Goal: Information Seeking & Learning: Learn about a topic

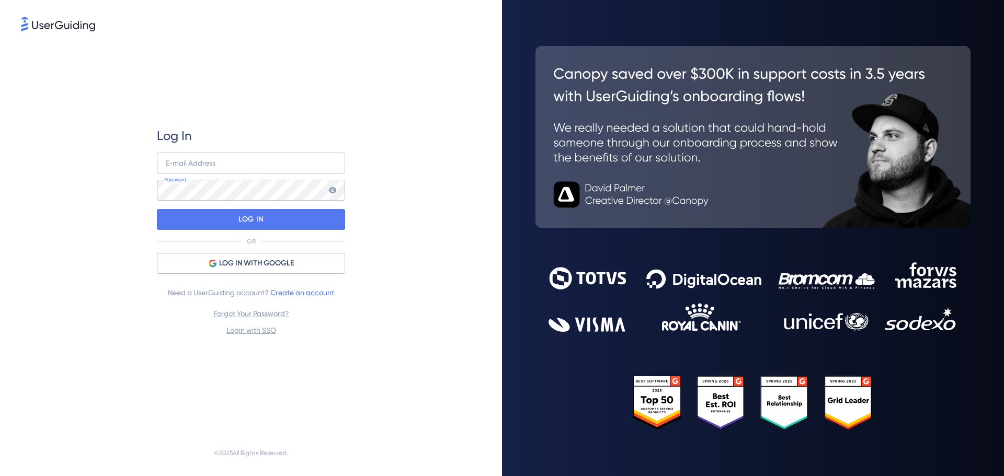
click at [389, 131] on div "Log In E-mail Address Password LOG IN OR LOG IN WITH GOOGLE Need a UserGuiding …" at bounding box center [251, 231] width 460 height 397
click at [250, 163] on input "email" at bounding box center [251, 163] width 188 height 21
click at [0, 476] on com-1password-button at bounding box center [0, 476] width 0 height 0
type input "[EMAIL_ADDRESS][DOMAIN_NAME]"
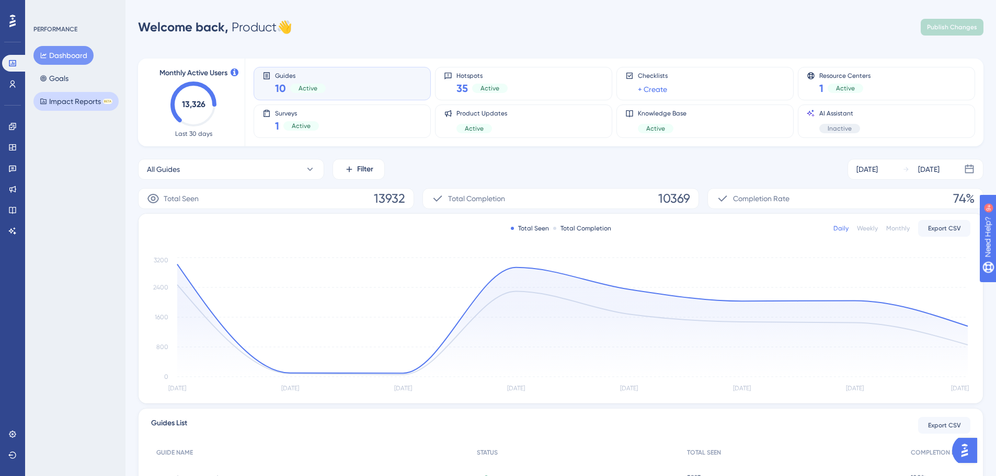
click at [58, 107] on button "Impact Reports BETA" at bounding box center [75, 101] width 85 height 19
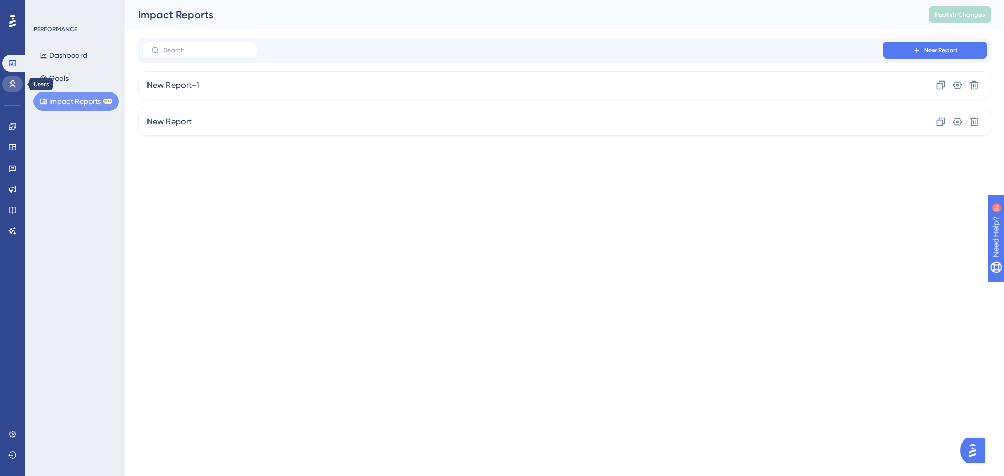
click at [12, 89] on link at bounding box center [12, 84] width 21 height 17
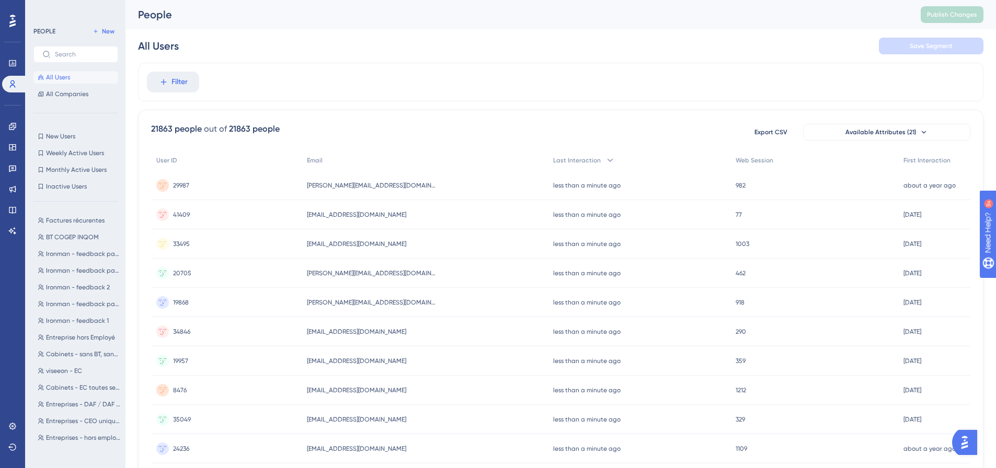
click at [95, 77] on button "All Users" at bounding box center [75, 77] width 85 height 13
click at [79, 94] on span "All Companies" at bounding box center [67, 94] width 42 height 8
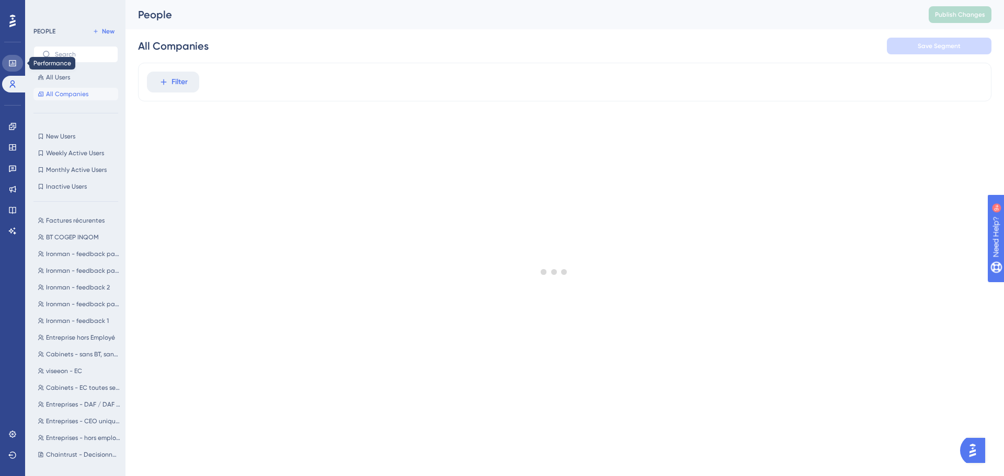
click at [15, 67] on icon at bounding box center [12, 63] width 8 height 8
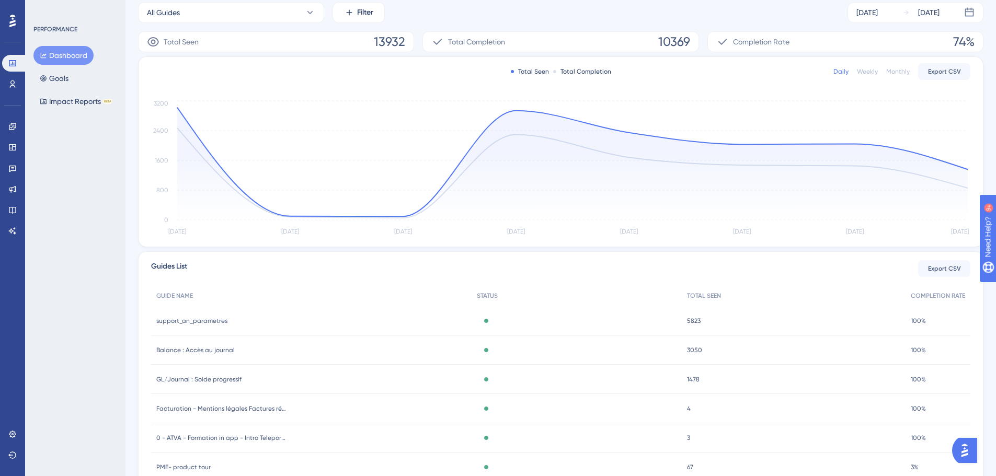
scroll to position [201, 0]
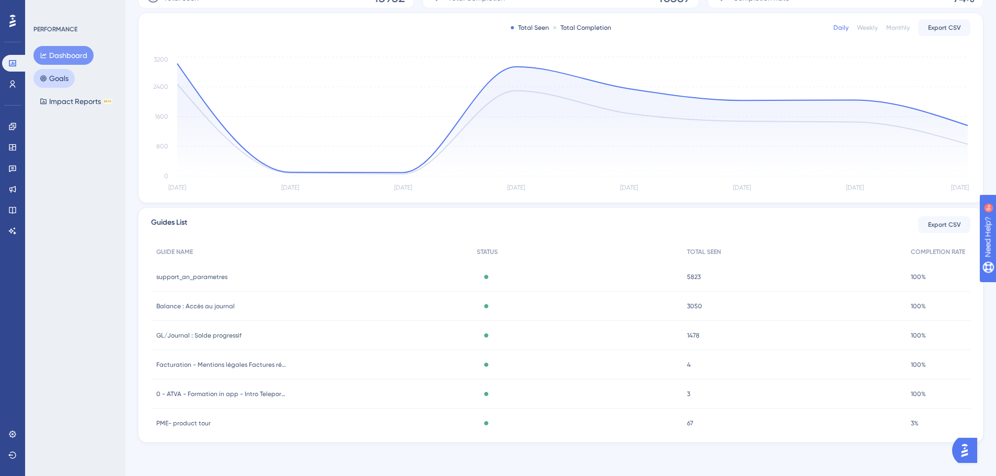
click at [71, 83] on button "Goals" at bounding box center [53, 78] width 41 height 19
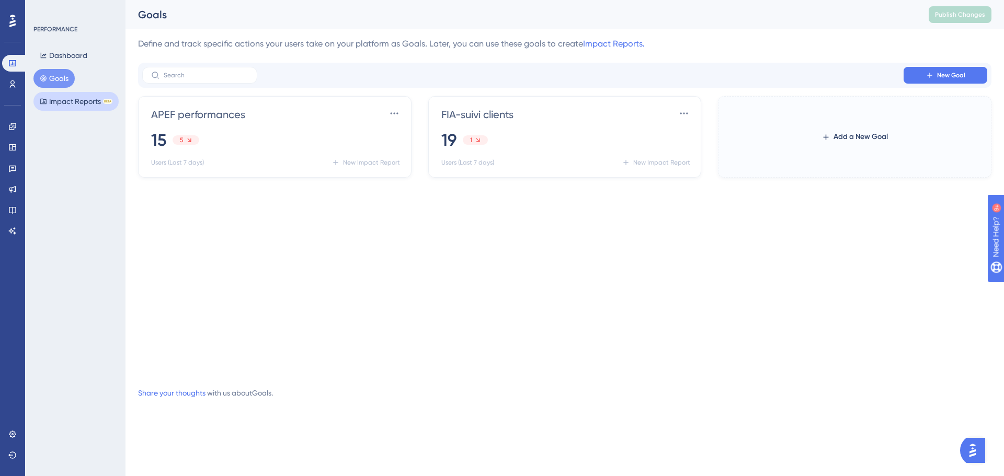
click at [78, 109] on button "Impact Reports BETA" at bounding box center [75, 101] width 85 height 19
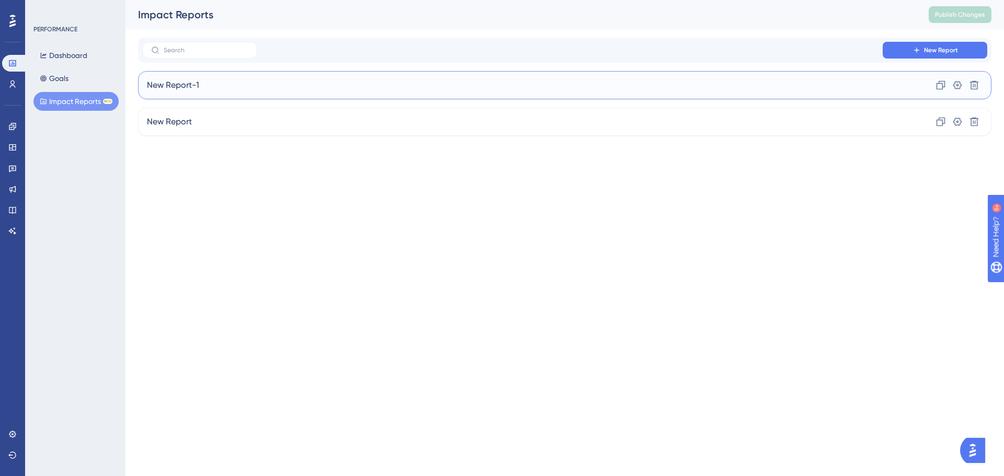
click at [256, 89] on div "New Report-1 Clone Settings Delete" at bounding box center [564, 85] width 853 height 28
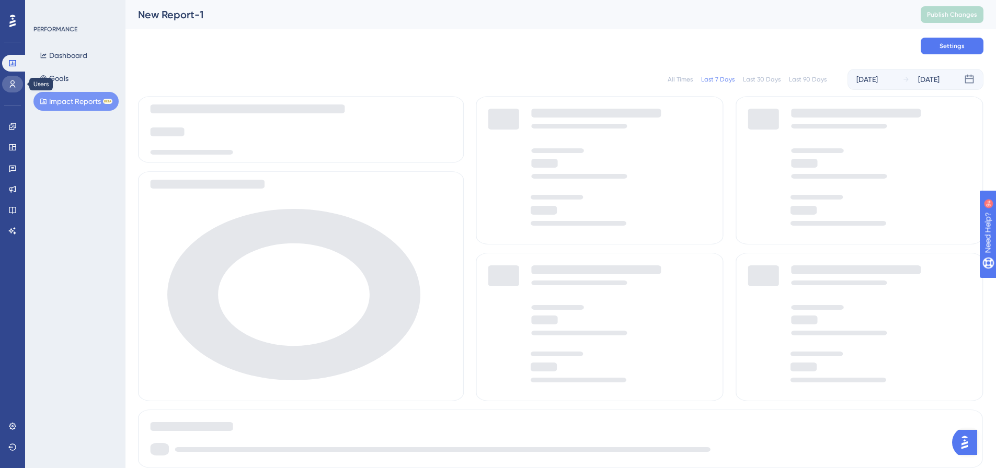
click at [15, 84] on icon at bounding box center [12, 84] width 8 height 8
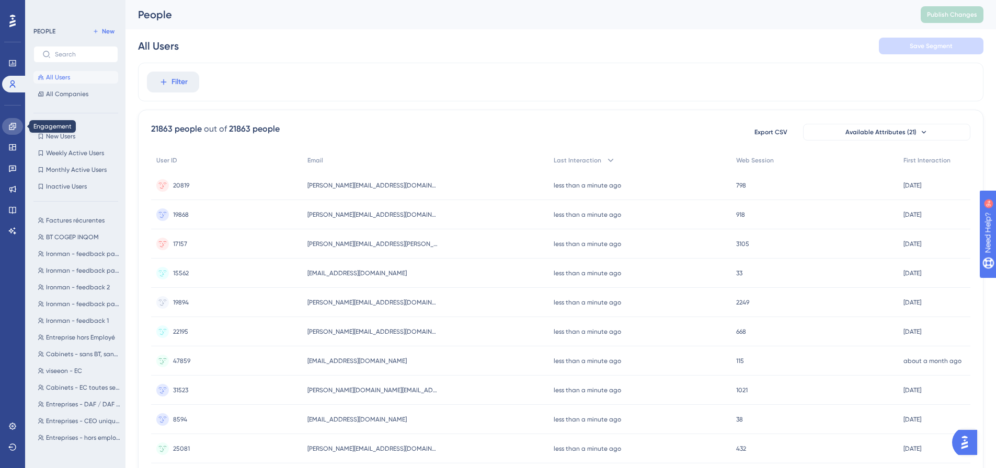
click at [7, 132] on link at bounding box center [12, 126] width 21 height 17
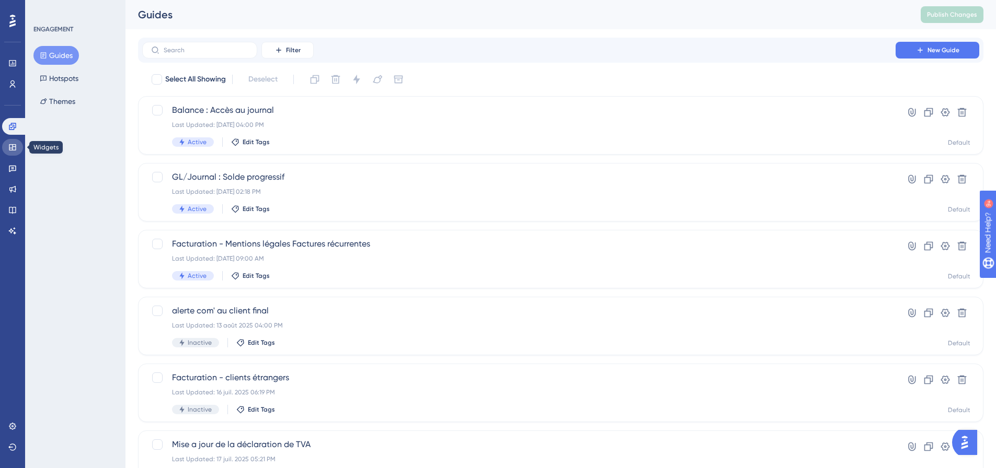
click at [14, 152] on link at bounding box center [12, 147] width 21 height 17
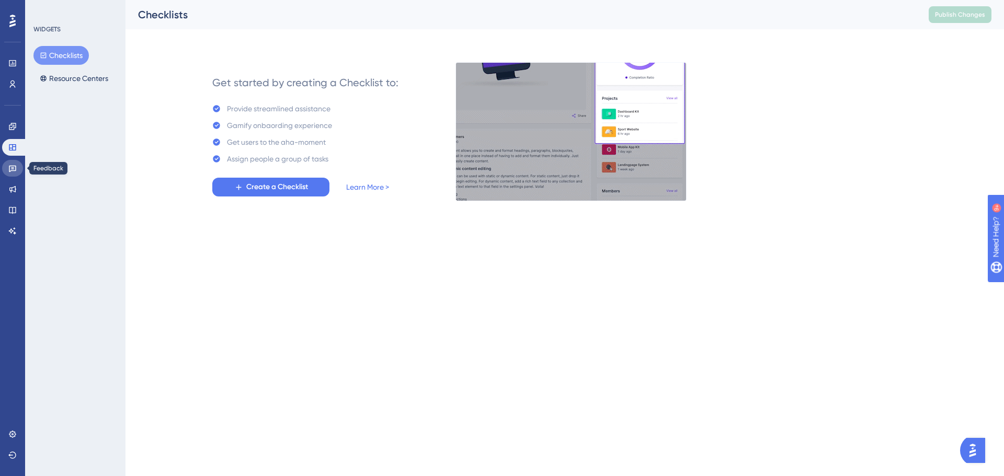
click at [11, 174] on link at bounding box center [12, 168] width 21 height 17
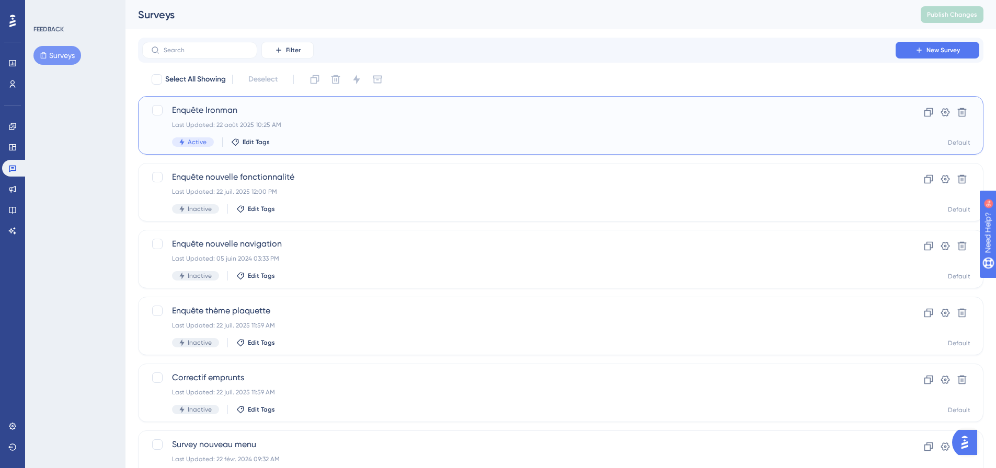
click at [368, 113] on span "Enquête Ironman" at bounding box center [519, 110] width 694 height 13
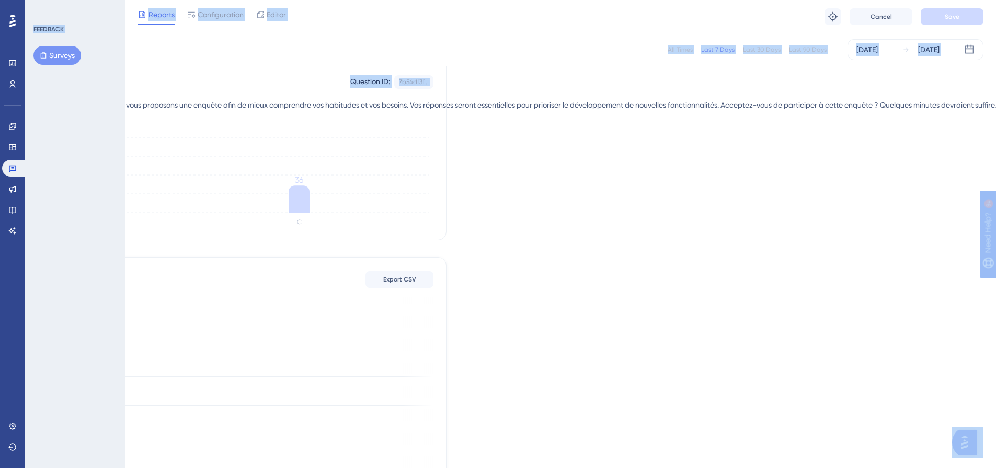
scroll to position [105, 0]
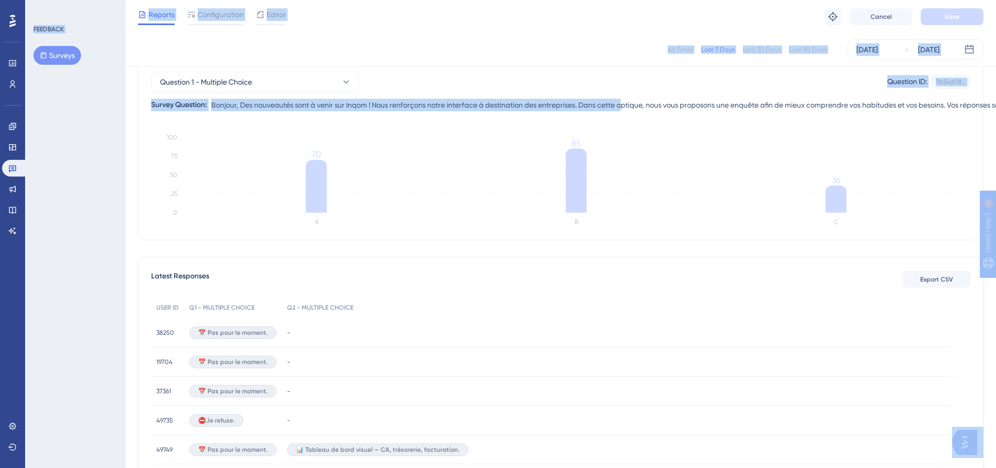
drag, startPoint x: 627, startPoint y: 104, endPoint x: 224, endPoint y: 135, distance: 404.3
click at [483, 107] on span "Bonjour, Des nouveautés sont à venir sur Inqom ! Nous renforçons notre interfac…" at bounding box center [872, 105] width 1322 height 13
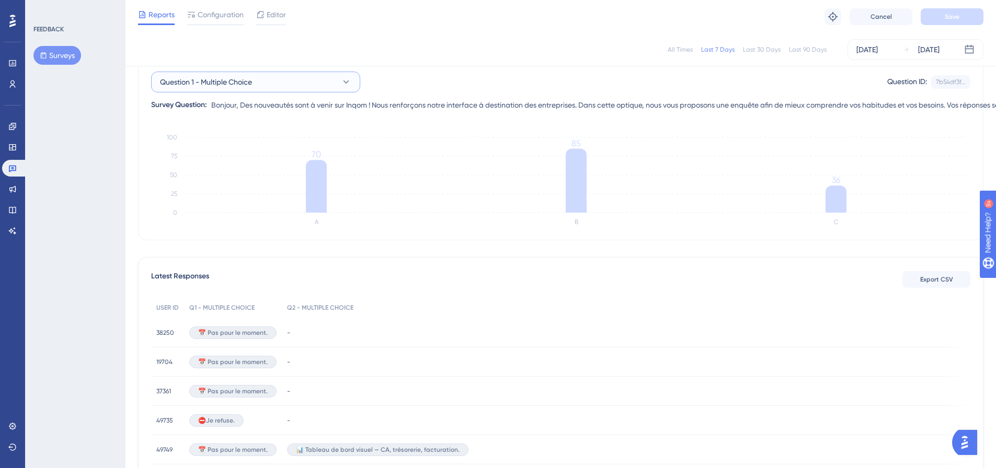
click at [246, 84] on span "Question 1 - Multiple Choice" at bounding box center [206, 82] width 92 height 13
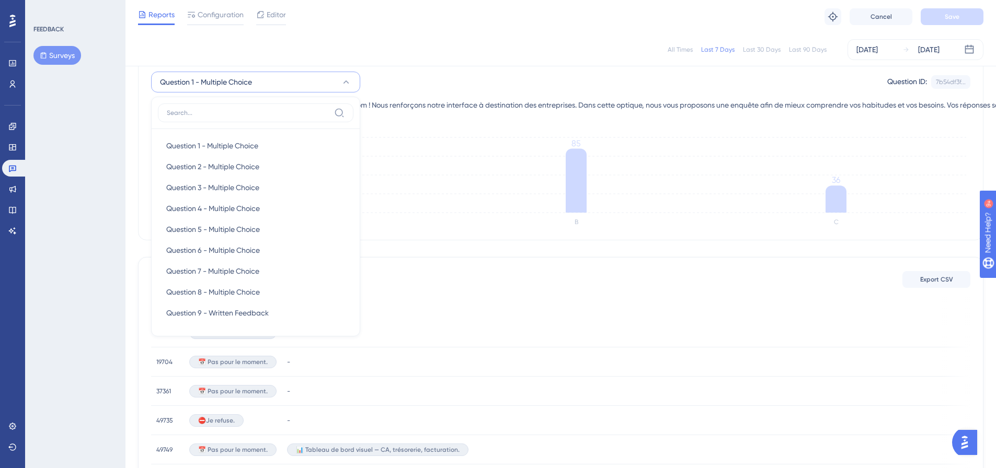
scroll to position [87, 0]
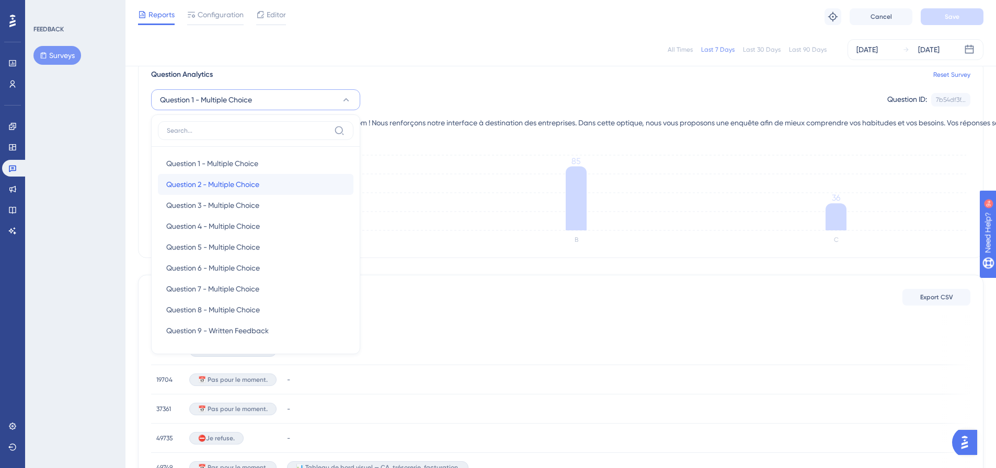
click at [254, 189] on span "Question 2 - Multiple Choice" at bounding box center [212, 184] width 93 height 13
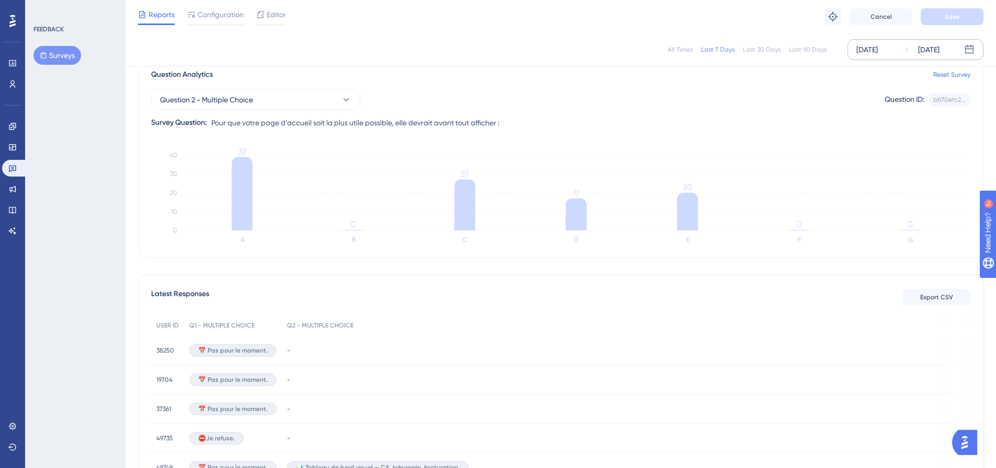
click at [898, 51] on div "[DATE] [DATE]" at bounding box center [916, 49] width 136 height 21
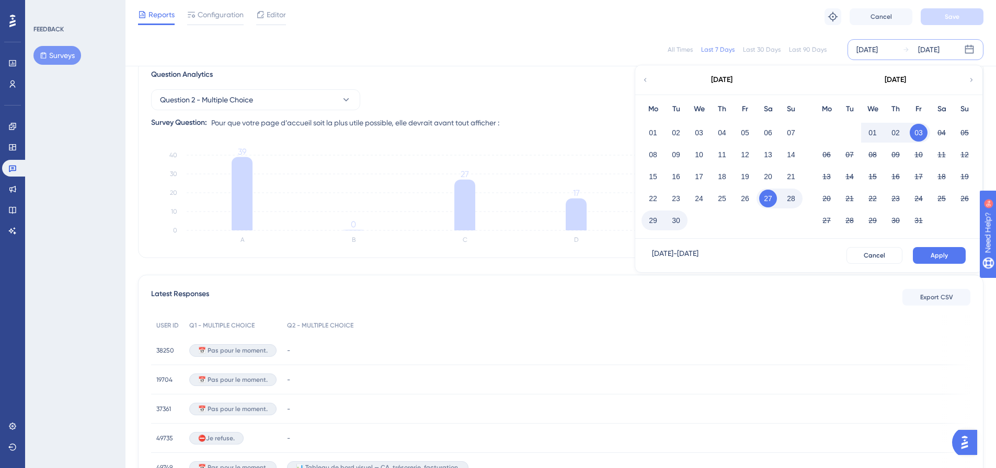
drag, startPoint x: 649, startPoint y: 78, endPoint x: 654, endPoint y: 87, distance: 10.1
click at [649, 77] on div "[DATE]" at bounding box center [721, 79] width 173 height 29
click at [654, 81] on div "[DATE]" at bounding box center [721, 79] width 173 height 29
click at [651, 80] on div "[DATE]" at bounding box center [721, 79] width 173 height 29
click at [653, 133] on button "01" at bounding box center [653, 133] width 18 height 18
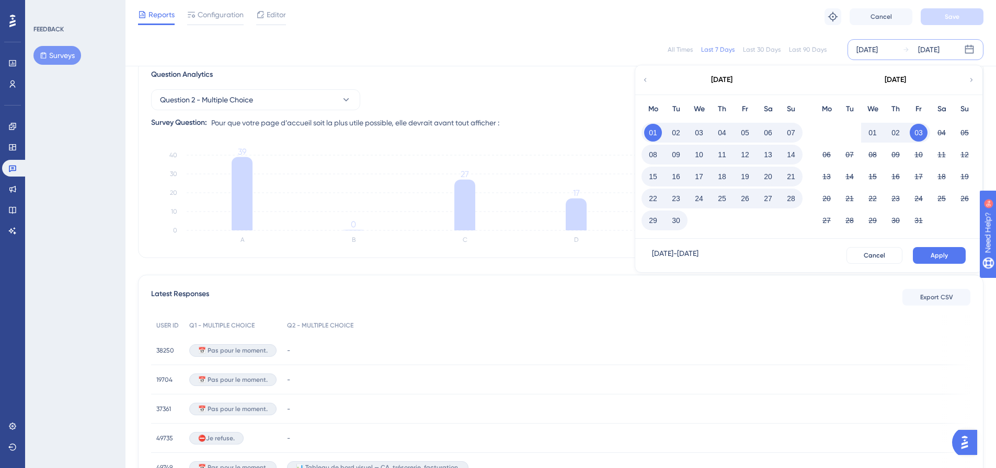
click at [679, 223] on button "30" at bounding box center [676, 221] width 18 height 18
click at [941, 256] on span "Apply" at bounding box center [939, 255] width 17 height 8
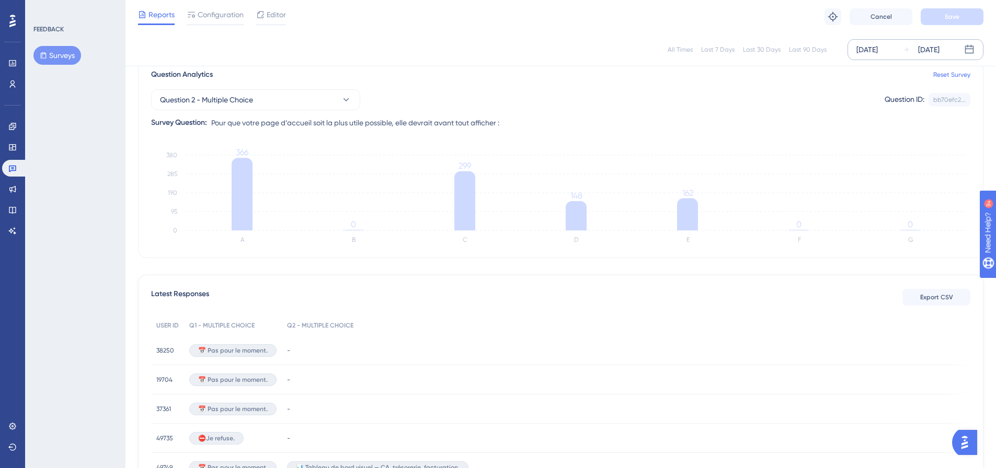
click at [869, 52] on div "[DATE]" at bounding box center [866, 49] width 21 height 13
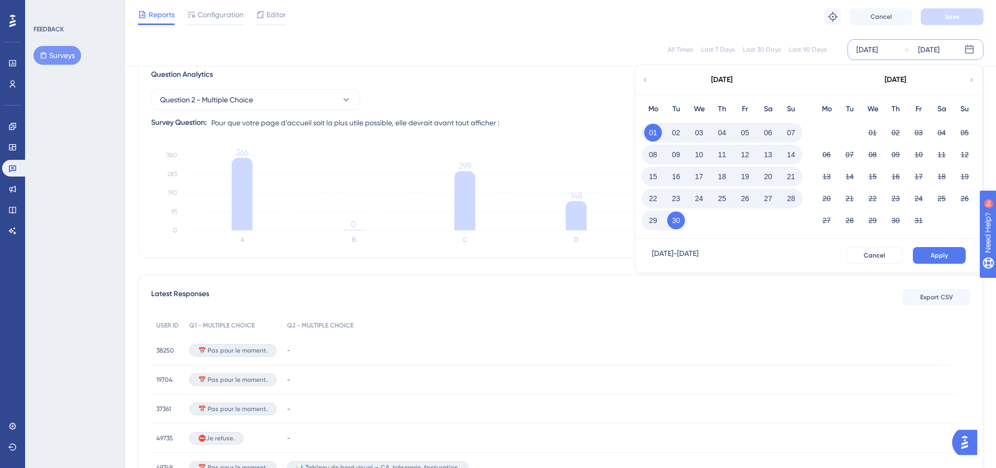
click at [645, 82] on icon at bounding box center [645, 79] width 7 height 9
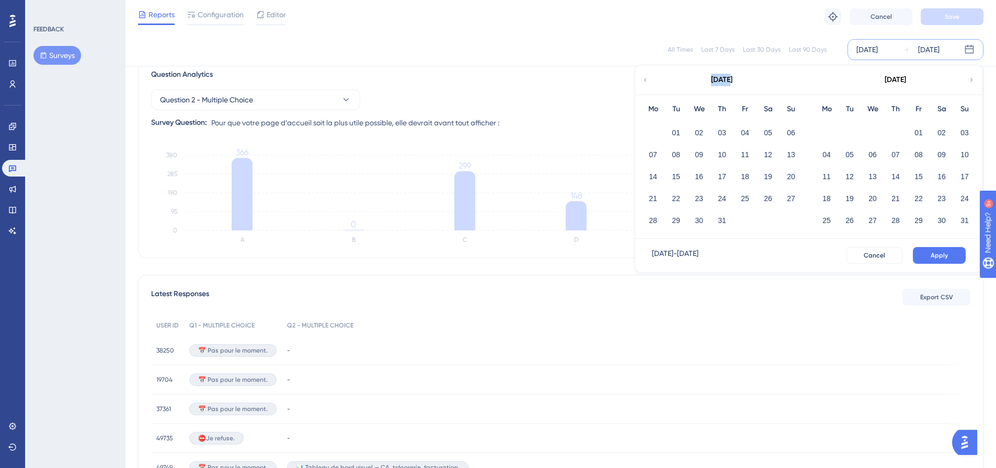
click at [645, 82] on icon at bounding box center [645, 79] width 7 height 9
click at [562, 48] on div "All Times Last 7 Days Last 30 Days Last 90 Days [DATE] [DATE] [DATE] Mo Tu We T…" at bounding box center [560, 49] width 845 height 21
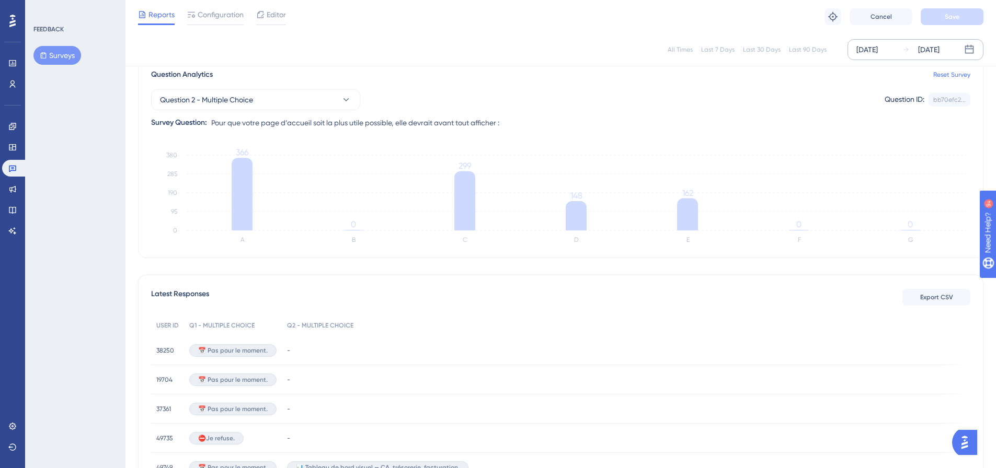
click at [878, 52] on div "[DATE]" at bounding box center [866, 49] width 21 height 13
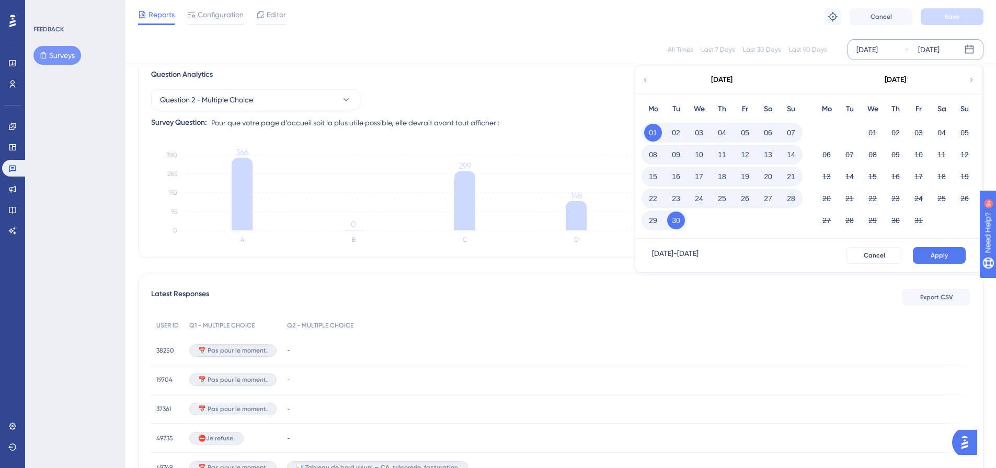
click at [644, 82] on icon at bounding box center [645, 79] width 7 height 9
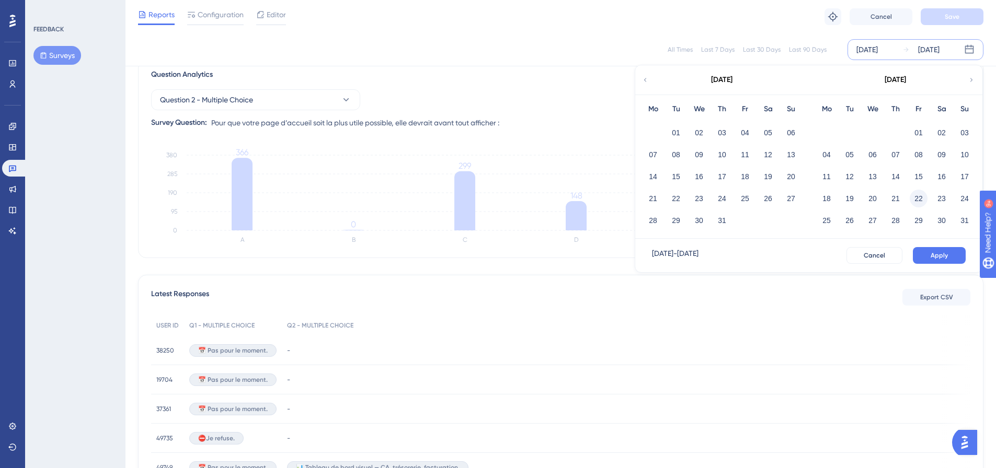
click at [915, 200] on button "22" at bounding box center [919, 199] width 18 height 18
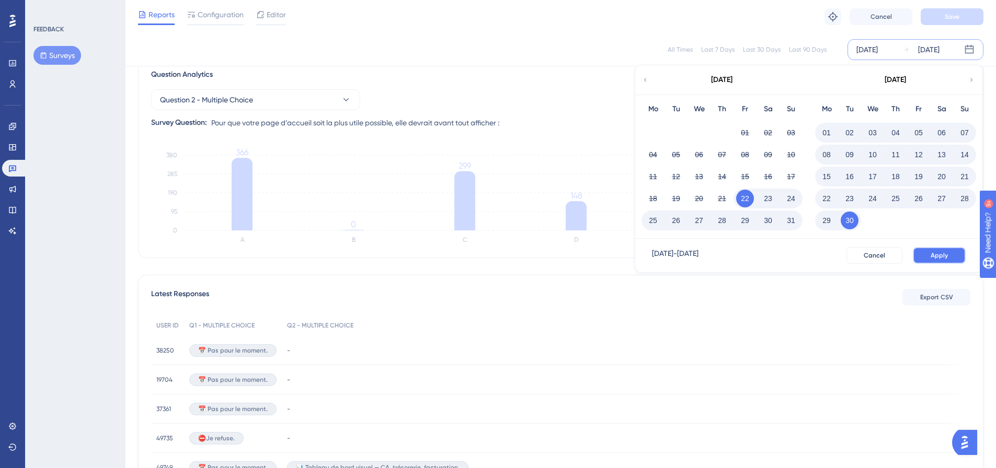
click at [950, 258] on button "Apply" at bounding box center [939, 255] width 53 height 17
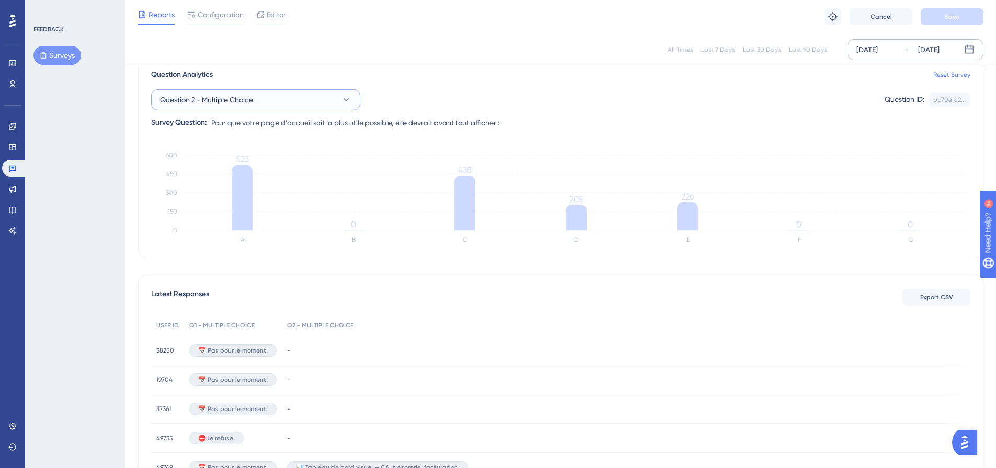
click at [263, 108] on button "Question 2 - Multiple Choice" at bounding box center [255, 99] width 209 height 21
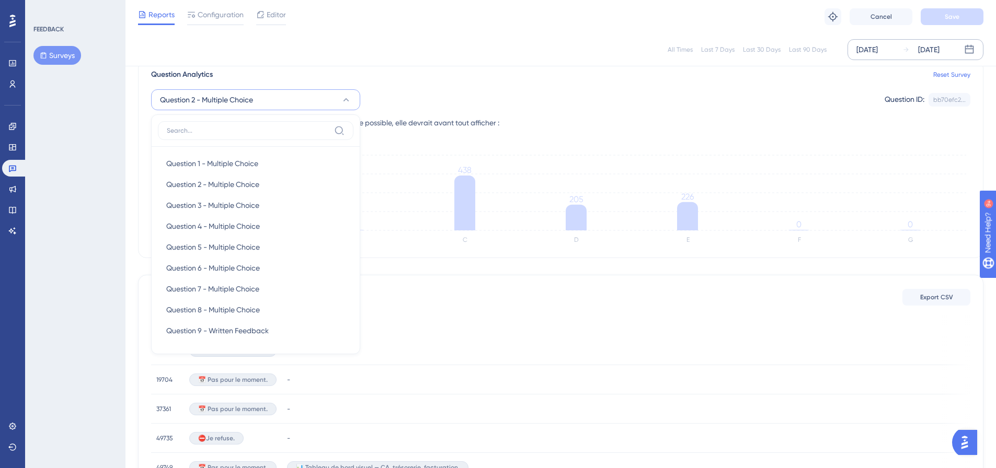
scroll to position [87, 0]
click at [245, 164] on span "Question 1 - Multiple Choice" at bounding box center [212, 163] width 92 height 13
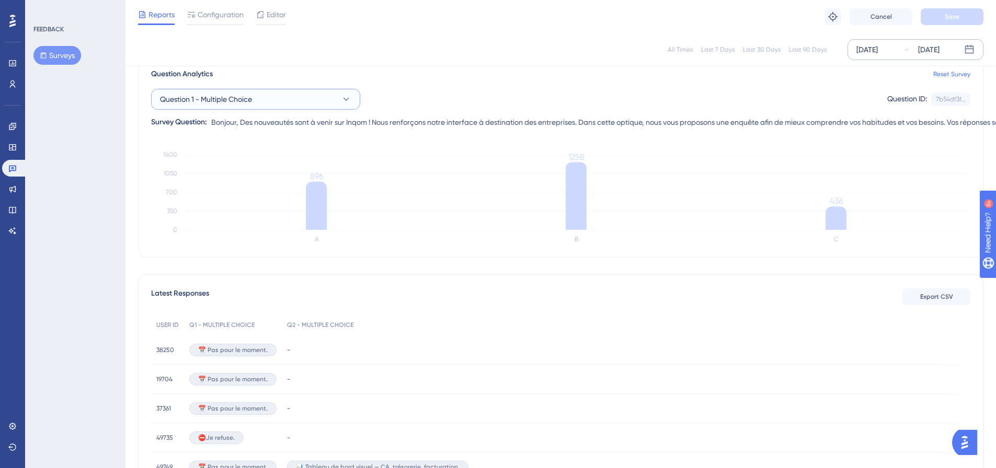
click at [252, 99] on span "Question 1 - Multiple Choice" at bounding box center [206, 99] width 92 height 13
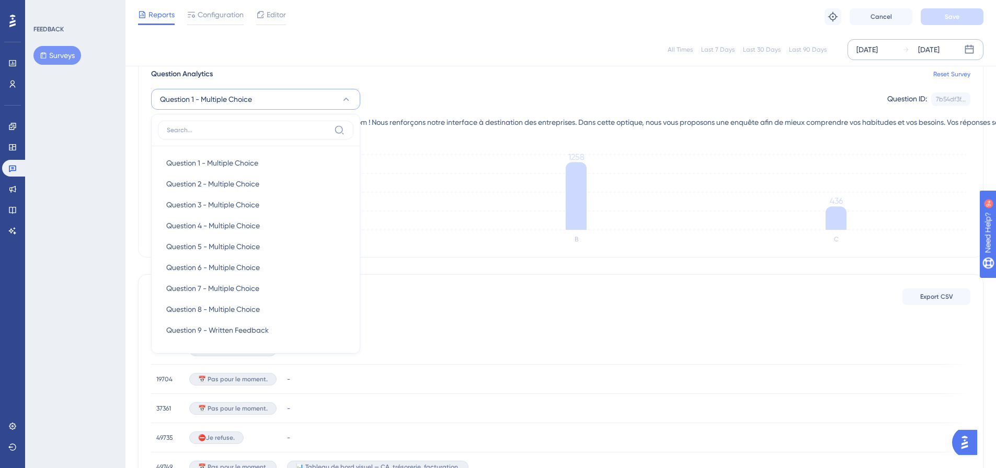
click at [444, 96] on div "Question 1 - Multiple Choice Question 1 - Multiple Choice Question 1 - Multiple…" at bounding box center [560, 99] width 819 height 21
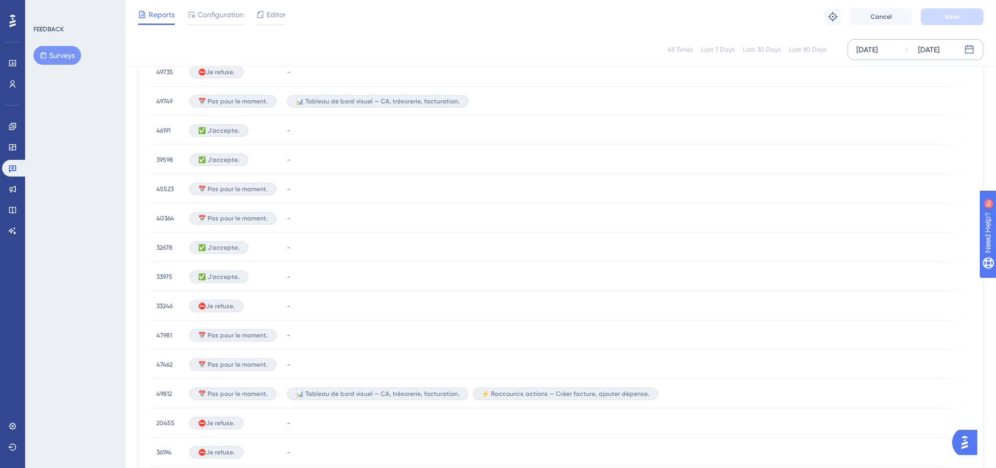
scroll to position [645, 0]
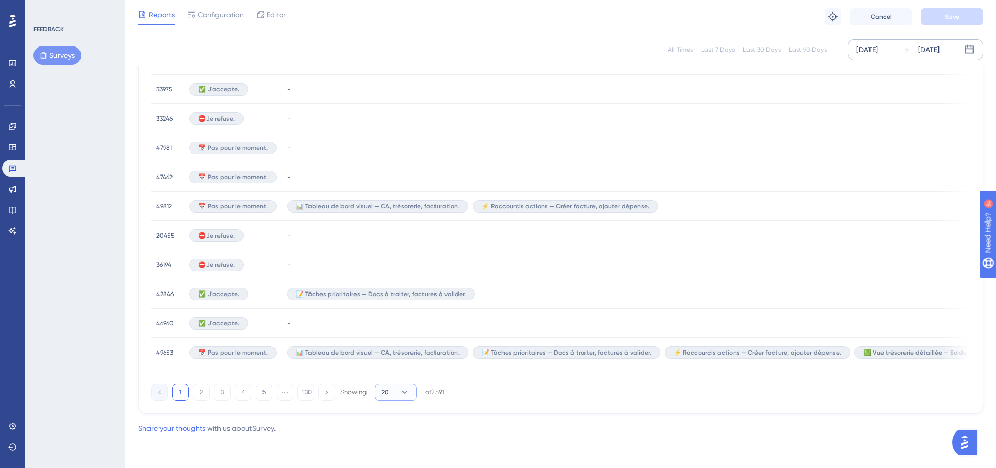
click at [399, 389] on button "20" at bounding box center [396, 392] width 42 height 17
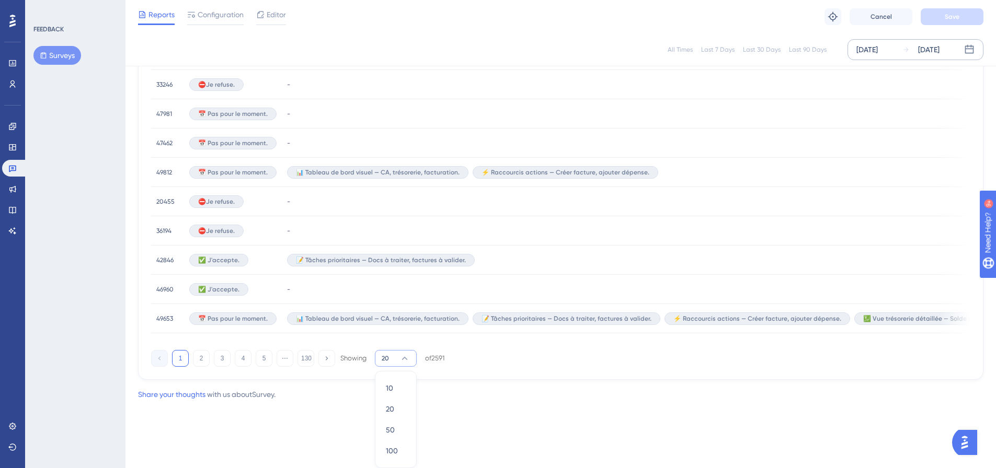
click at [490, 376] on div "Latest Responses Export CSV USER ID Q1 - MULTIPLE CHOICE Q2 - MULTIPLE CHOICE Q…" at bounding box center [560, 33] width 845 height 693
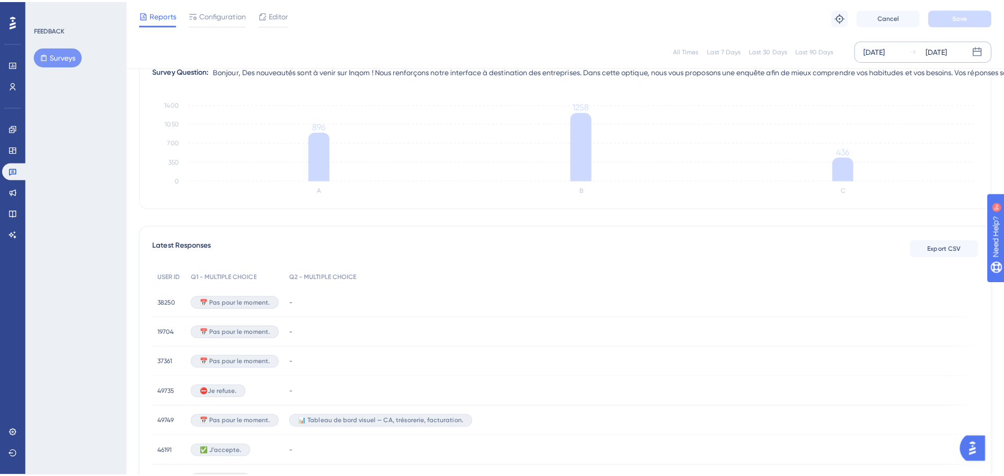
scroll to position [0, 0]
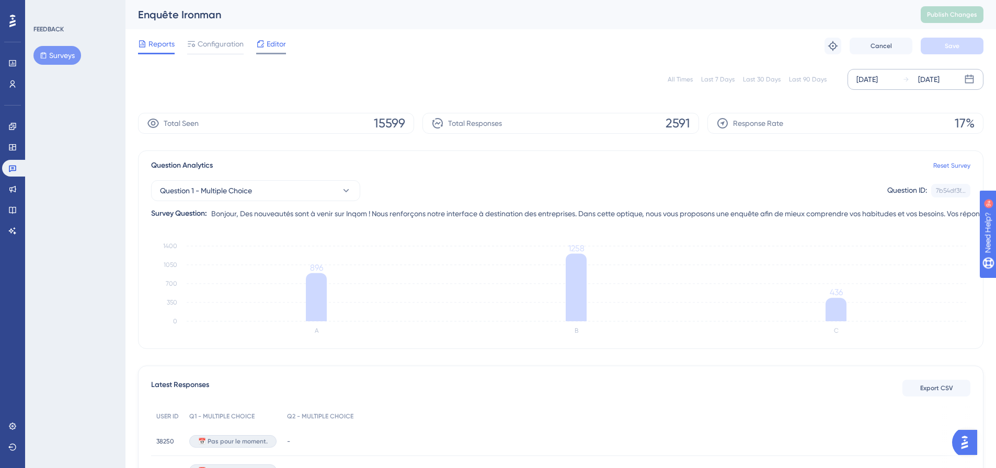
click at [280, 47] on span "Editor" at bounding box center [276, 44] width 19 height 13
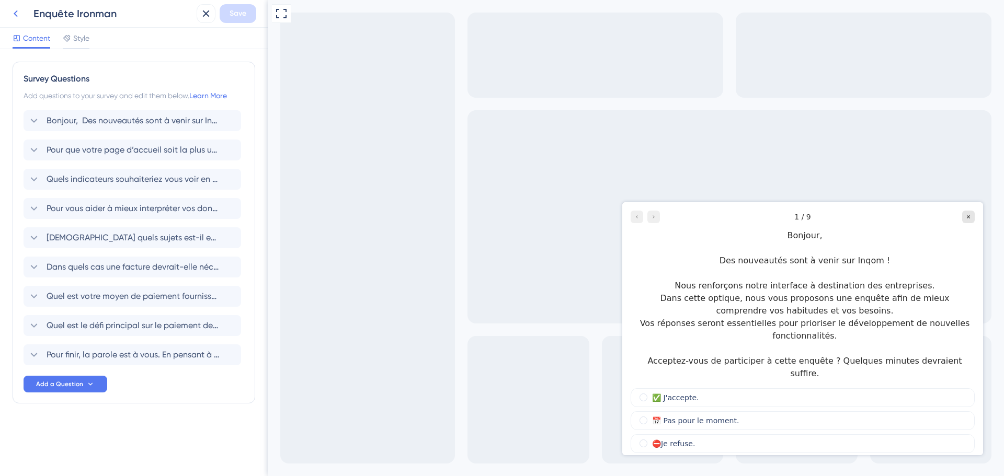
click at [13, 10] on icon at bounding box center [15, 13] width 13 height 13
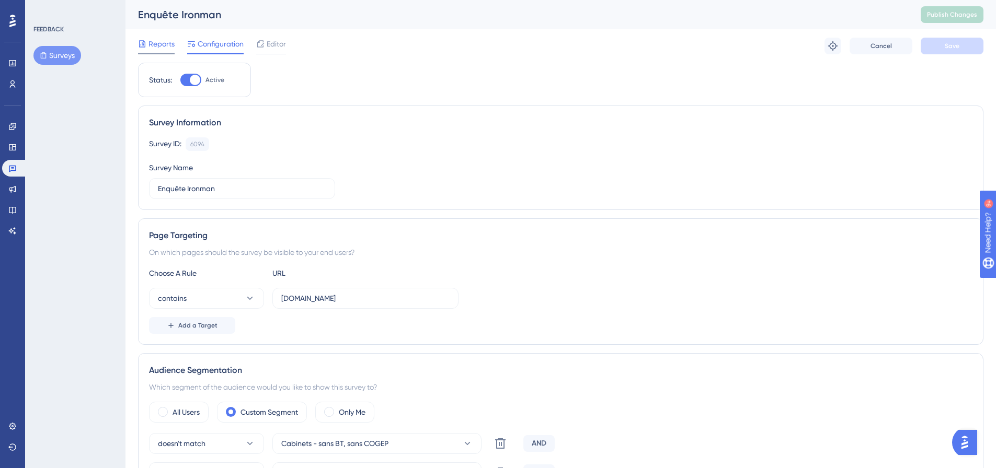
click at [164, 48] on span "Reports" at bounding box center [161, 44] width 26 height 13
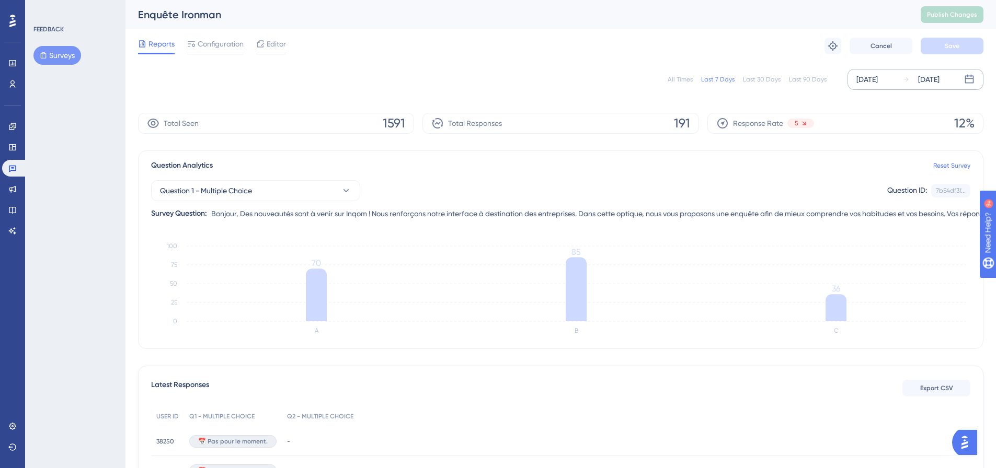
click at [878, 82] on div "[DATE]" at bounding box center [866, 79] width 21 height 13
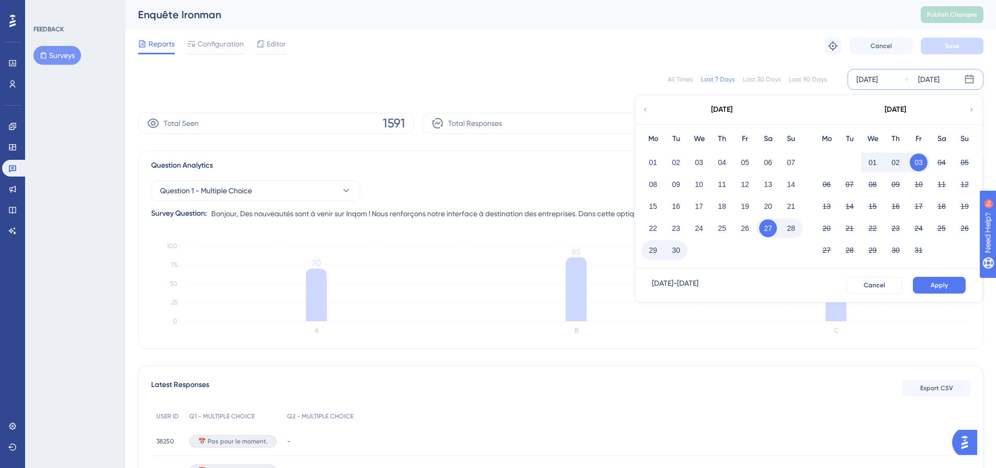
click at [650, 110] on div "[DATE]" at bounding box center [721, 109] width 173 height 29
click at [619, 84] on div "All Times Last 7 Days Last 30 Days Last 90 Days [DATE] [DATE] [DATE] Mo Tu We T…" at bounding box center [560, 79] width 845 height 21
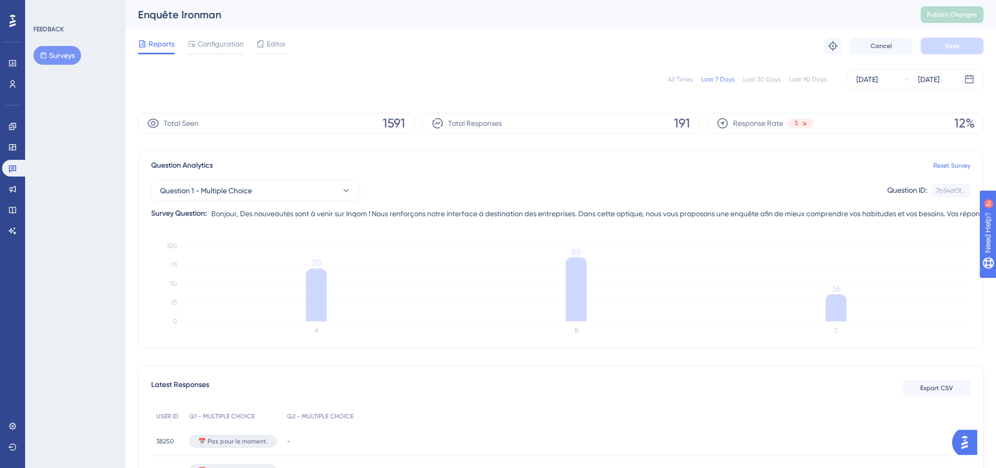
click at [781, 82] on div "Last 30 Days" at bounding box center [762, 79] width 38 height 8
click at [813, 81] on div "Last 90 Days" at bounding box center [808, 79] width 38 height 8
click at [571, 94] on div "All Times Last 7 Days Last 30 Days Last 90 Days [DATE] [DATE]" at bounding box center [560, 79] width 845 height 33
click at [569, 95] on div "All Times Last 7 Days Last 30 Days Last 90 Days [DATE] [DATE]" at bounding box center [560, 79] width 845 height 33
click at [263, 191] on button "Question 1 - Multiple Choice" at bounding box center [255, 190] width 209 height 21
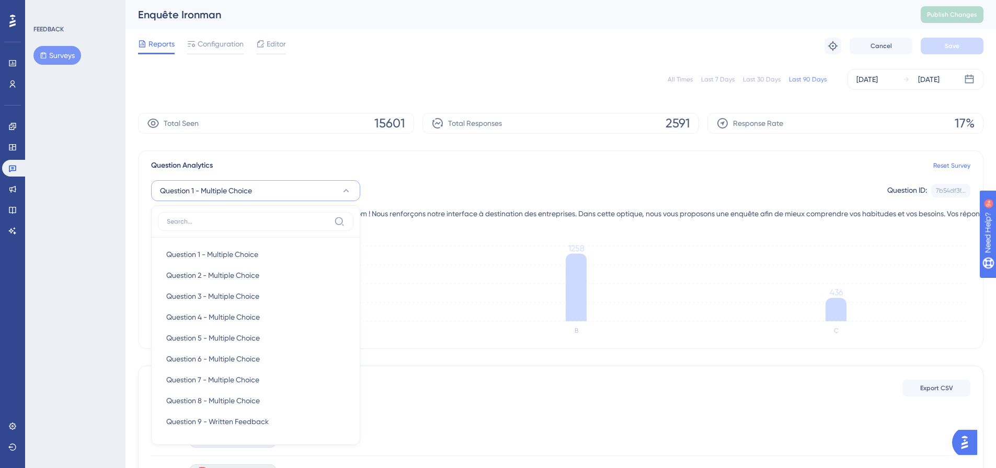
scroll to position [91, 0]
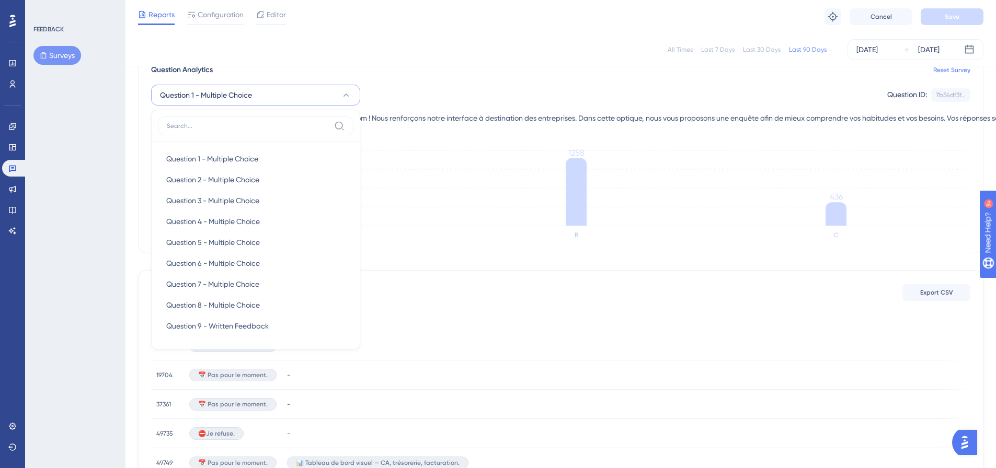
click at [394, 91] on div "Question 1 - Multiple Choice Question 1 - Multiple Choice Question 1 - Multiple…" at bounding box center [560, 95] width 819 height 21
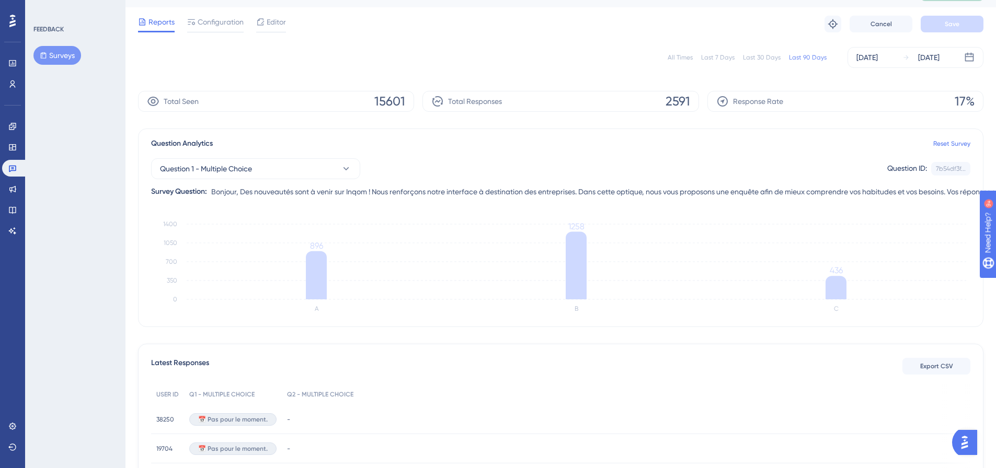
scroll to position [0, 0]
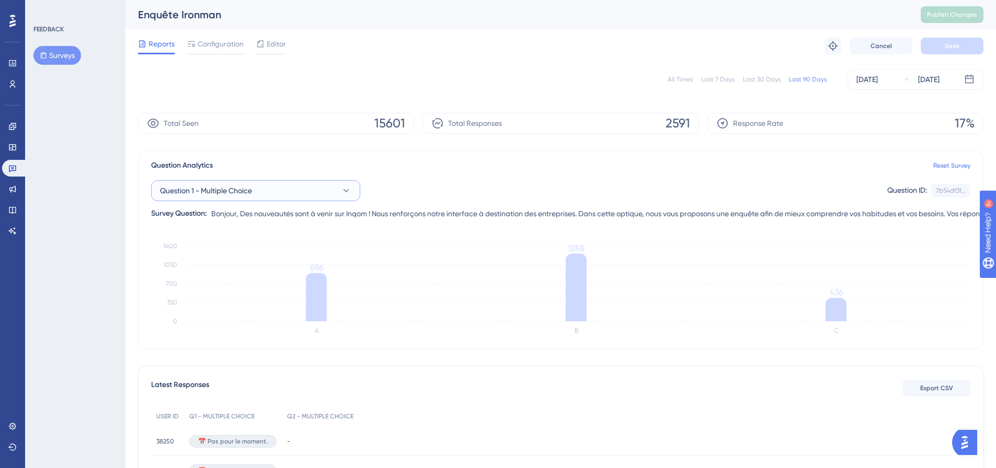
click at [332, 187] on button "Question 1 - Multiple Choice" at bounding box center [255, 190] width 209 height 21
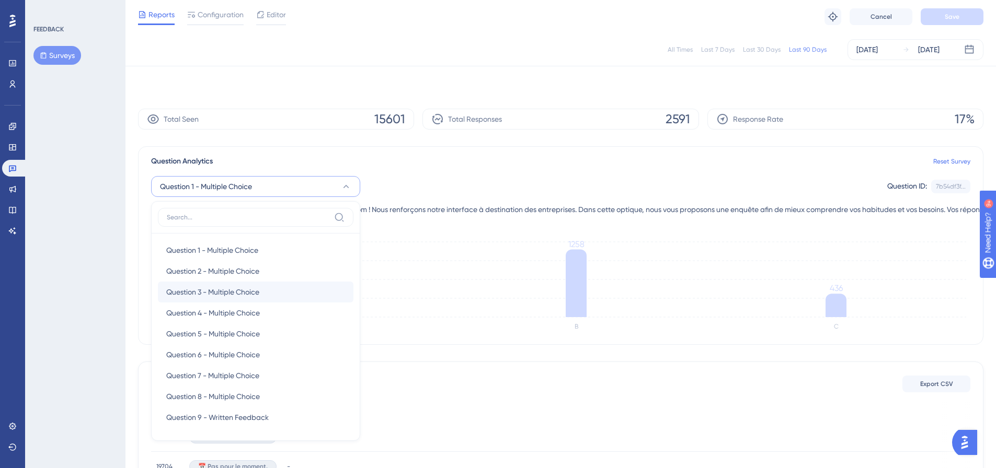
scroll to position [91, 0]
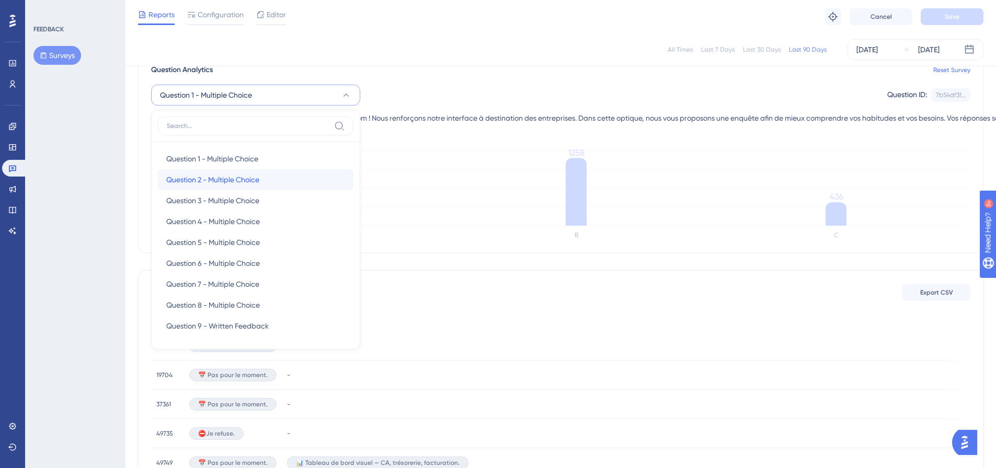
click at [274, 176] on div "Question 2 - Multiple Choice Question 2 - Multiple Choice" at bounding box center [255, 179] width 179 height 21
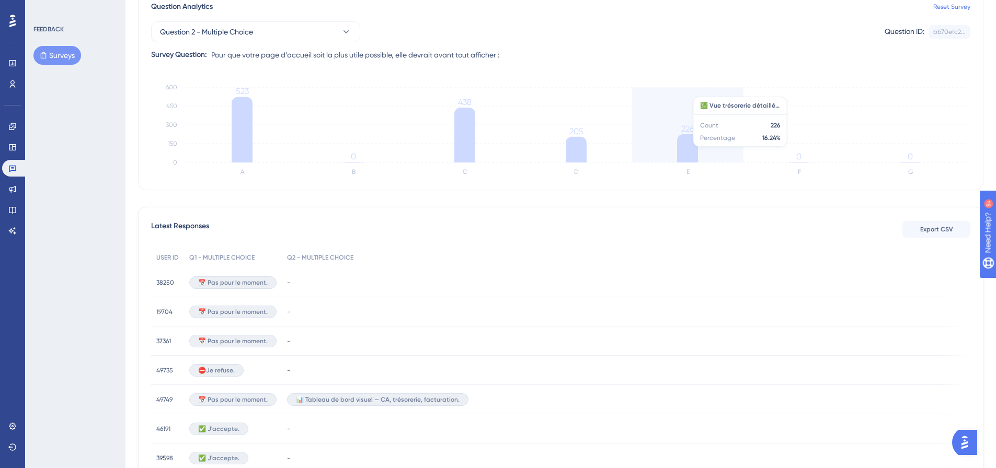
scroll to position [0, 0]
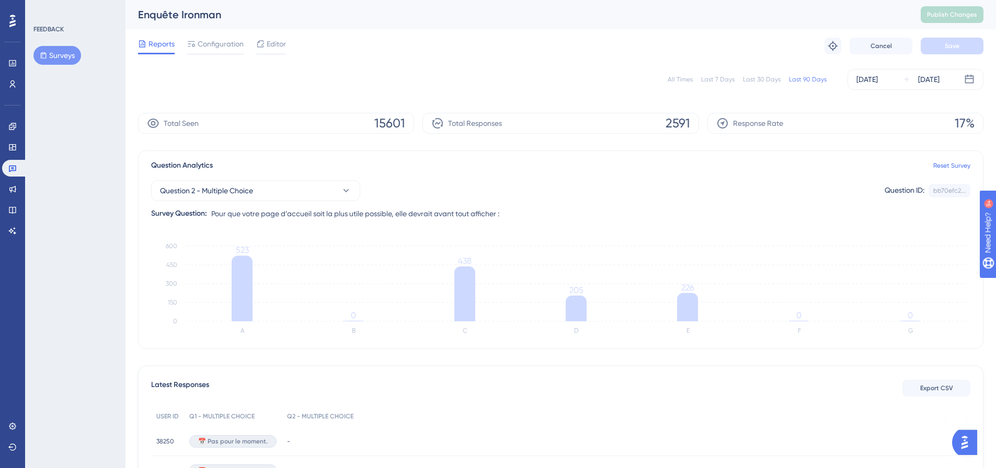
click at [505, 79] on div "All Times Last 7 Days Last 30 Days Last 90 Days [DATE] [DATE]" at bounding box center [560, 79] width 845 height 21
click at [878, 82] on div "[DATE]" at bounding box center [866, 79] width 21 height 13
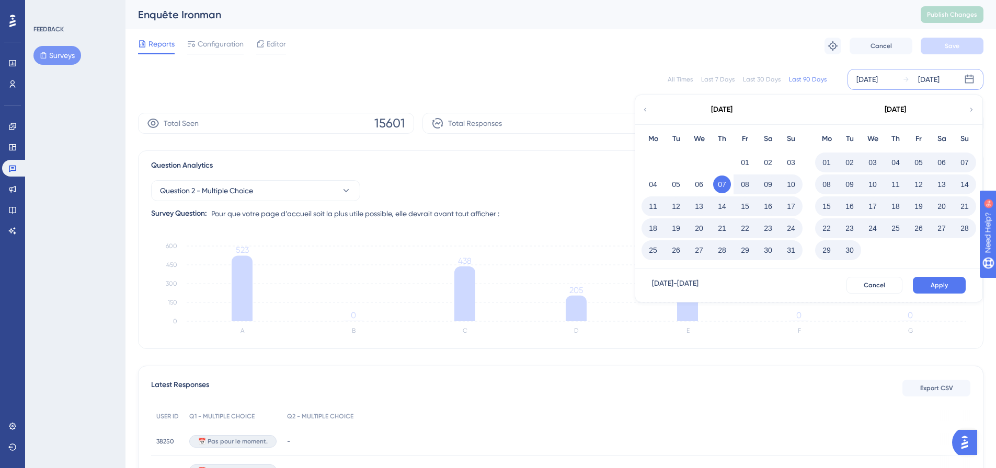
click at [750, 230] on button "22" at bounding box center [745, 229] width 18 height 18
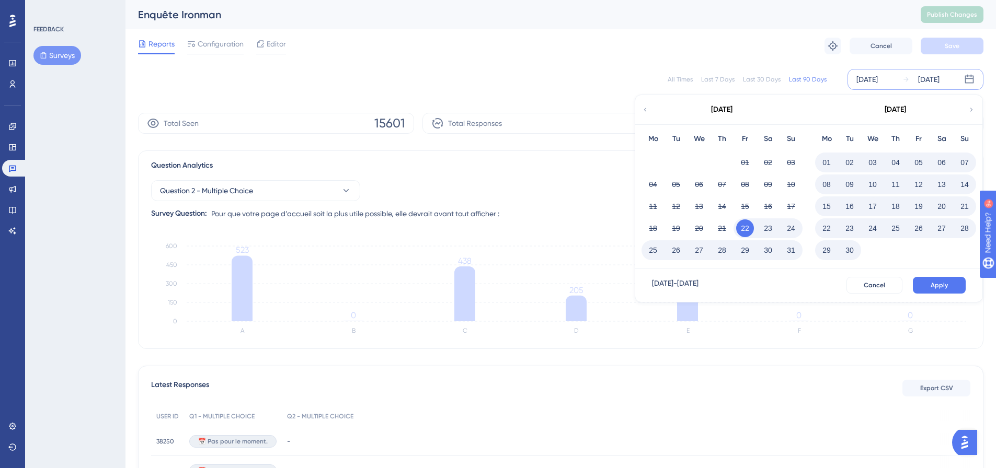
click at [850, 251] on button "30" at bounding box center [850, 251] width 18 height 18
click at [935, 284] on span "Apply" at bounding box center [939, 285] width 17 height 8
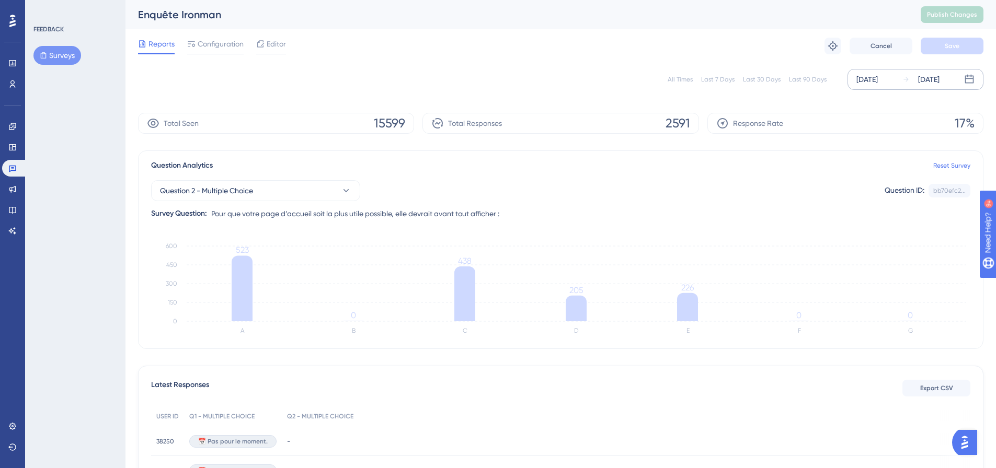
drag, startPoint x: 361, startPoint y: 67, endPoint x: 391, endPoint y: 93, distance: 39.0
click at [361, 67] on div "All Times Last 7 Days Last 30 Days Last 90 Days [DATE] [DATE]" at bounding box center [560, 79] width 845 height 33
drag, startPoint x: 509, startPoint y: 74, endPoint x: 511, endPoint y: 118, distance: 44.5
click at [509, 74] on div "All Times Last 7 Days Last 30 Days Last 90 Days [DATE] [DATE]" at bounding box center [560, 79] width 845 height 21
click at [317, 189] on button "Question 2 - Multiple Choice" at bounding box center [255, 190] width 209 height 21
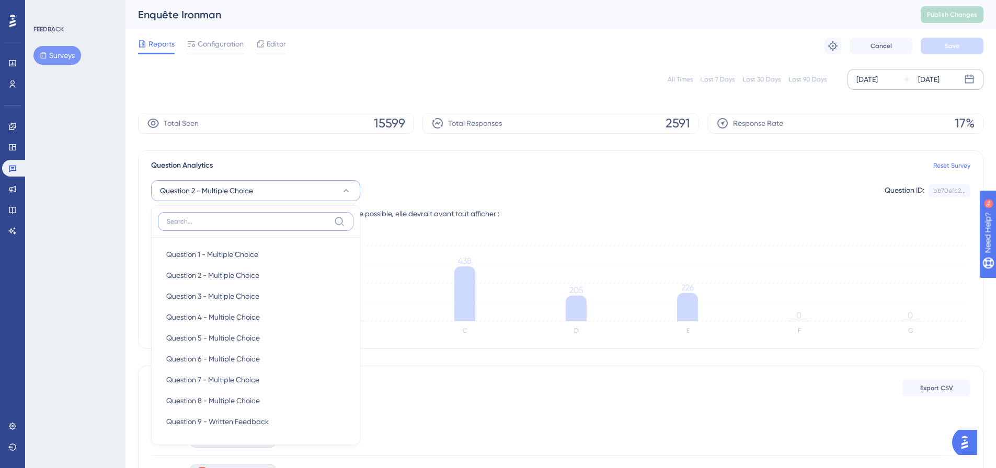
scroll to position [91, 0]
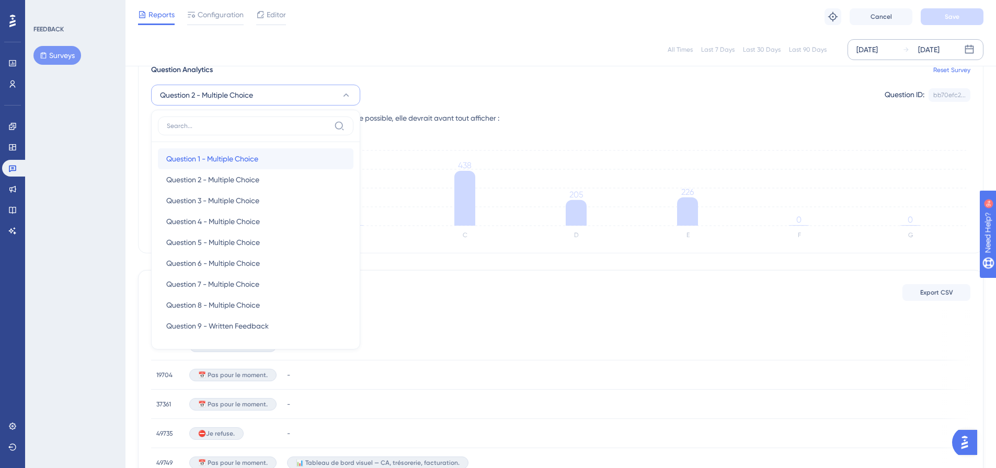
click at [277, 159] on div "Question 1 - Multiple Choice Question 1 - Multiple Choice" at bounding box center [255, 158] width 179 height 21
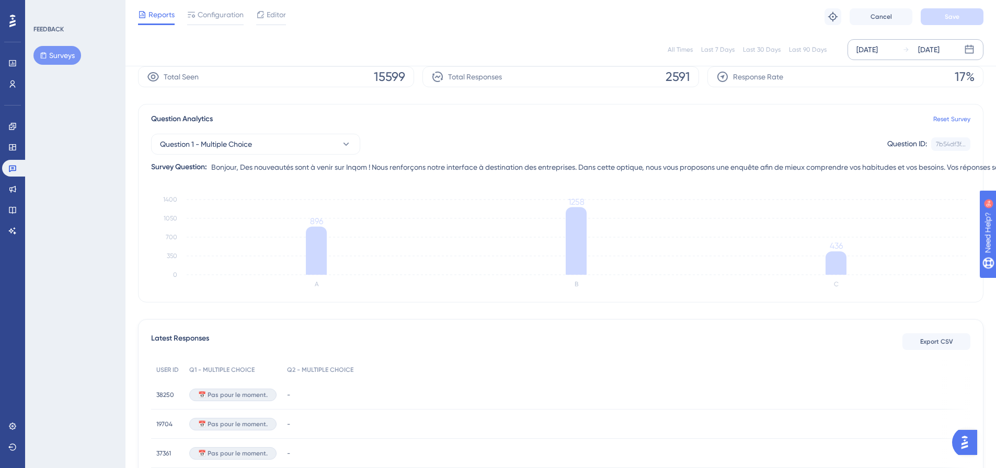
scroll to position [0, 0]
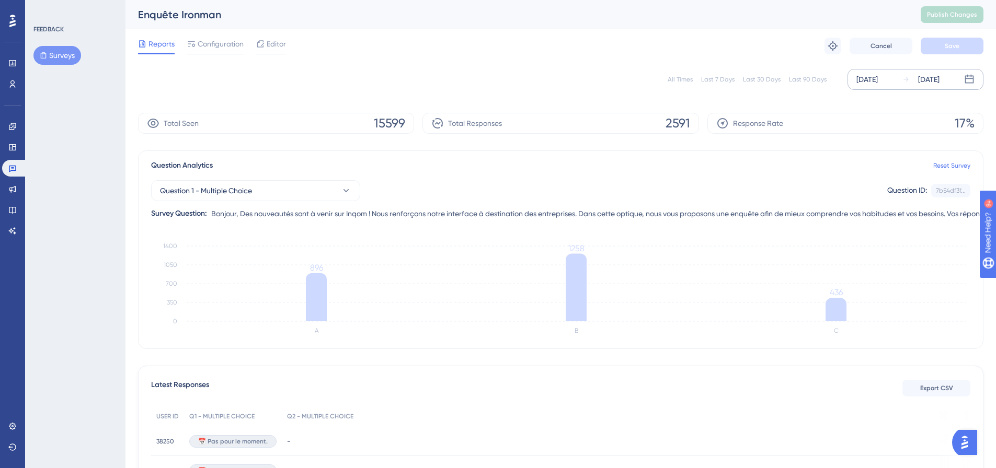
click at [502, 191] on div "Question 1 - Multiple Choice Question ID: 7b54df3f... Copy" at bounding box center [560, 190] width 819 height 21
click at [286, 188] on button "Question 1 - Multiple Choice" at bounding box center [255, 190] width 209 height 21
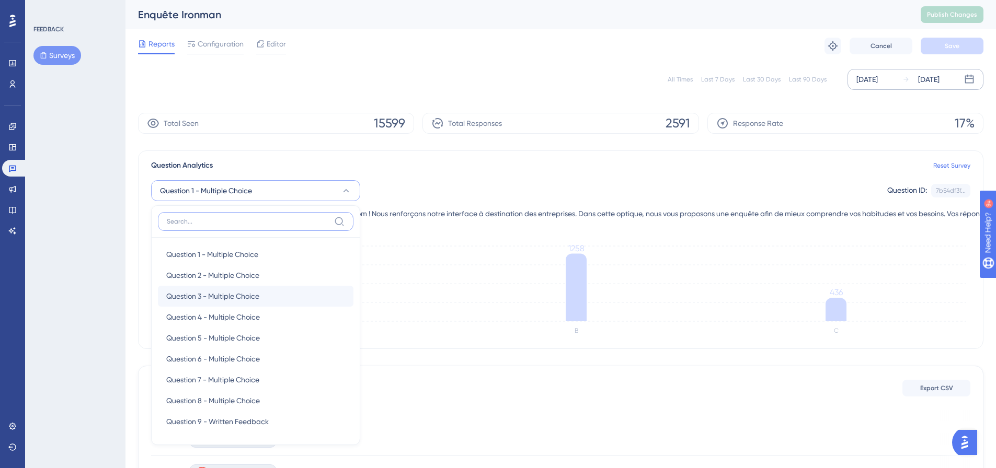
scroll to position [91, 0]
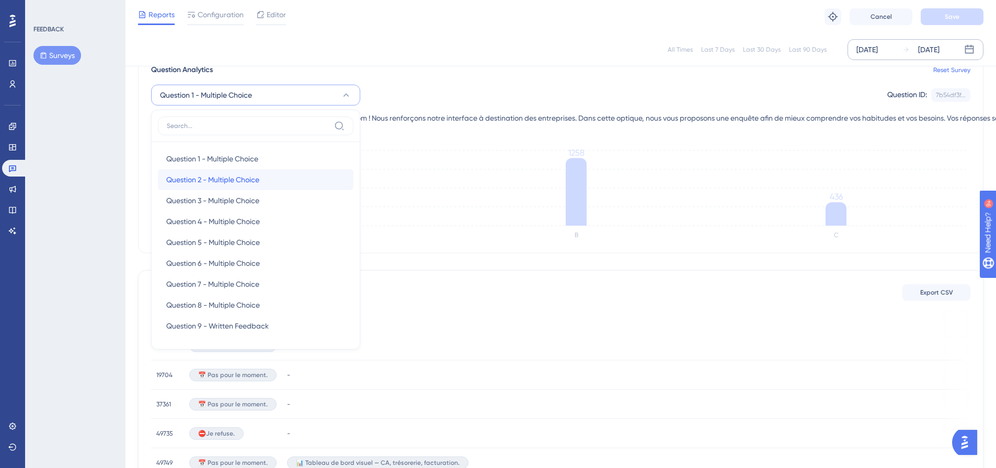
click at [261, 173] on div "Question 2 - Multiple Choice Question 2 - Multiple Choice" at bounding box center [255, 179] width 179 height 21
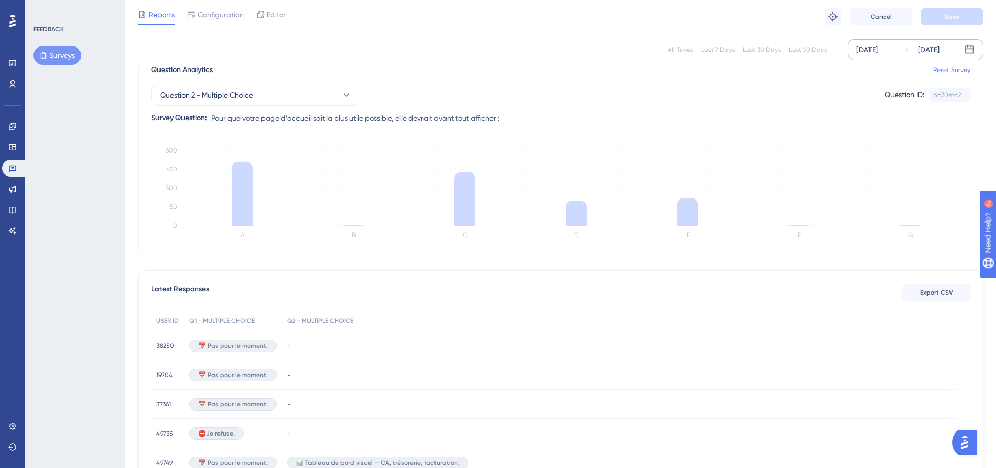
click at [435, 96] on div "Question 2 - Multiple Choice Question ID: bb70efc2... Copy" at bounding box center [560, 95] width 819 height 21
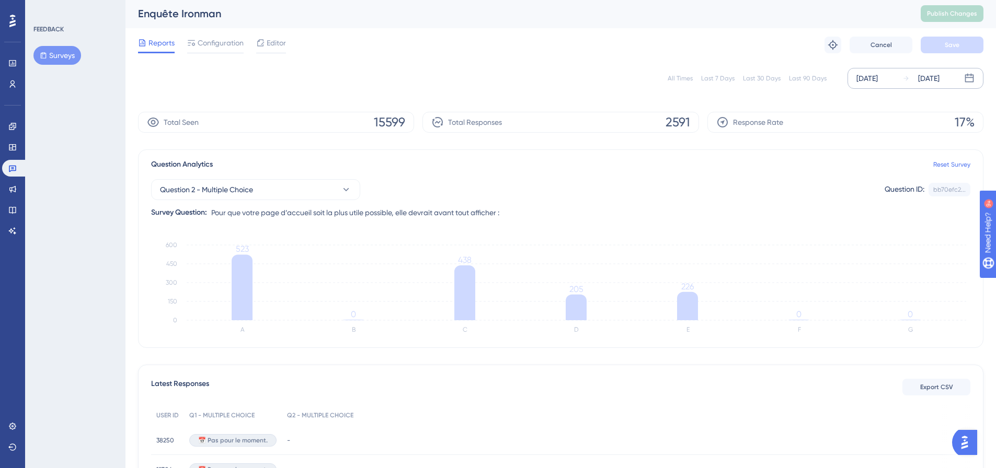
scroll to position [0, 0]
drag, startPoint x: 522, startPoint y: 218, endPoint x: 246, endPoint y: 219, distance: 276.1
click at [246, 220] on div "Question 2 - Multiple Choice Question ID: bb70efc2... Copy Survey Question: Pou…" at bounding box center [560, 196] width 819 height 48
click at [246, 215] on span "Pour que votre page d’accueil soit la plus utile possible, elle devrait avant t…" at bounding box center [355, 214] width 288 height 13
click at [496, 215] on span "Pour que votre page d’accueil soit la plus utile possible, elle devrait avant t…" at bounding box center [355, 214] width 288 height 13
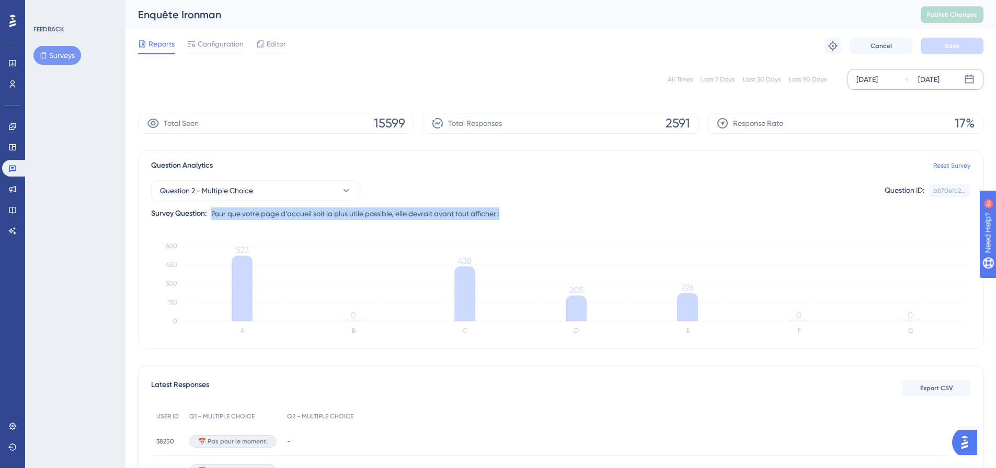
drag, startPoint x: 517, startPoint y: 217, endPoint x: 211, endPoint y: 213, distance: 305.9
click at [211, 213] on div "Question 2 - Multiple Choice Question ID: bb70efc2... Copy Survey Question: Pou…" at bounding box center [560, 196] width 819 height 48
copy span "Pour que votre page d’accueil soit la plus utile possible, elle devrait avant t…"
click at [552, 202] on div "Question 2 - Multiple Choice Question ID: bb70efc2... Copy Survey Question: Pou…" at bounding box center [560, 196] width 819 height 48
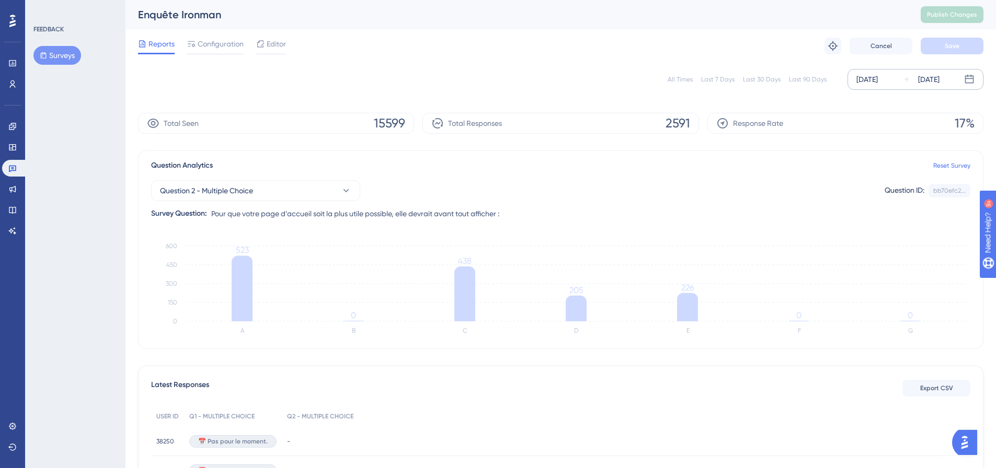
click at [471, 167] on div "Question Analytics Reset Survey" at bounding box center [560, 165] width 819 height 13
drag, startPoint x: 401, startPoint y: 166, endPoint x: 404, endPoint y: 181, distance: 14.9
click at [401, 166] on div "Question Analytics Reset Survey" at bounding box center [560, 165] width 819 height 13
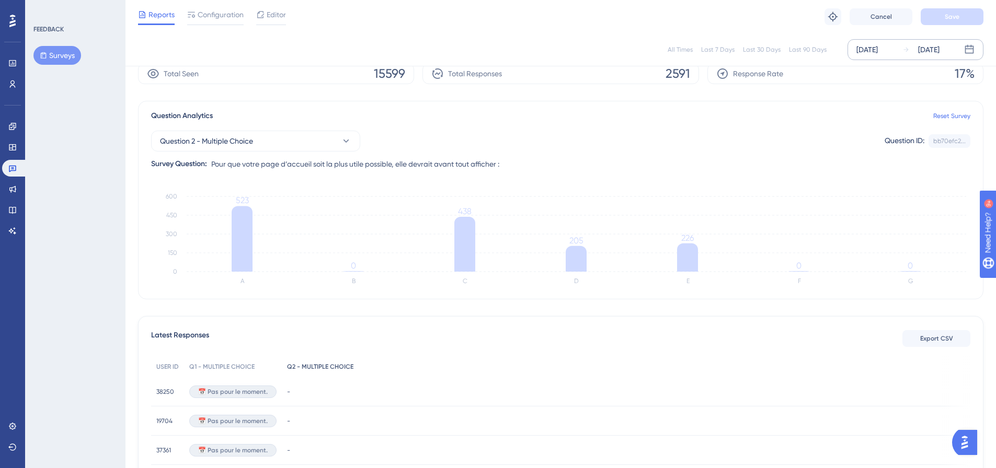
scroll to position [105, 0]
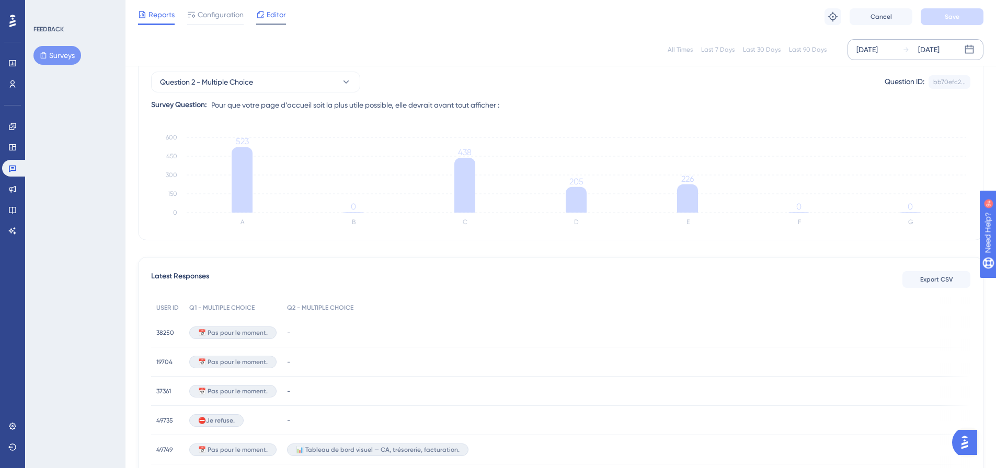
click at [276, 18] on span "Editor" at bounding box center [276, 14] width 19 height 13
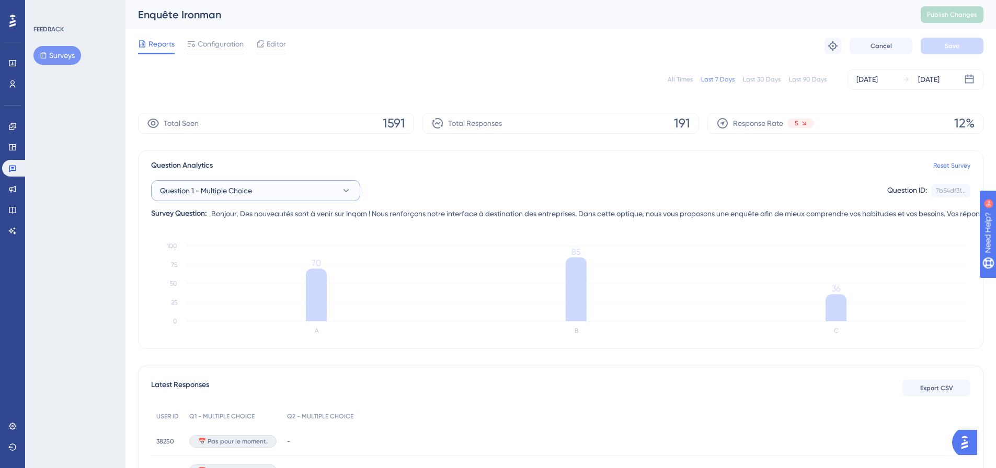
click at [271, 192] on button "Question 1 - Multiple Choice" at bounding box center [255, 190] width 209 height 21
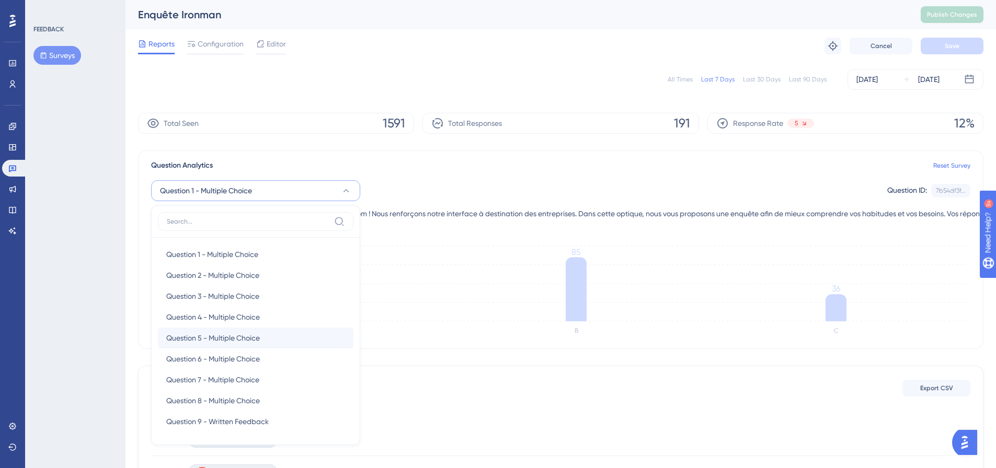
scroll to position [91, 0]
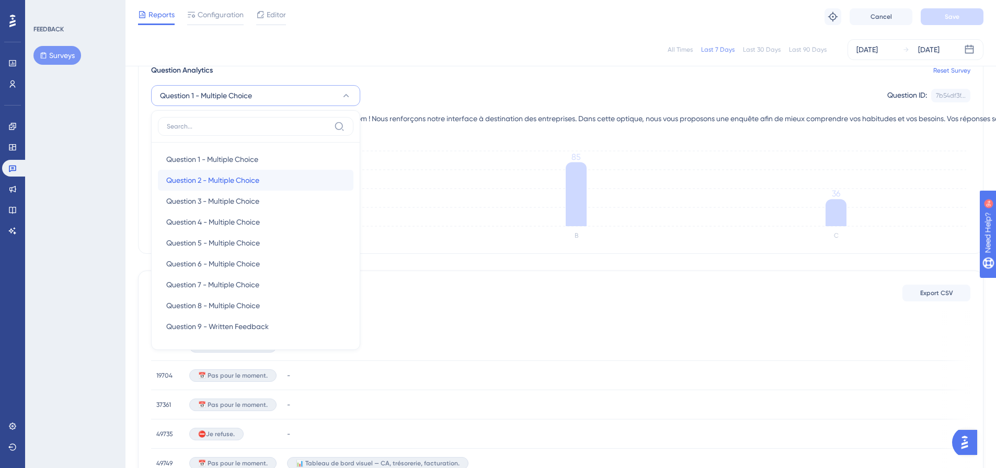
click at [250, 182] on span "Question 2 - Multiple Choice" at bounding box center [212, 180] width 93 height 13
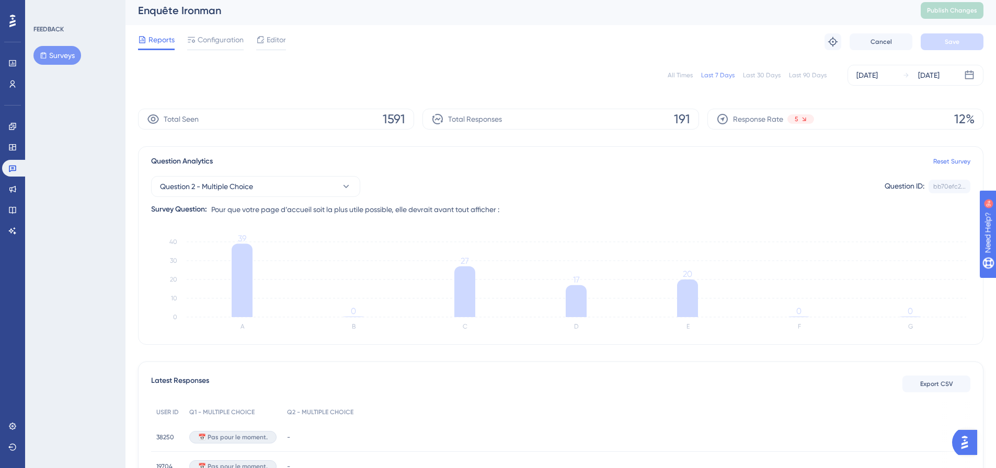
scroll to position [0, 0]
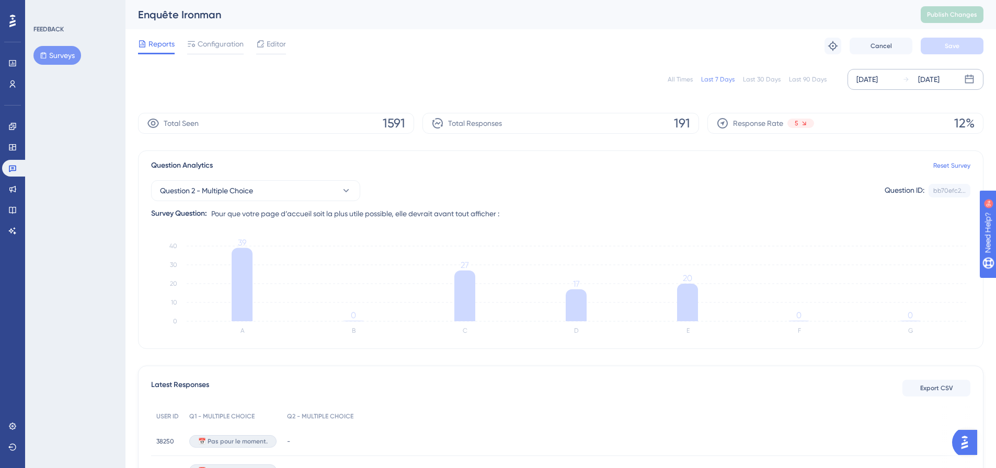
click at [899, 81] on div "[DATE] [DATE]" at bounding box center [916, 79] width 136 height 21
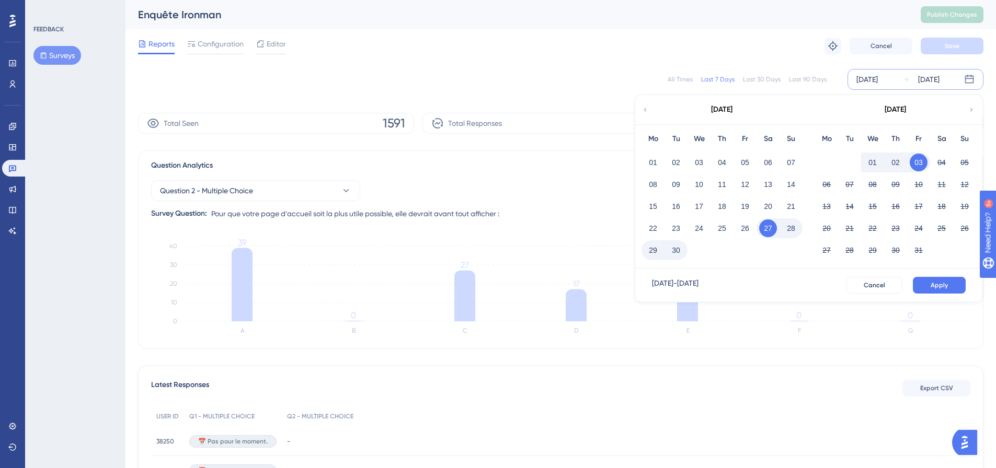
click at [638, 110] on div "[DATE]" at bounding box center [721, 109] width 173 height 29
click at [650, 110] on div "[DATE]" at bounding box center [721, 109] width 173 height 29
click at [757, 77] on div "Last 30 Days" at bounding box center [762, 79] width 38 height 8
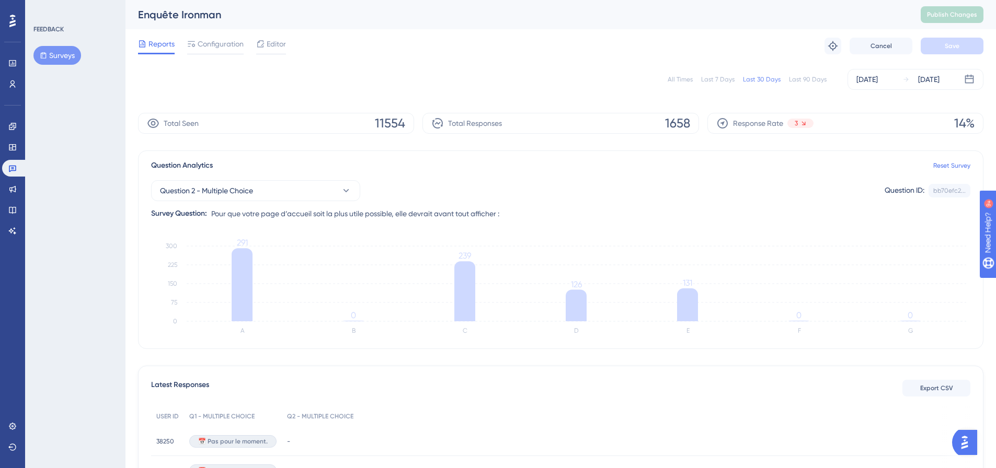
click at [816, 79] on div "Last 90 Days" at bounding box center [808, 79] width 38 height 8
click at [878, 79] on div "[DATE]" at bounding box center [866, 79] width 21 height 13
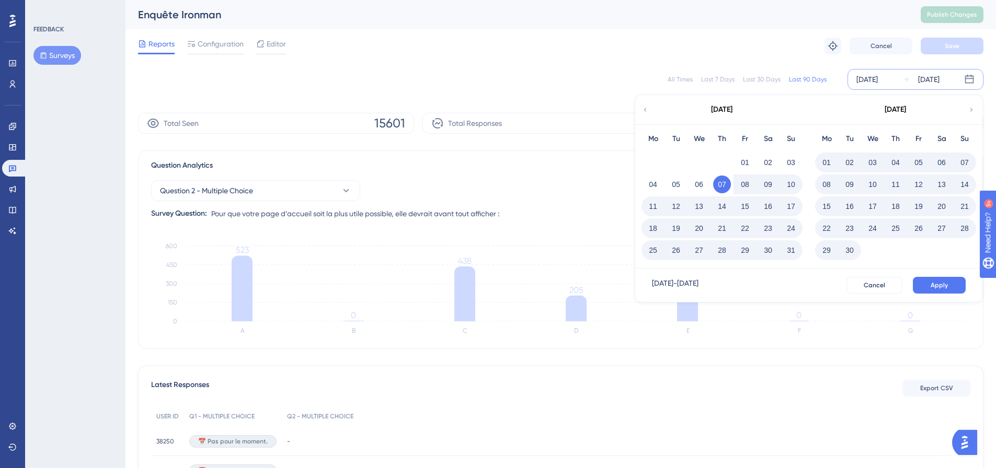
click at [651, 105] on div "[DATE]" at bounding box center [721, 109] width 173 height 29
click at [740, 226] on button "22" at bounding box center [745, 229] width 18 height 18
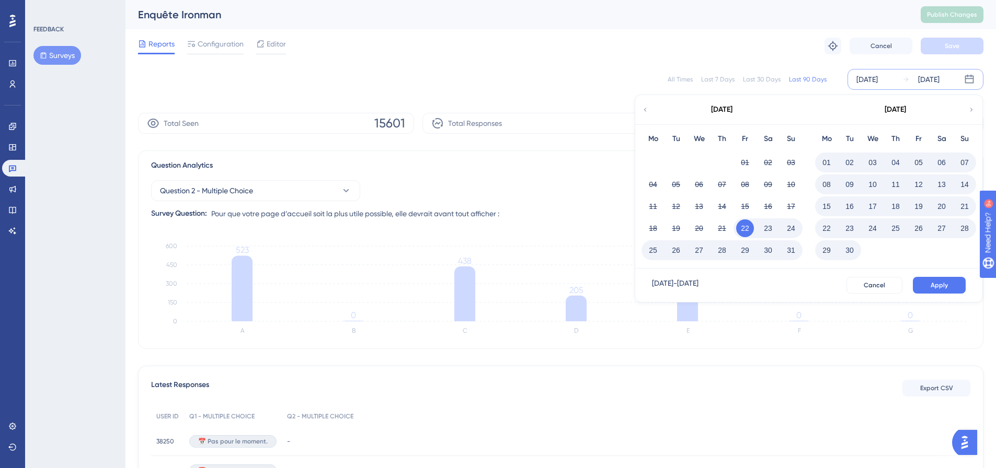
click at [859, 251] on div "30" at bounding box center [849, 251] width 23 height 20
click at [936, 283] on span "Apply" at bounding box center [939, 285] width 17 height 8
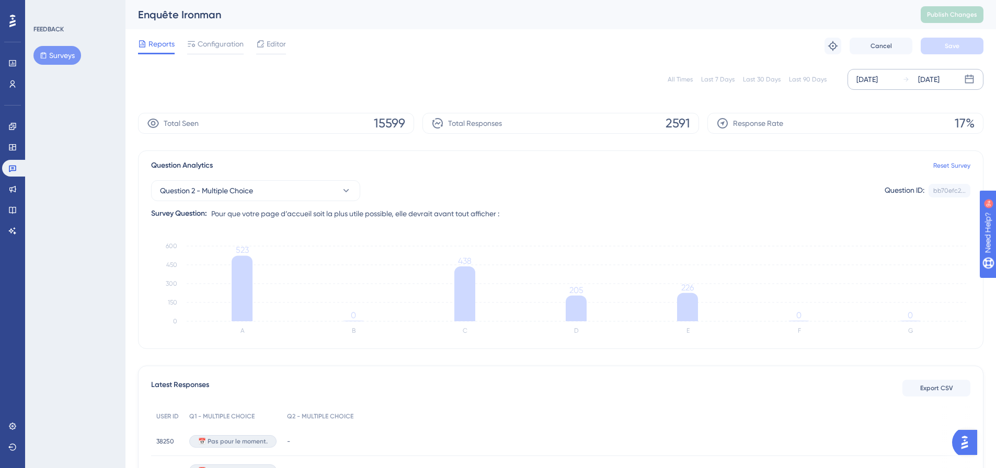
click at [935, 87] on div "[DATE] [DATE]" at bounding box center [916, 79] width 136 height 21
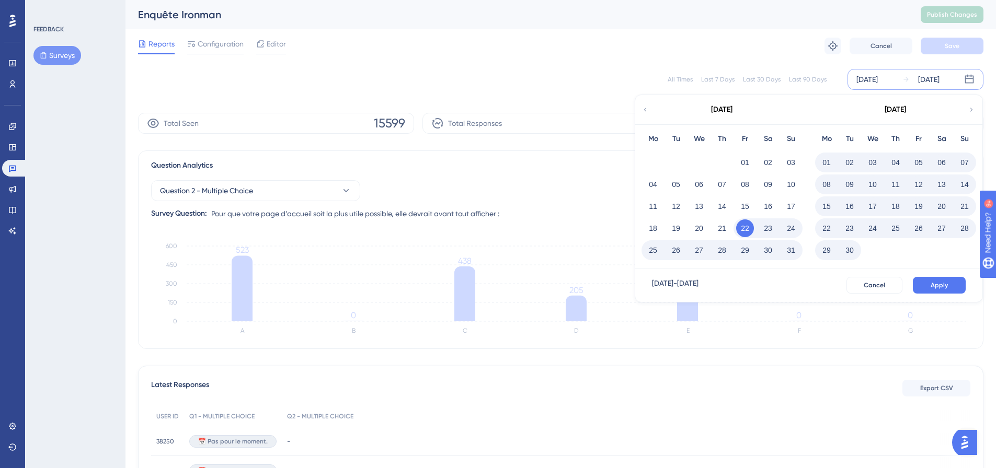
click at [852, 253] on button "30" at bounding box center [850, 251] width 18 height 18
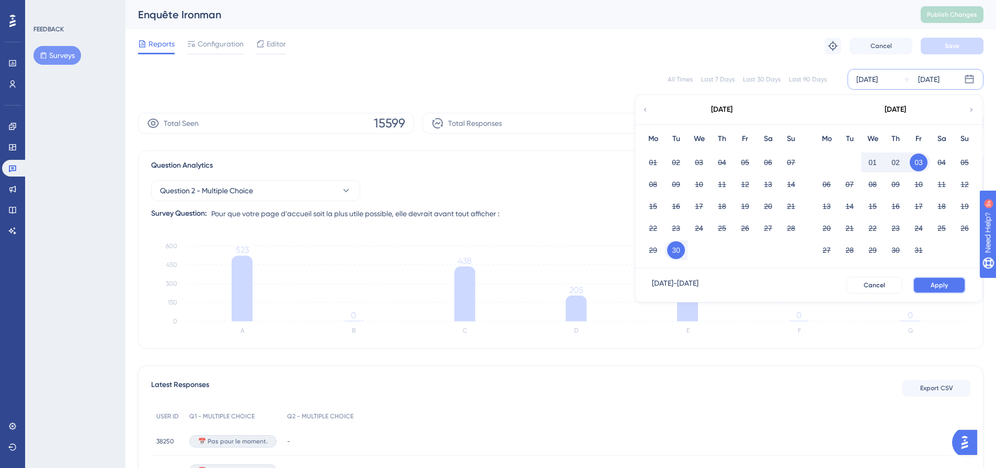
click at [949, 284] on button "Apply" at bounding box center [939, 285] width 53 height 17
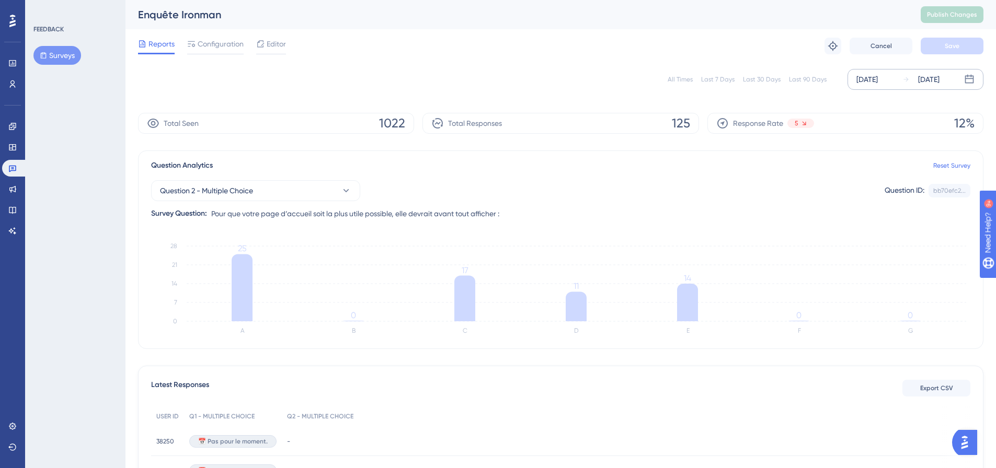
click at [963, 79] on div "[DATE] [DATE]" at bounding box center [916, 79] width 136 height 21
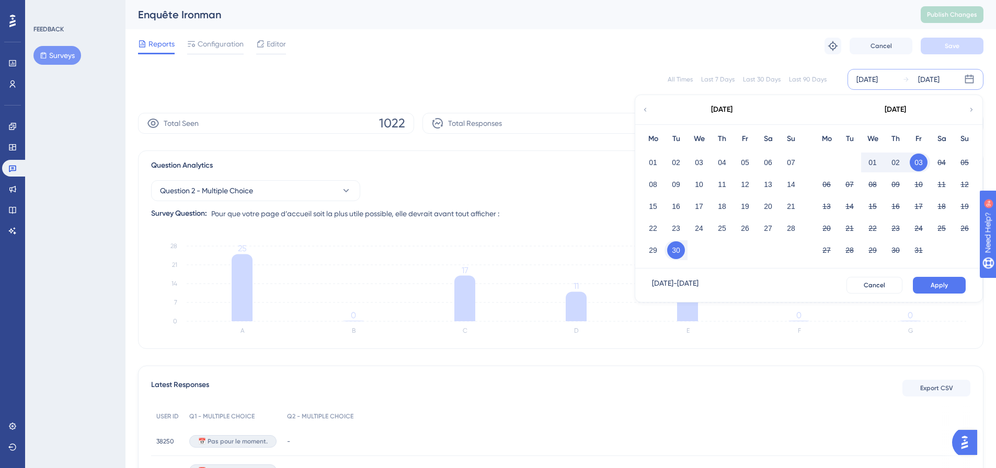
click at [866, 77] on div "[DATE]" at bounding box center [866, 79] width 21 height 13
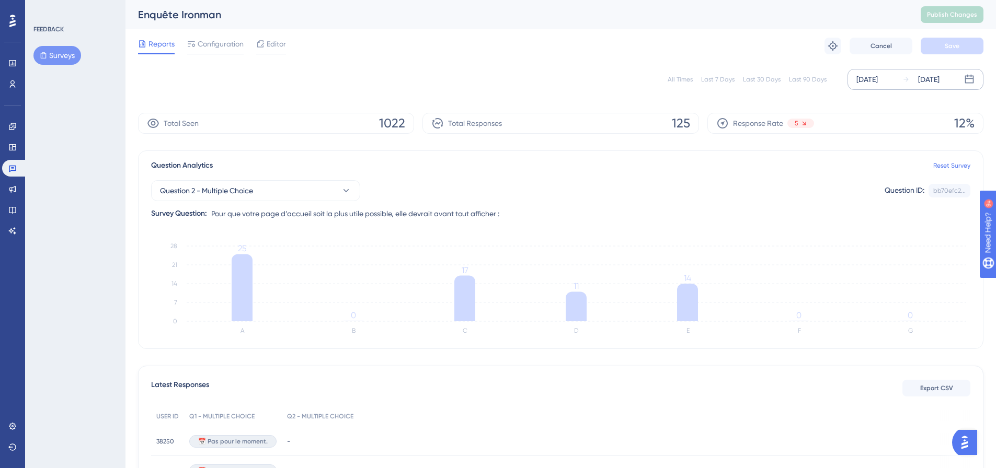
click at [878, 80] on div "[DATE]" at bounding box center [866, 79] width 21 height 13
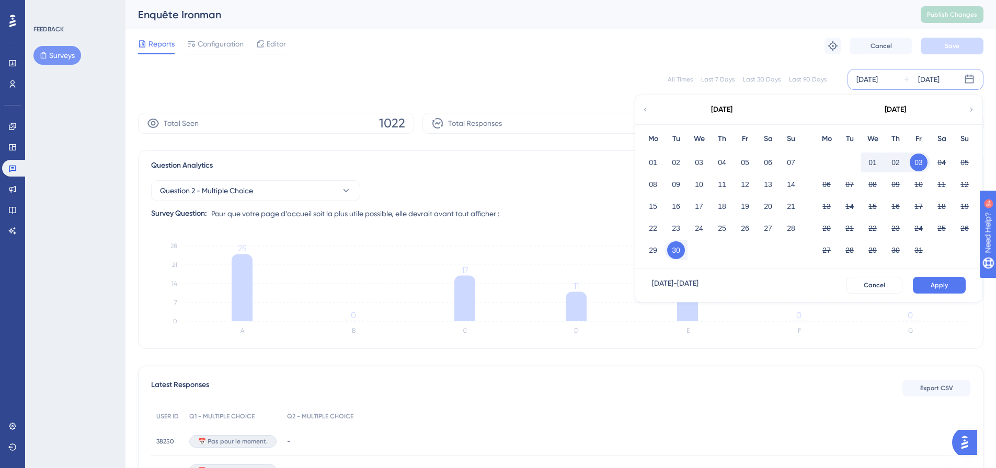
click at [650, 111] on div "[DATE]" at bounding box center [721, 109] width 173 height 29
click at [826, 76] on div "Last 90 Days" at bounding box center [808, 79] width 38 height 8
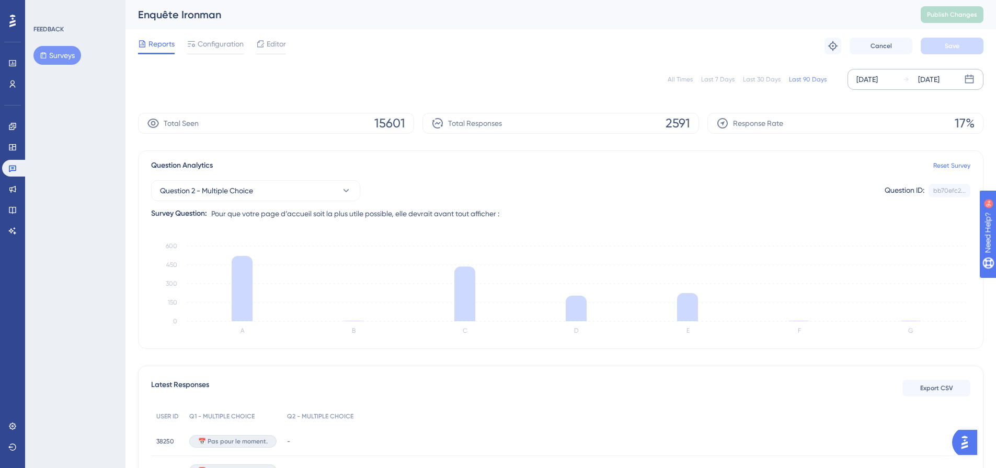
click at [878, 79] on div "[DATE]" at bounding box center [866, 79] width 21 height 13
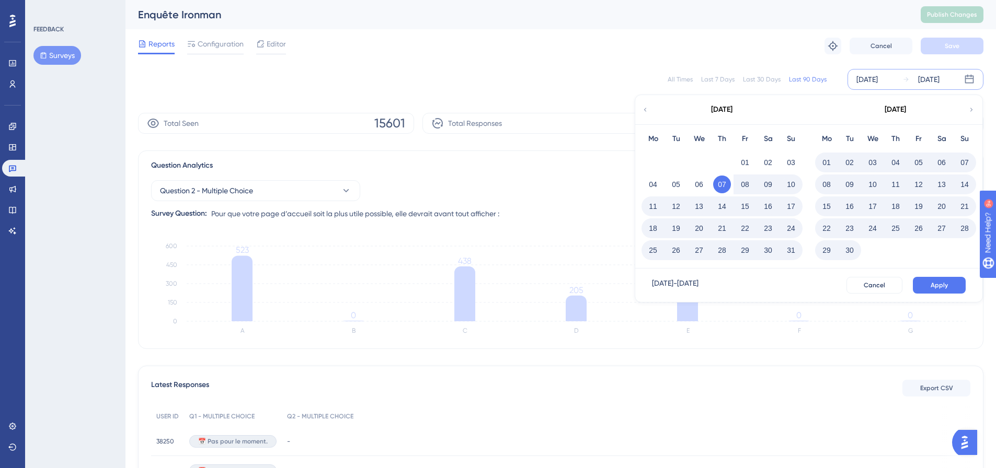
click at [744, 228] on button "22" at bounding box center [745, 229] width 18 height 18
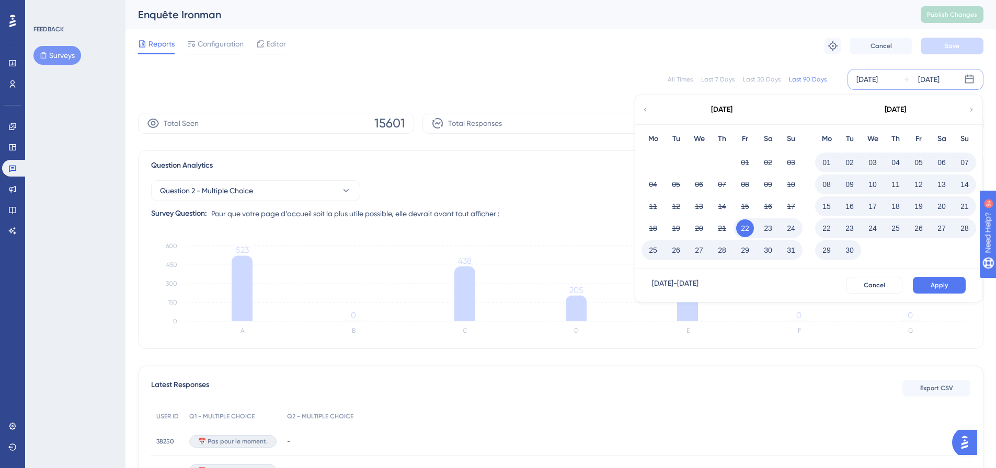
click at [851, 250] on button "30" at bounding box center [850, 251] width 18 height 18
click at [934, 288] on span "Apply" at bounding box center [939, 285] width 17 height 8
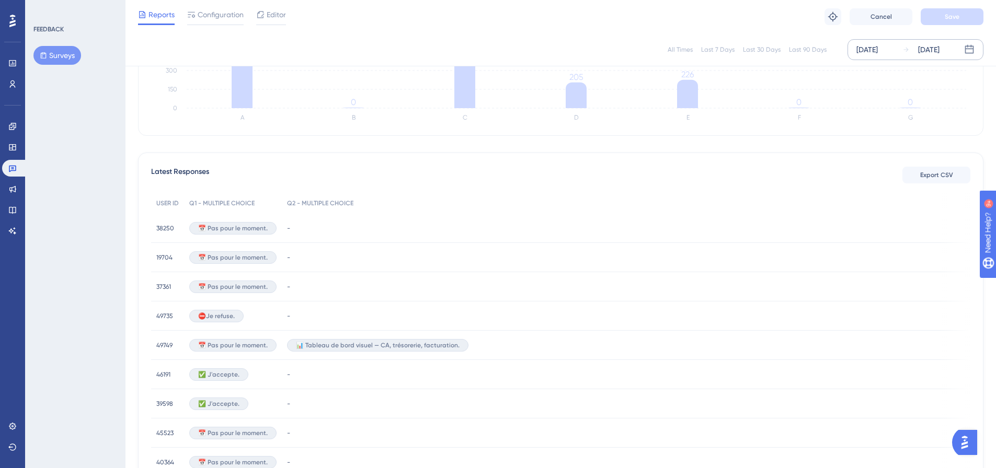
scroll to position [52, 0]
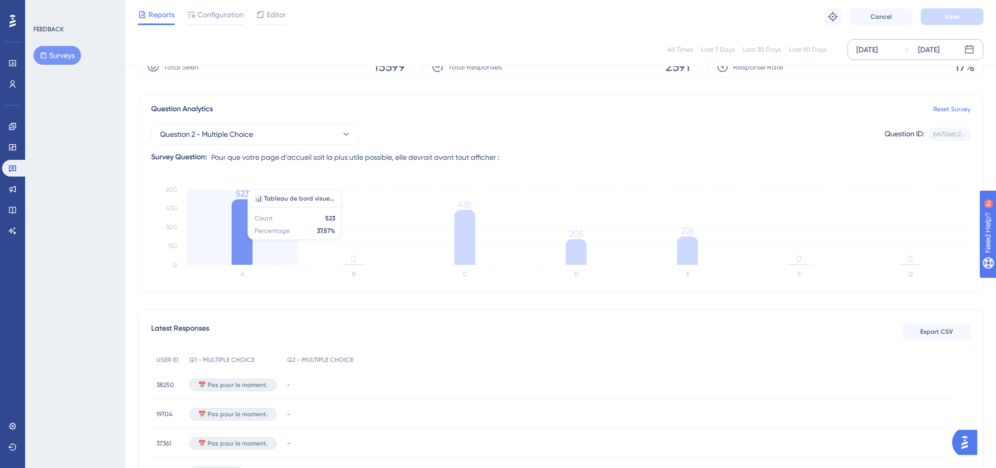
click at [243, 231] on icon at bounding box center [242, 232] width 21 height 66
click at [297, 203] on icon "A B C D E F G 0 150 300 450 600 523 0 438 205 226 0 0" at bounding box center [560, 232] width 819 height 105
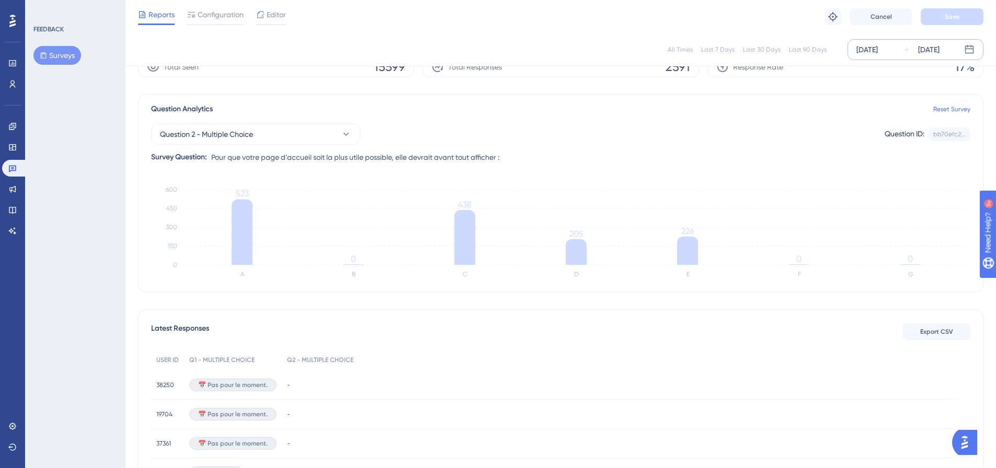
click at [431, 150] on div "Question 2 - Multiple Choice Question ID: bb70efc2... Copy Survey Question: Pou…" at bounding box center [560, 140] width 819 height 48
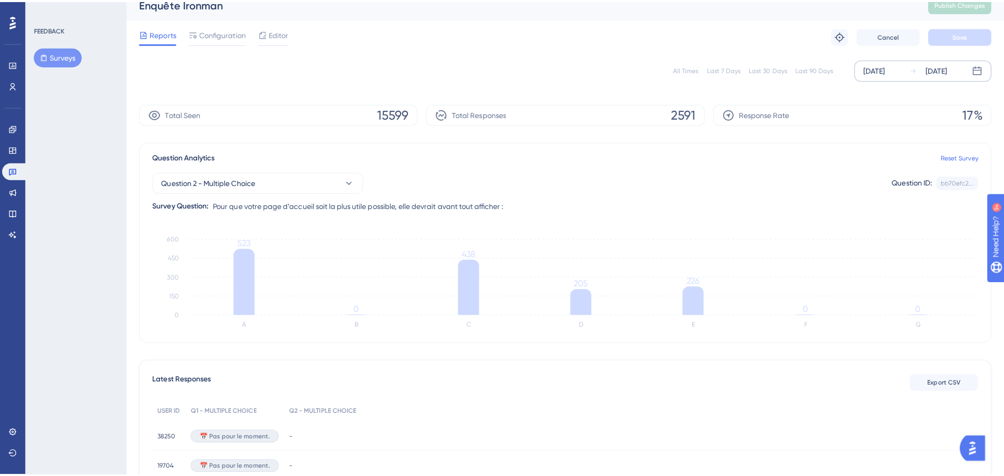
scroll to position [0, 0]
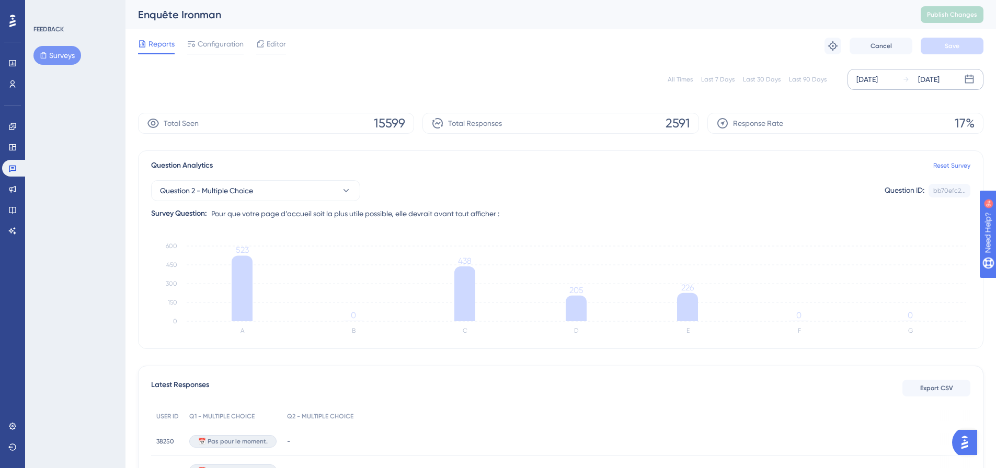
drag, startPoint x: 267, startPoint y: 39, endPoint x: 242, endPoint y: 76, distance: 44.8
click at [242, 76] on div "All Times Last 7 Days Last 30 Days Last 90 Days [DATE] [DATE]" at bounding box center [560, 79] width 845 height 21
click at [274, 42] on span "Editor" at bounding box center [276, 44] width 19 height 13
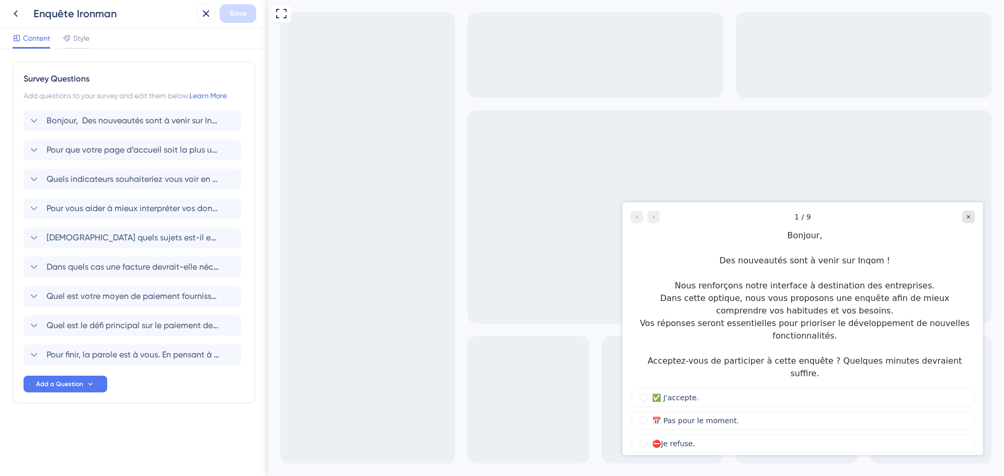
click at [655, 220] on div at bounding box center [645, 217] width 29 height 13
click at [653, 211] on div at bounding box center [645, 217] width 29 height 13
click at [89, 41] on span "Style" at bounding box center [81, 38] width 16 height 13
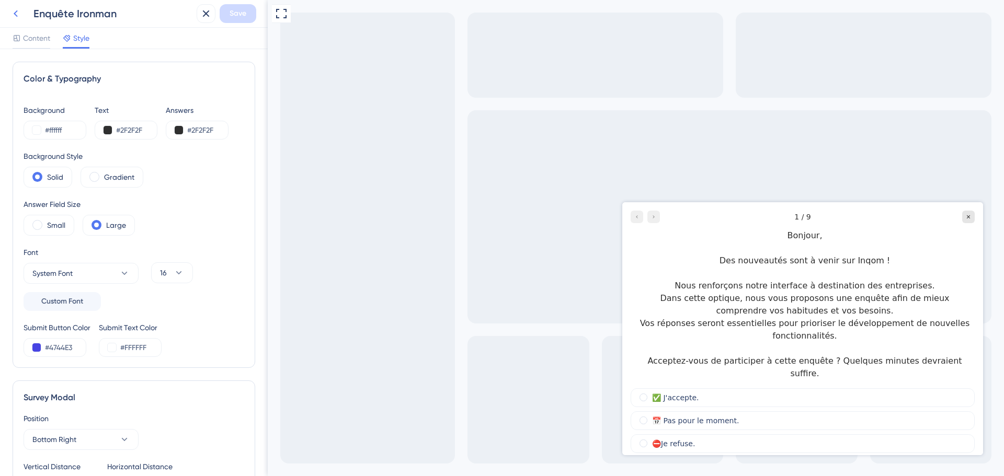
click at [12, 17] on icon at bounding box center [15, 13] width 13 height 13
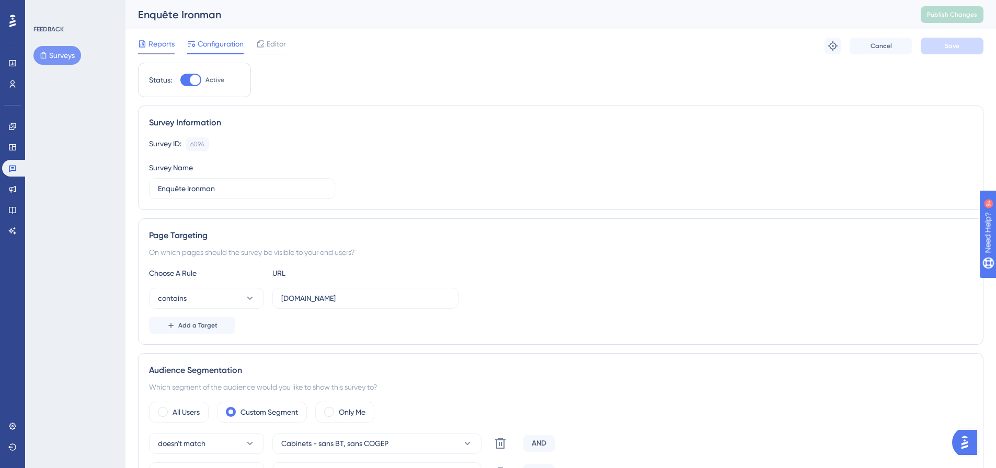
click at [161, 46] on span "Reports" at bounding box center [161, 44] width 26 height 13
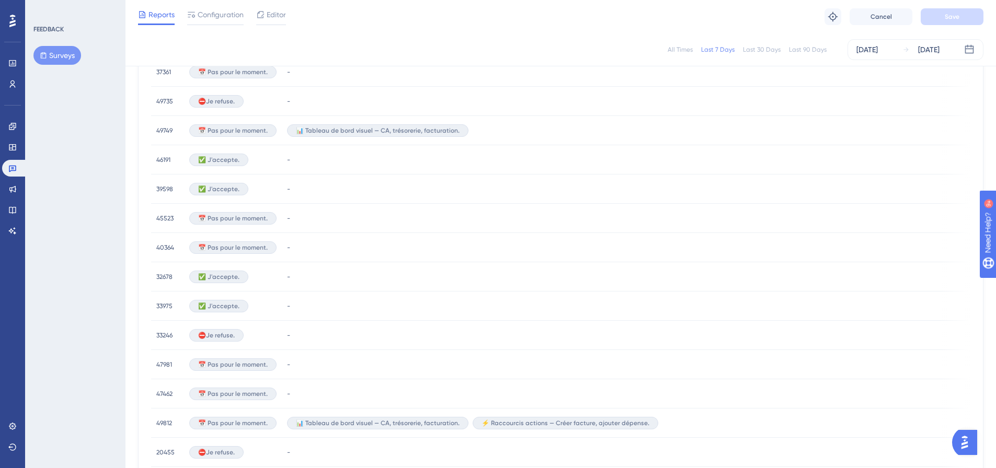
scroll to position [331, 0]
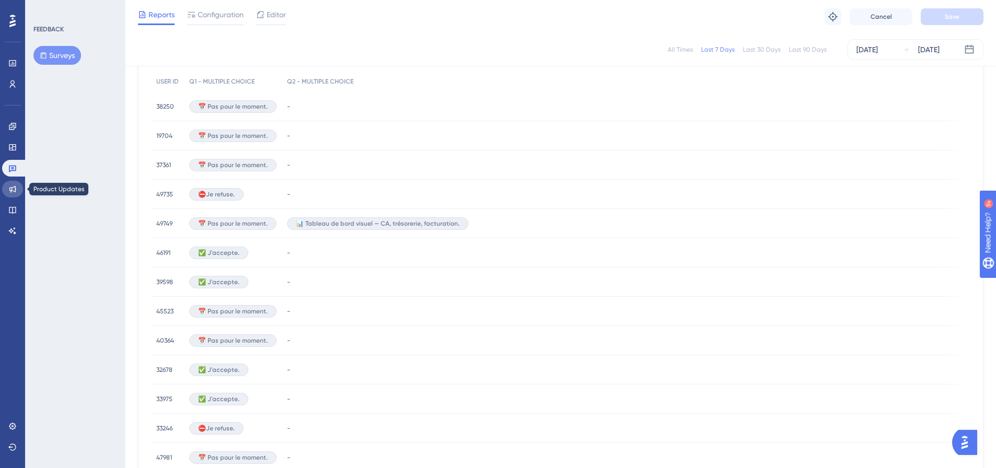
click at [16, 193] on icon at bounding box center [12, 189] width 8 height 8
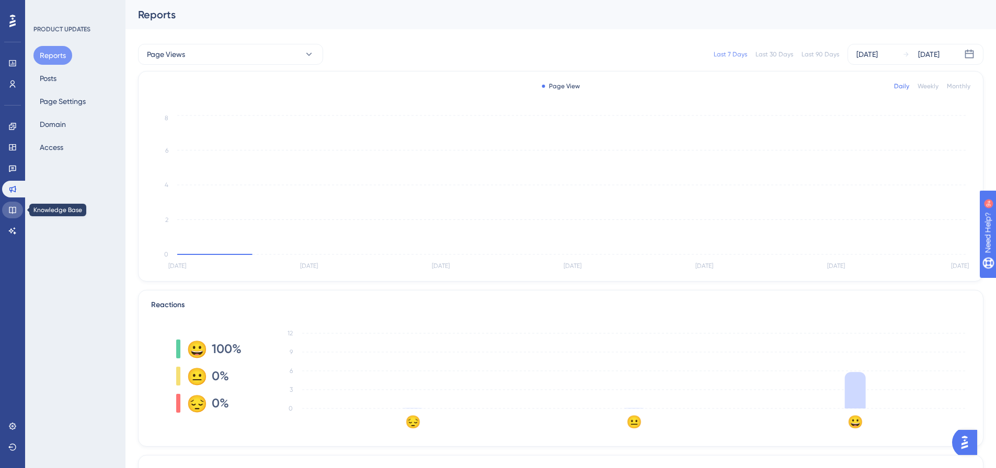
click at [16, 212] on icon at bounding box center [12, 210] width 7 height 7
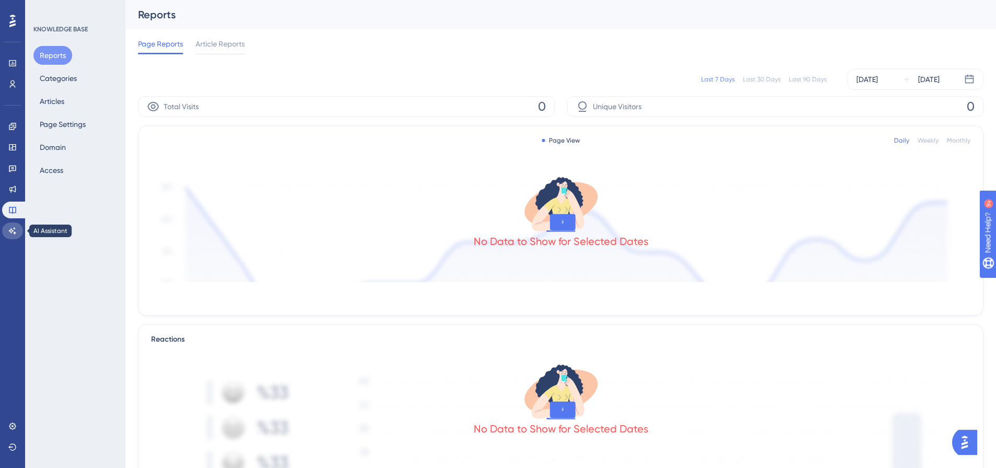
click at [15, 229] on icon at bounding box center [12, 230] width 7 height 7
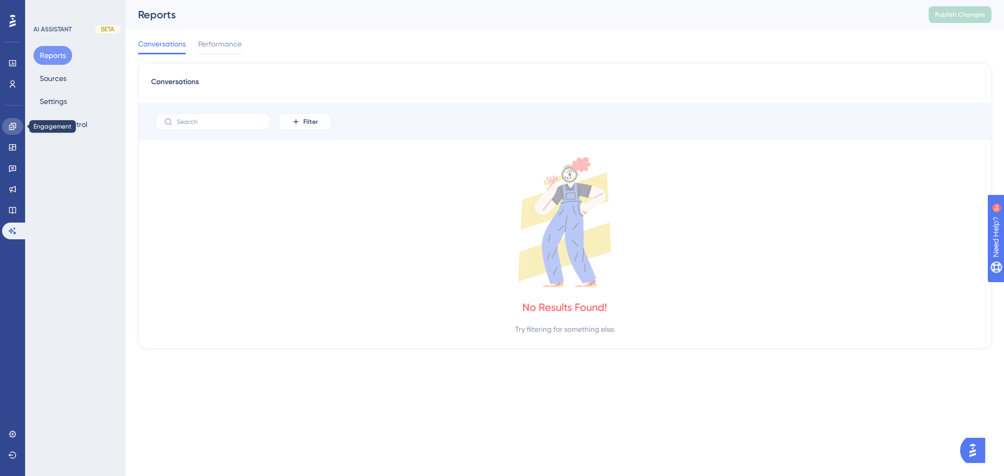
click at [15, 123] on icon at bounding box center [12, 126] width 8 height 8
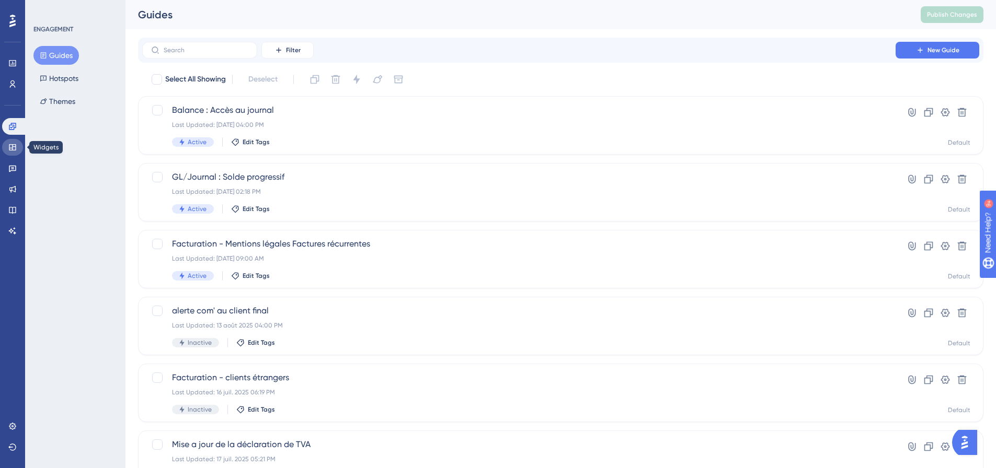
click at [19, 152] on link at bounding box center [12, 147] width 21 height 17
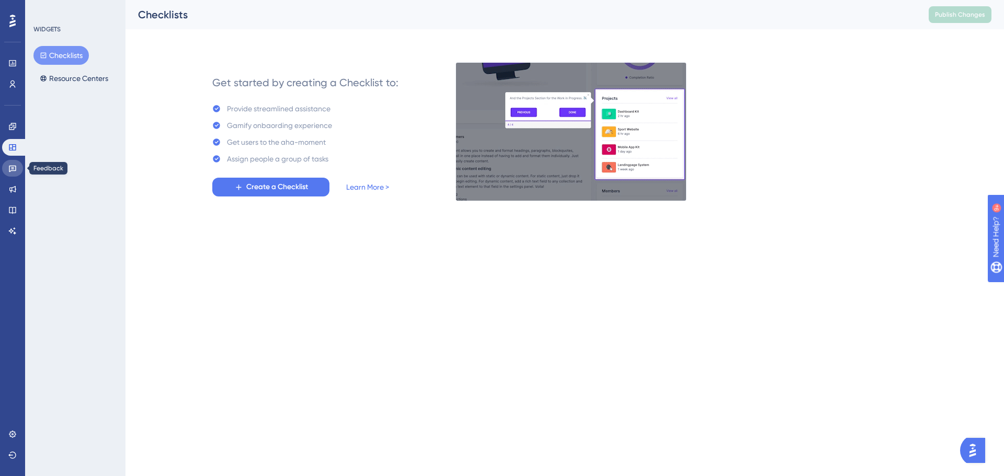
click at [12, 174] on link at bounding box center [12, 168] width 21 height 17
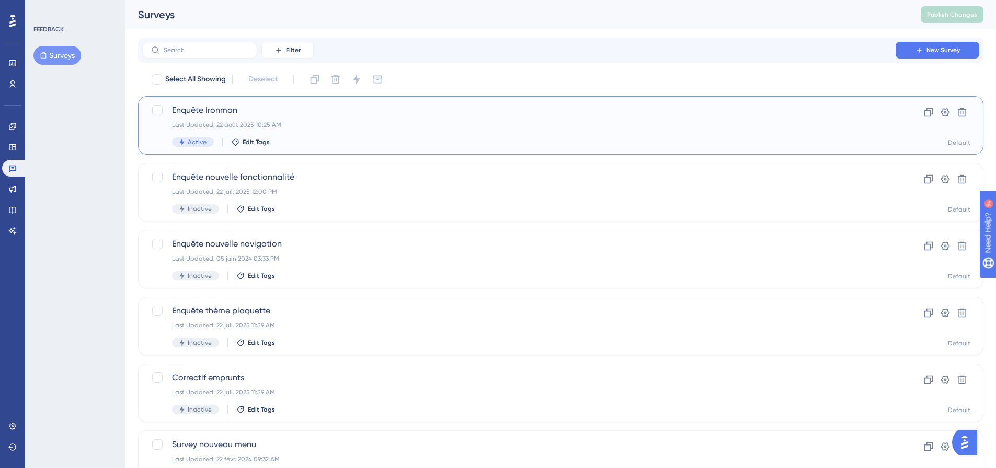
click at [381, 121] on div "Last Updated: 22 août 2025 10:25 AM" at bounding box center [519, 125] width 694 height 8
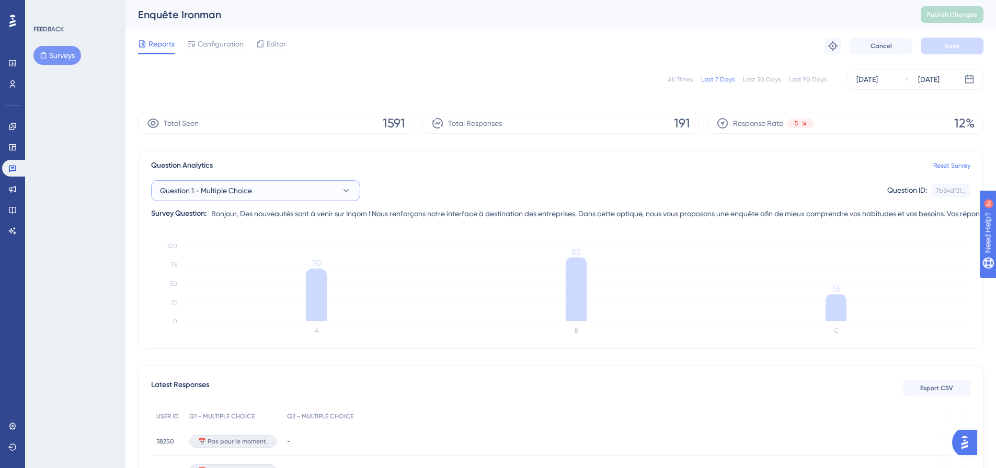
click at [307, 190] on button "Question 1 - Multiple Choice" at bounding box center [255, 190] width 209 height 21
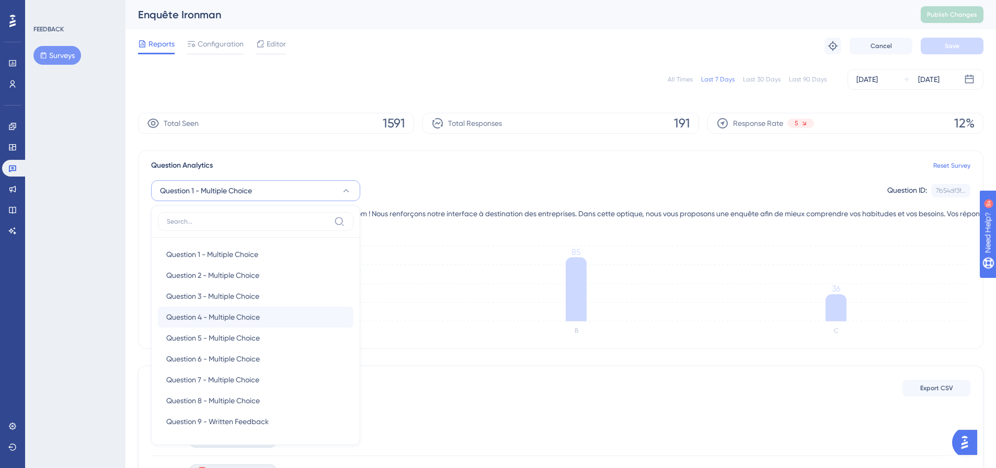
scroll to position [91, 0]
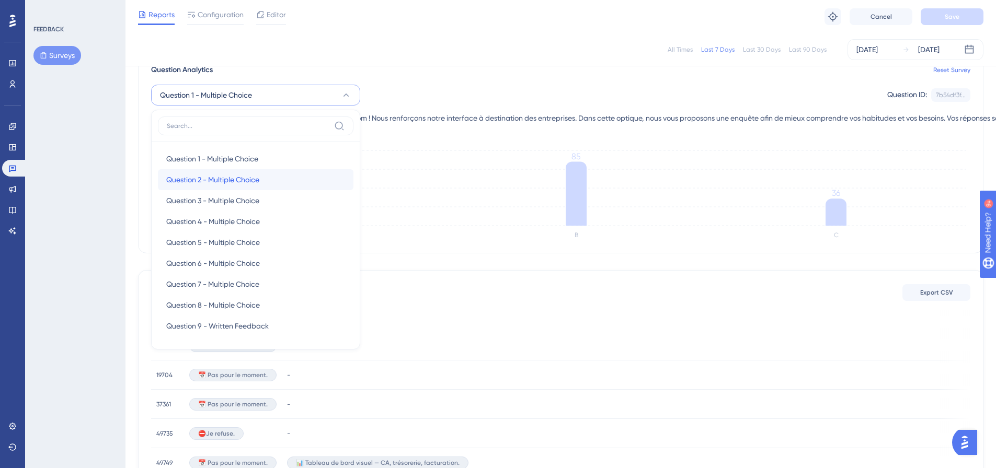
click at [241, 176] on span "Question 2 - Multiple Choice" at bounding box center [212, 180] width 93 height 13
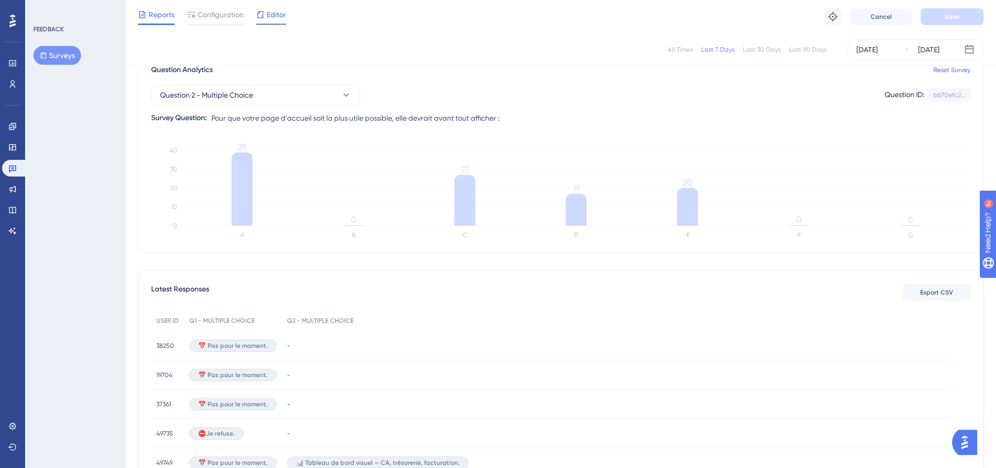
click at [271, 16] on span "Editor" at bounding box center [276, 14] width 19 height 13
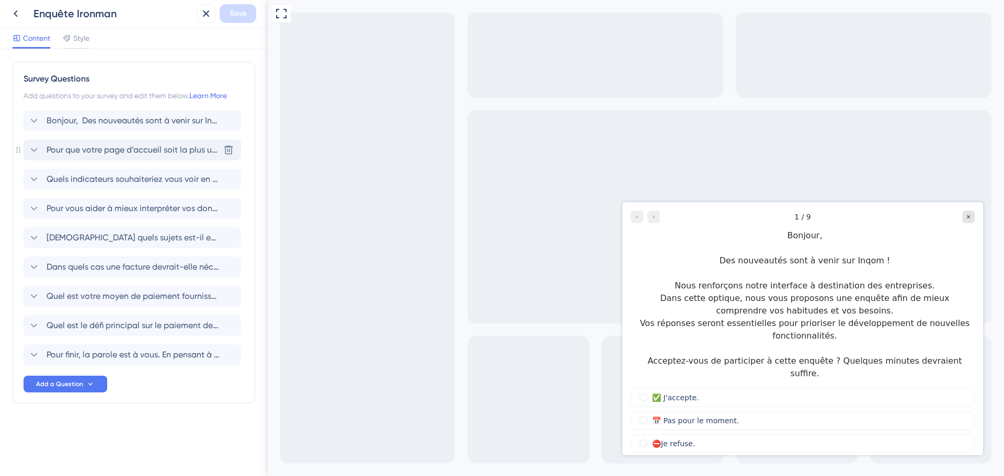
click at [65, 148] on span "Pour que votre page d’accueil soit la plus utile possible, elle devrait avant t…" at bounding box center [133, 150] width 173 height 13
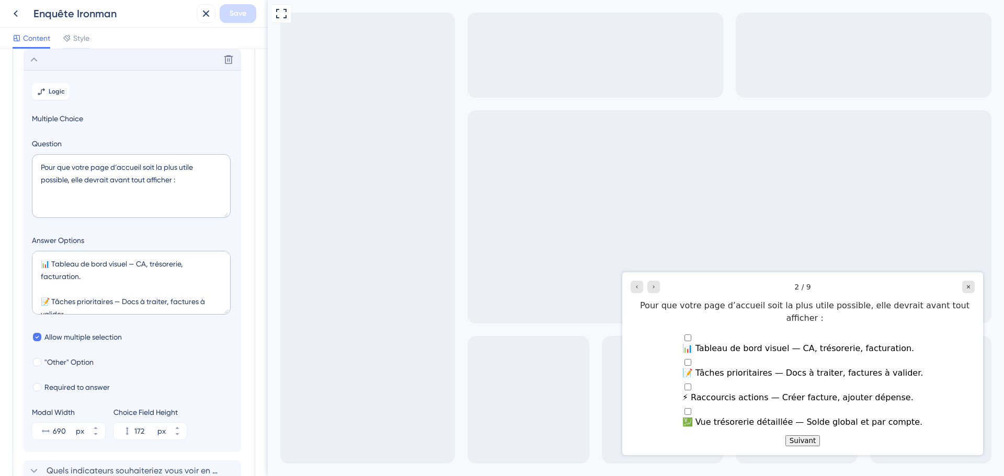
scroll to position [195, 0]
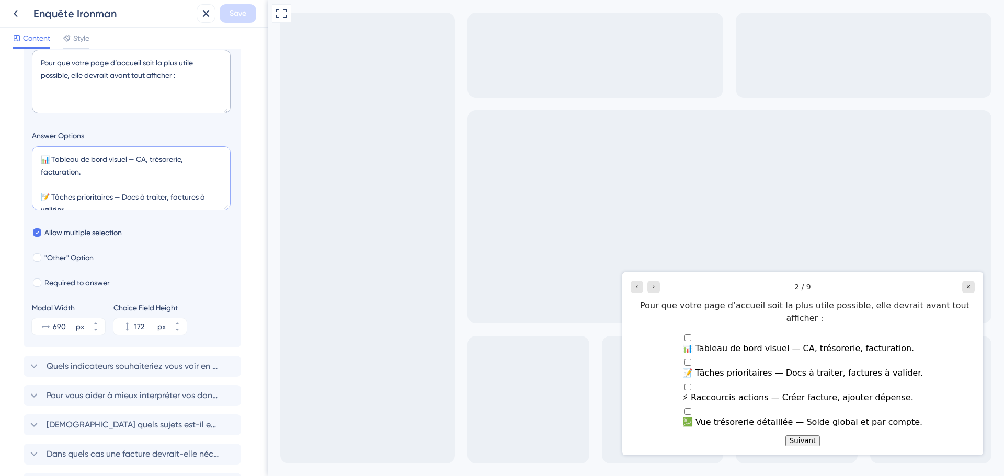
click at [123, 177] on textarea "📊 Tableau de bord visuel — CA, trésorerie, facturation. 📝 Tâches prioritaires —…" at bounding box center [131, 178] width 199 height 64
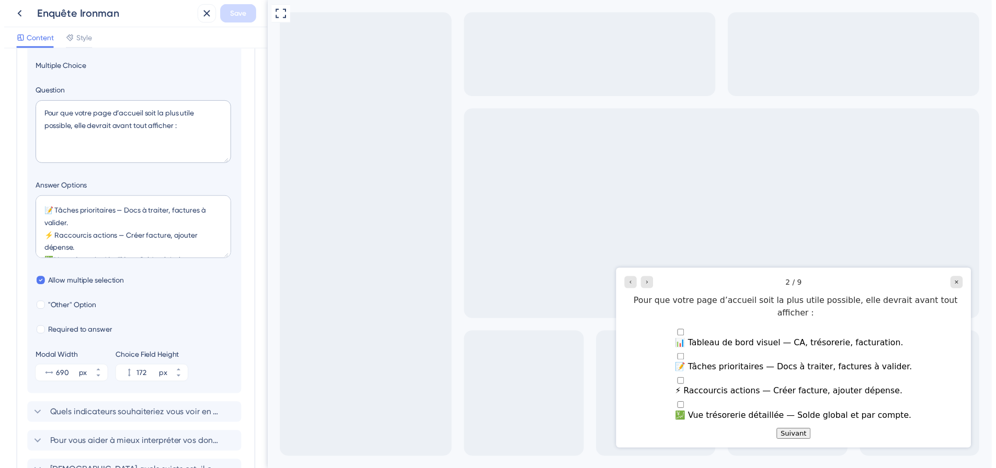
scroll to position [0, 0]
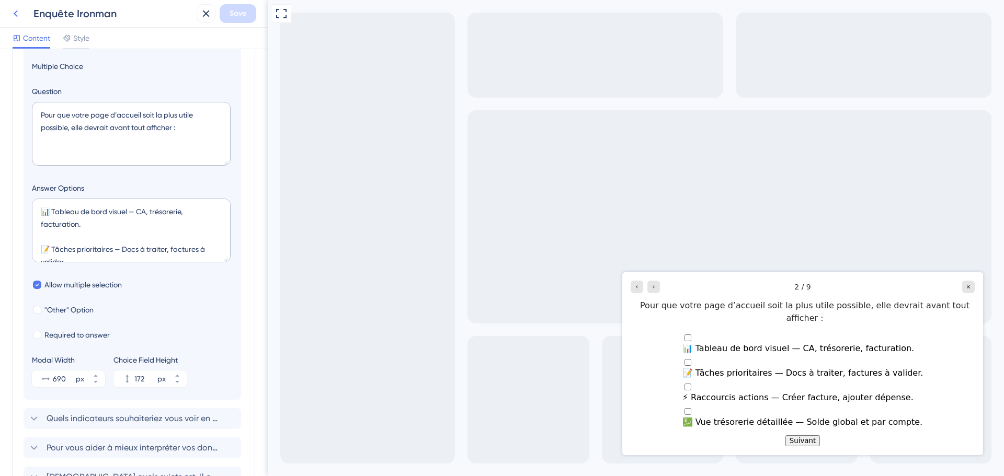
click at [19, 14] on icon at bounding box center [15, 13] width 13 height 13
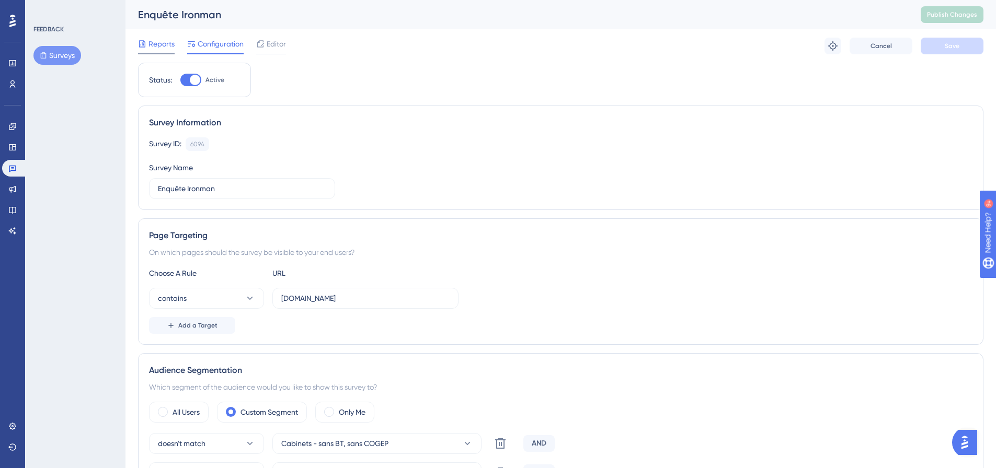
click at [157, 42] on span "Reports" at bounding box center [161, 44] width 26 height 13
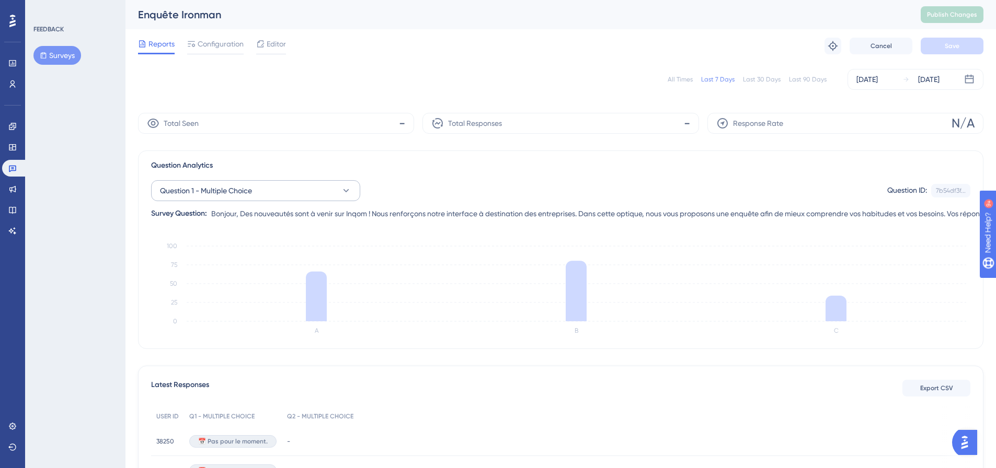
click at [216, 170] on div "Question Analytics" at bounding box center [560, 165] width 819 height 13
click at [228, 188] on span "Question 1 - Multiple Choice" at bounding box center [206, 191] width 92 height 13
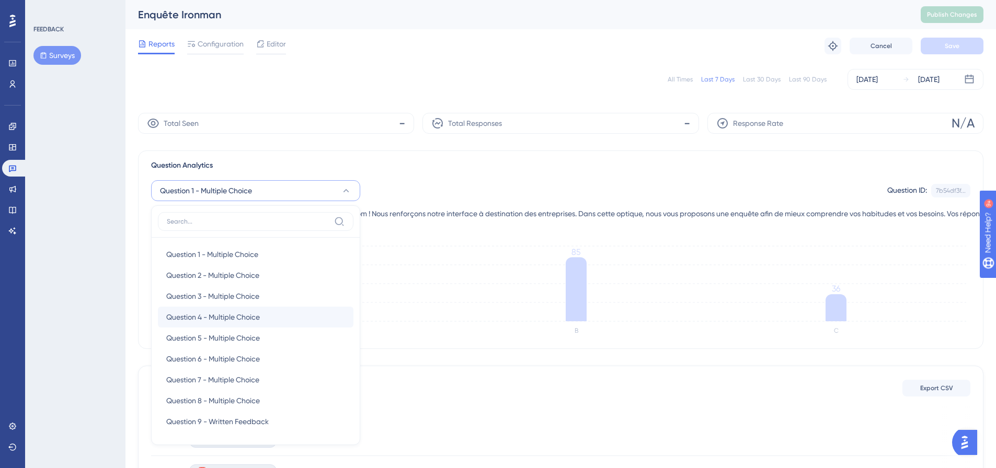
scroll to position [91, 0]
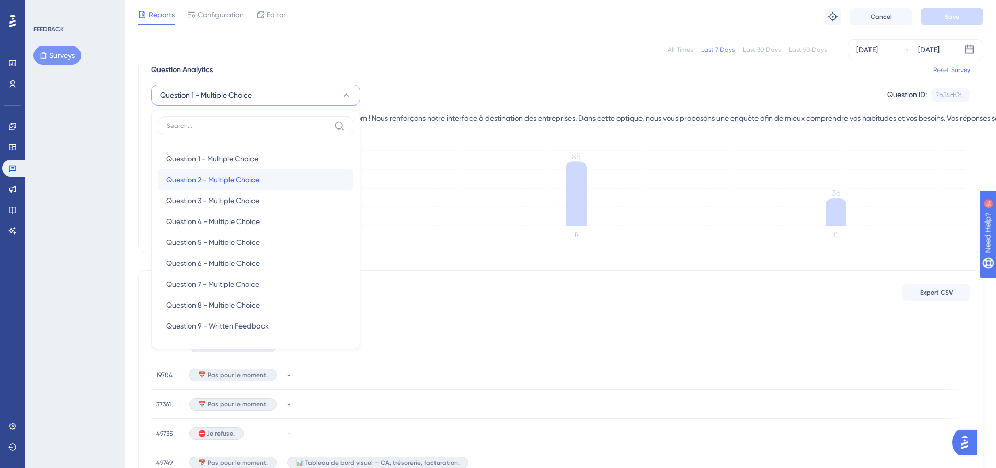
click at [249, 185] on span "Question 2 - Multiple Choice" at bounding box center [212, 180] width 93 height 13
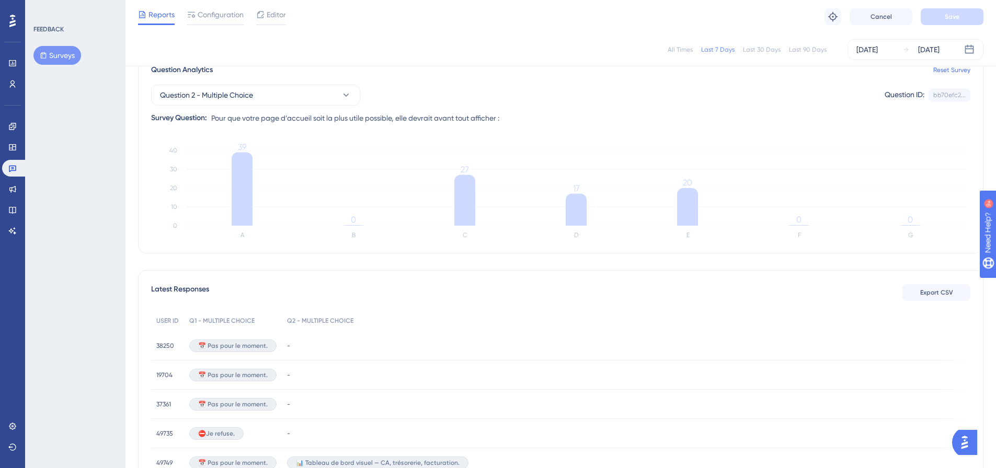
click at [695, 102] on div "Question 2 - Multiple Choice Question ID: bb70efc2... Copy" at bounding box center [560, 95] width 819 height 21
click at [762, 54] on div "All Times Last 7 Days Last 30 Days Last 90 Days [DATE] [DATE]" at bounding box center [560, 49] width 845 height 21
click at [777, 47] on div "Last 30 Days" at bounding box center [762, 49] width 38 height 8
click at [878, 48] on div "[DATE]" at bounding box center [866, 49] width 21 height 13
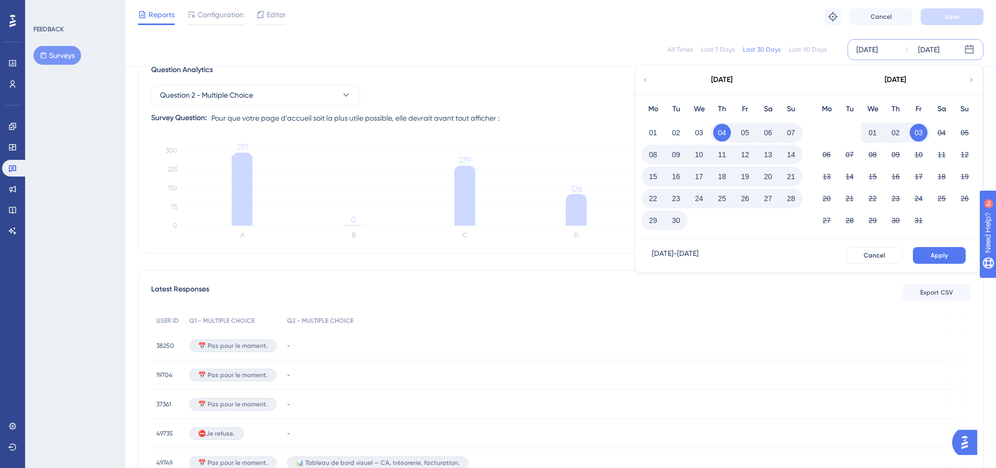
click at [815, 44] on div "All Times Last 7 Days Last 30 Days Last 90 Days [DATE] [DATE] [DATE] Mo Tu We T…" at bounding box center [560, 49] width 845 height 21
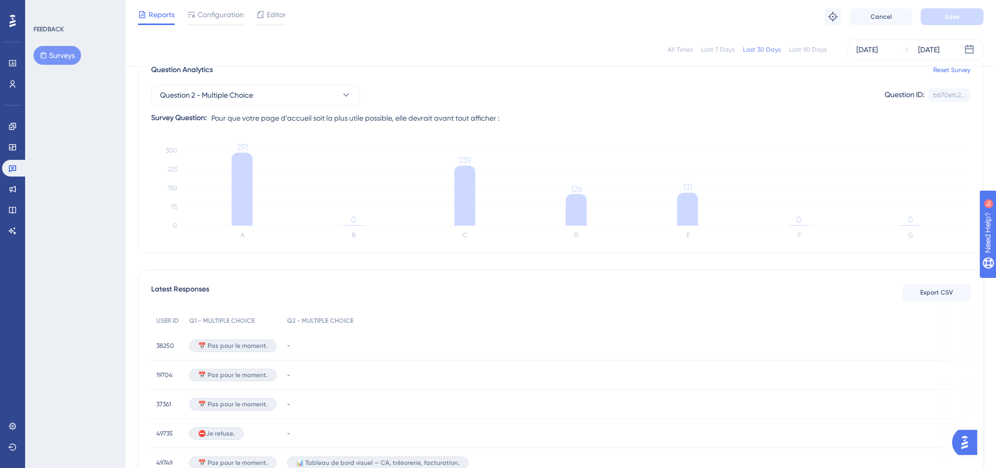
click at [815, 51] on div "Last 90 Days" at bounding box center [808, 49] width 38 height 8
drag, startPoint x: 888, startPoint y: 51, endPoint x: 871, endPoint y: 61, distance: 19.7
click at [878, 51] on div "[DATE]" at bounding box center [866, 49] width 21 height 13
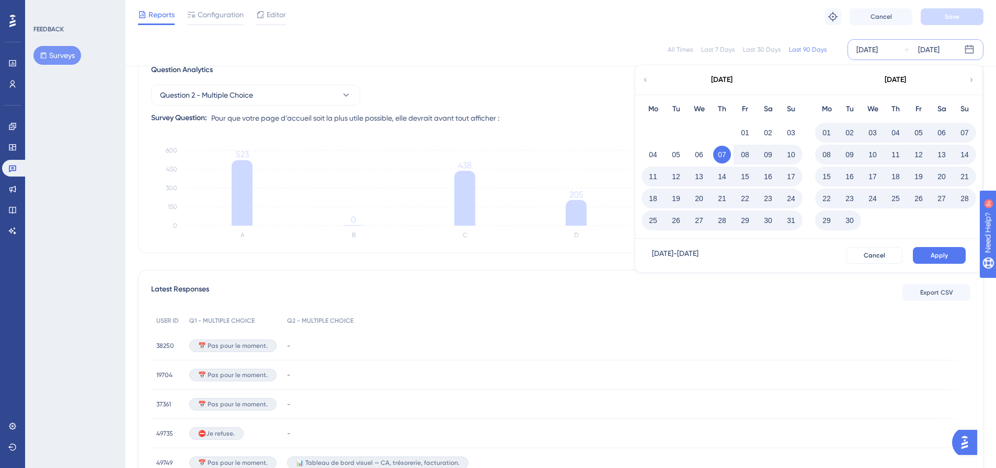
click at [744, 198] on button "22" at bounding box center [745, 199] width 18 height 18
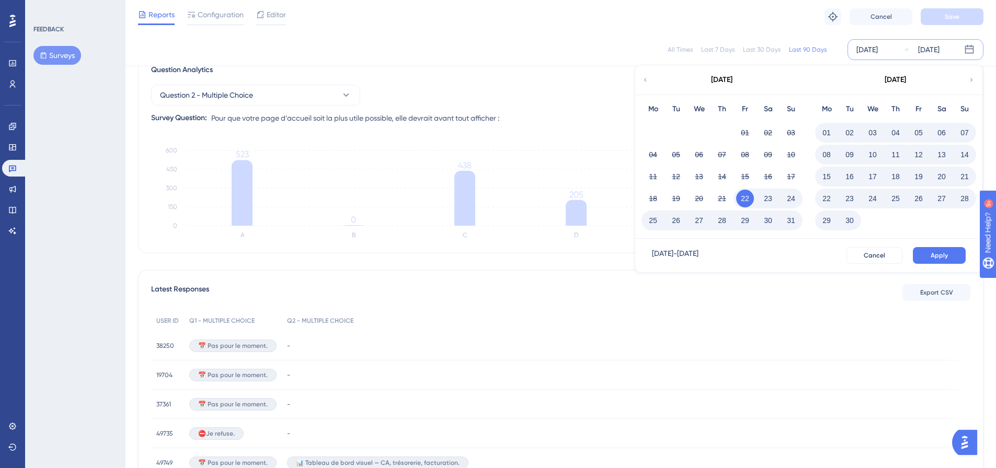
click at [856, 223] on button "30" at bounding box center [850, 221] width 18 height 18
click at [928, 248] on button "Apply" at bounding box center [939, 255] width 53 height 17
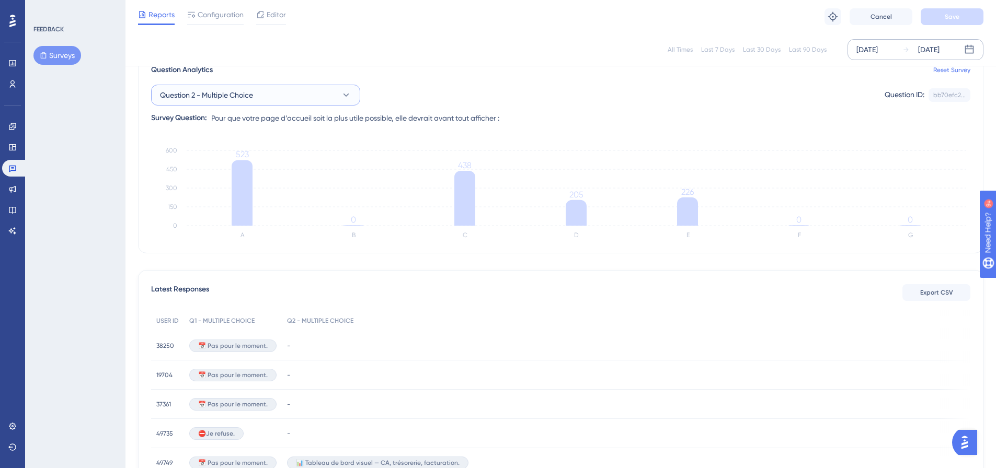
drag, startPoint x: 261, startPoint y: 99, endPoint x: 259, endPoint y: 108, distance: 9.3
click at [261, 99] on button "Question 2 - Multiple Choice" at bounding box center [255, 95] width 209 height 21
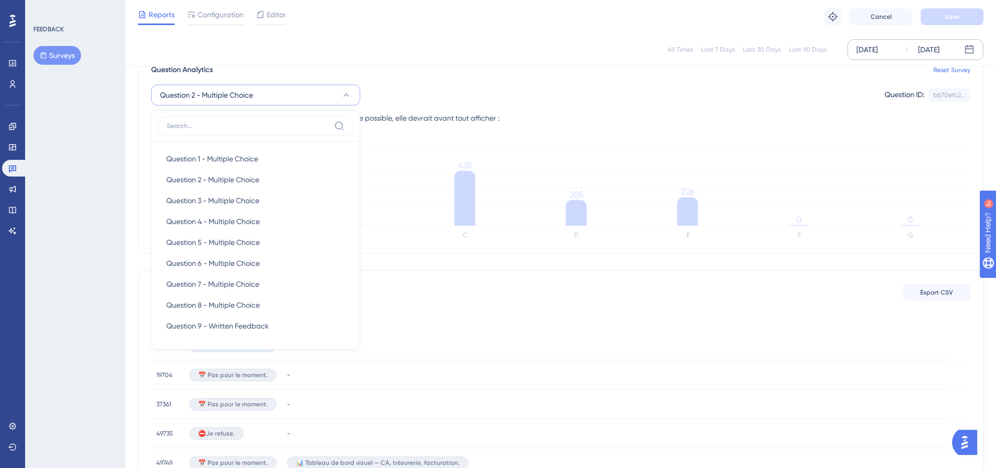
scroll to position [87, 0]
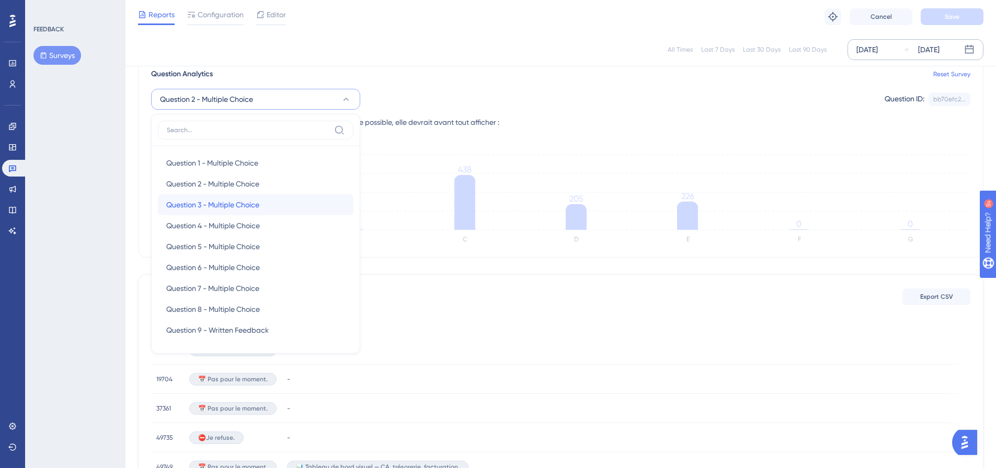
click at [249, 203] on span "Question 3 - Multiple Choice" at bounding box center [212, 205] width 93 height 13
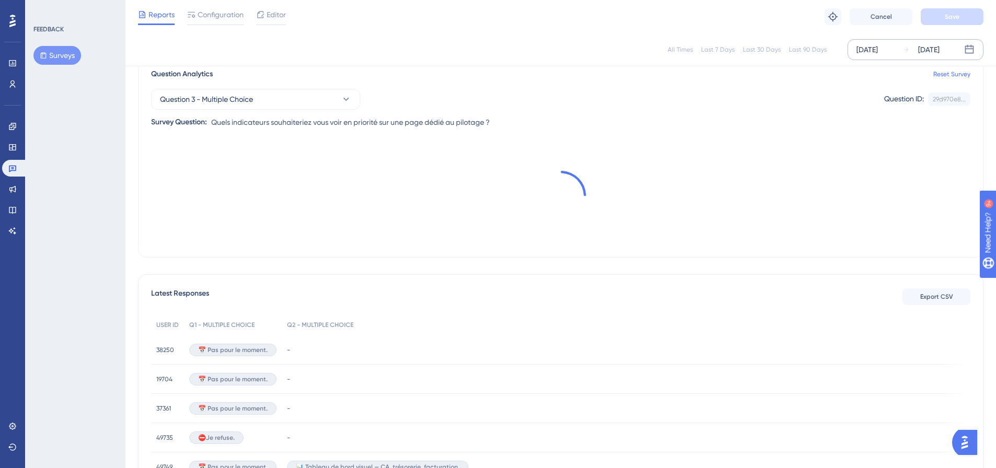
click at [392, 123] on span "Quels indicateurs souhaiteriez vous voir en priorité sur une page dédié au pilo…" at bounding box center [350, 122] width 279 height 13
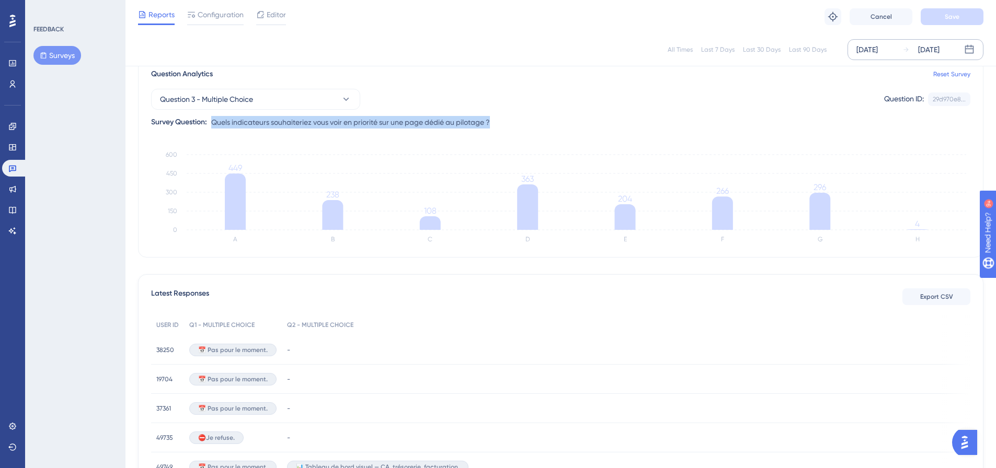
drag, startPoint x: 501, startPoint y: 121, endPoint x: 212, endPoint y: 119, distance: 288.6
click at [212, 119] on div "Question 3 - Multiple Choice Question ID: 29d970e8... Copy Survey Question: Que…" at bounding box center [560, 105] width 819 height 48
copy span "Quels indicateurs souhaiteriez vous voir en priorité sur une page dédié au pilo…"
click at [312, 112] on div "Question 3 - Multiple Choice Question ID: 29d970e8... Copy Survey Question: Que…" at bounding box center [560, 105] width 819 height 48
click at [310, 104] on button "Question 3 - Multiple Choice" at bounding box center [255, 99] width 209 height 21
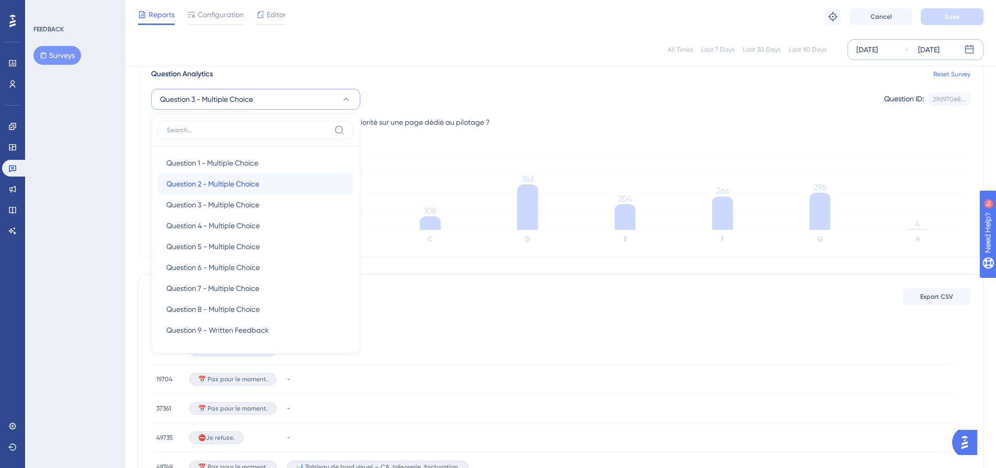
click at [253, 177] on div "Question 2 - Multiple Choice Question 2 - Multiple Choice" at bounding box center [255, 184] width 179 height 21
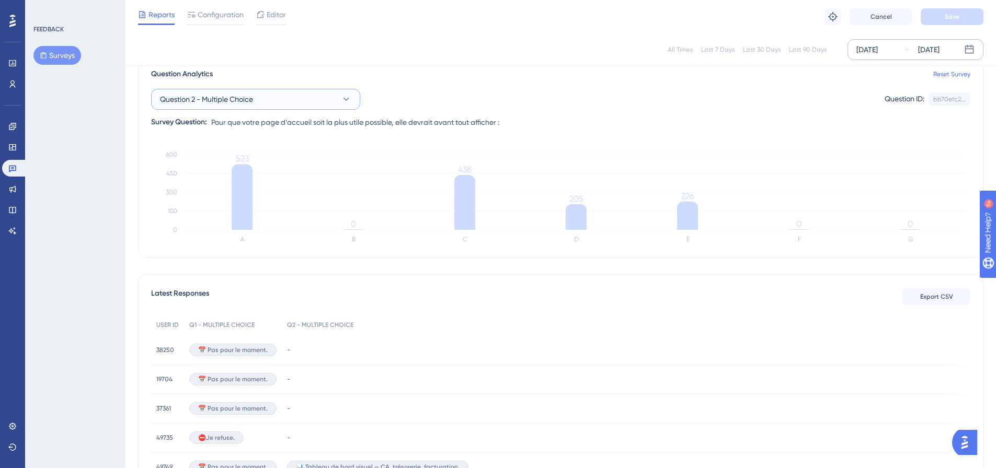
drag, startPoint x: 342, startPoint y: 96, endPoint x: 323, endPoint y: 113, distance: 25.6
click at [342, 96] on icon at bounding box center [346, 99] width 10 height 10
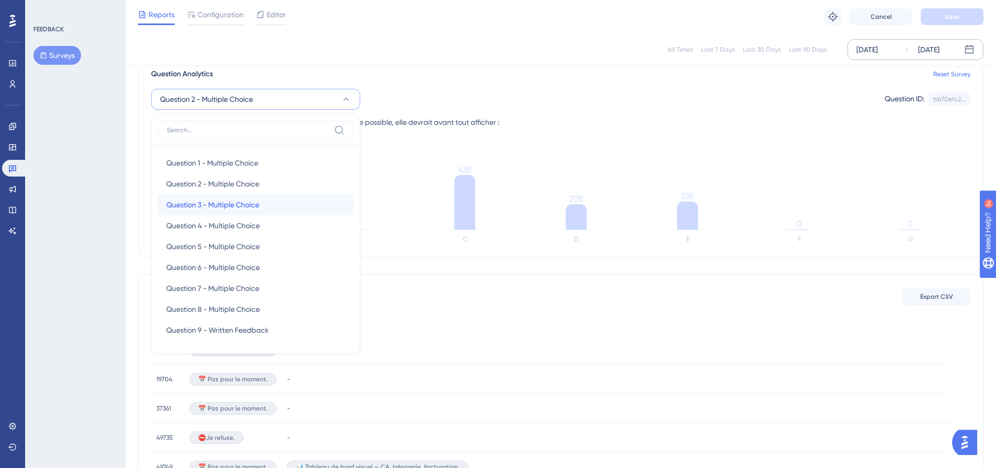
click at [250, 204] on span "Question 3 - Multiple Choice" at bounding box center [212, 205] width 93 height 13
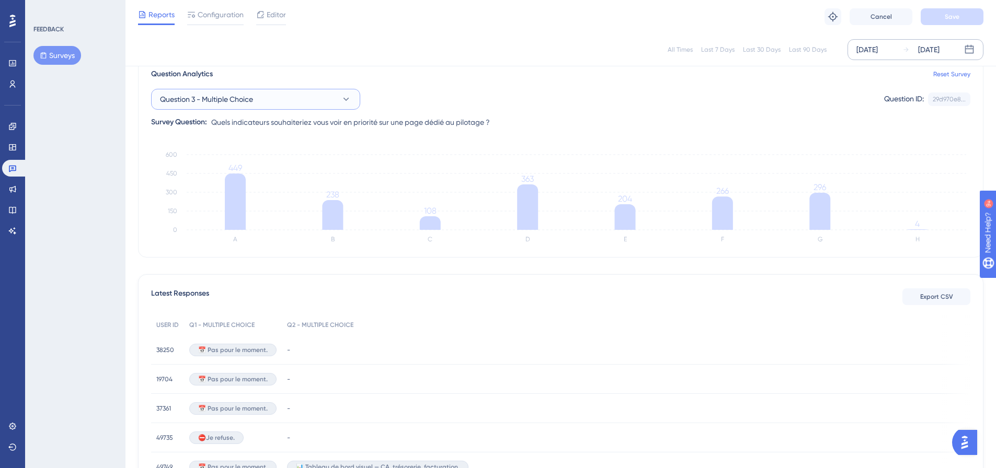
click at [265, 102] on button "Question 3 - Multiple Choice" at bounding box center [255, 99] width 209 height 21
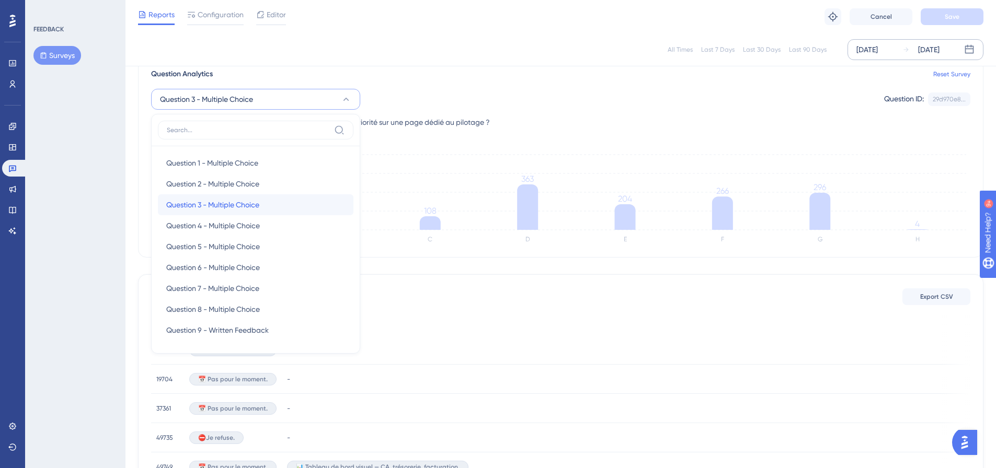
click at [242, 202] on span "Question 3 - Multiple Choice" at bounding box center [212, 205] width 93 height 13
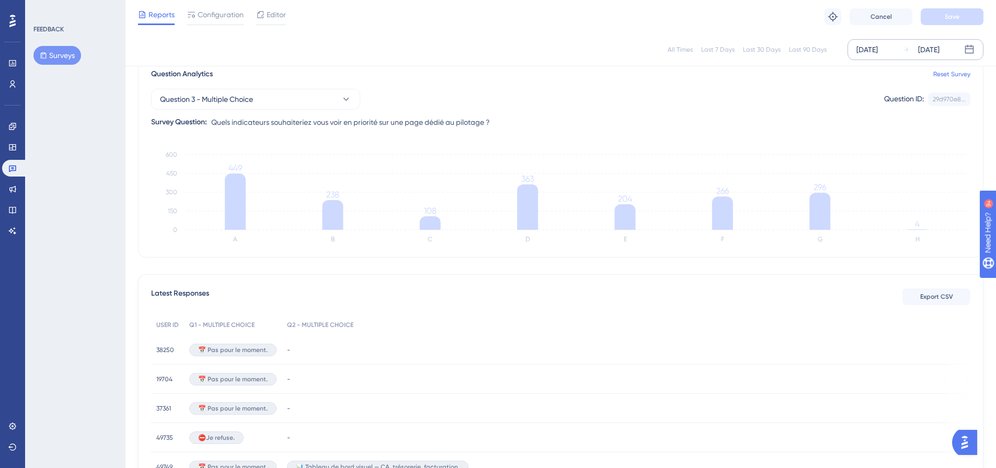
click at [384, 112] on div "Question 3 - Multiple Choice Question ID: 29d970e8... Copy Survey Question: Que…" at bounding box center [560, 105] width 819 height 48
click at [490, 128] on span "Quels indicateurs souhaiteriez vous voir en priorité sur une page dédié au pilo…" at bounding box center [350, 122] width 279 height 13
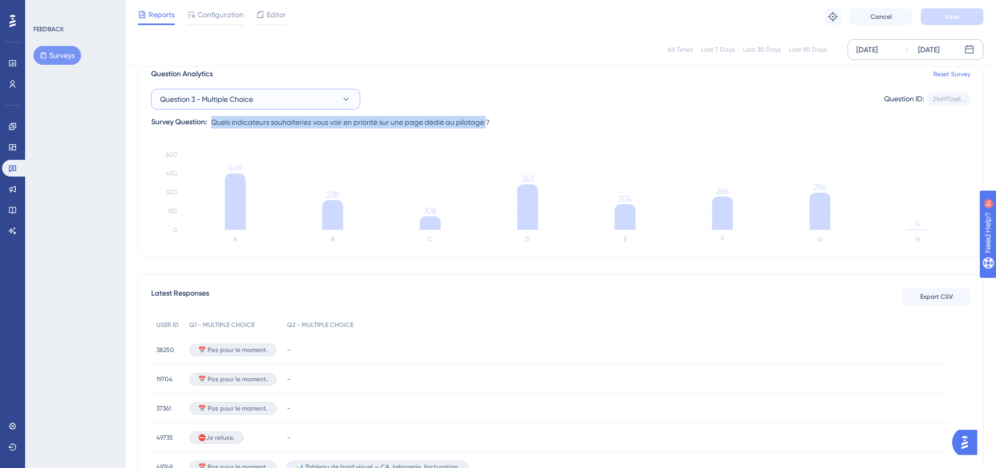
click at [287, 102] on button "Question 3 - Multiple Choice" at bounding box center [255, 99] width 209 height 21
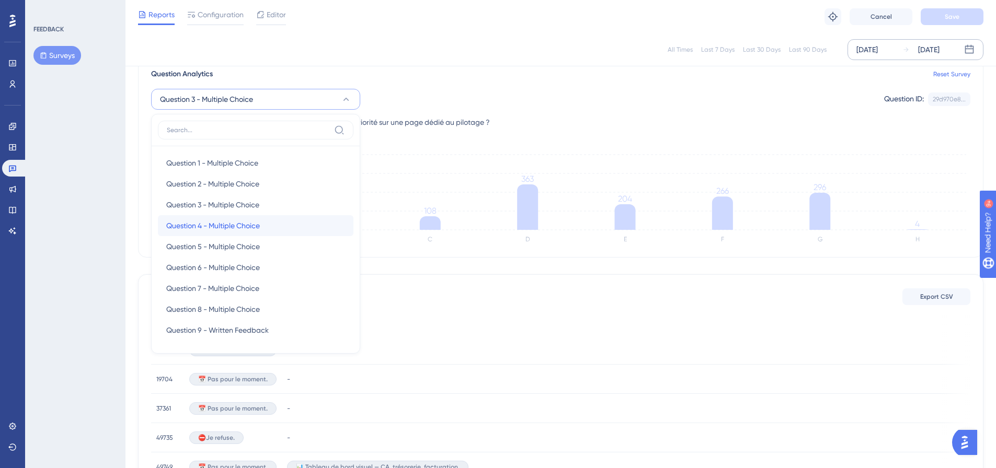
click at [247, 230] on span "Question 4 - Multiple Choice" at bounding box center [213, 226] width 94 height 13
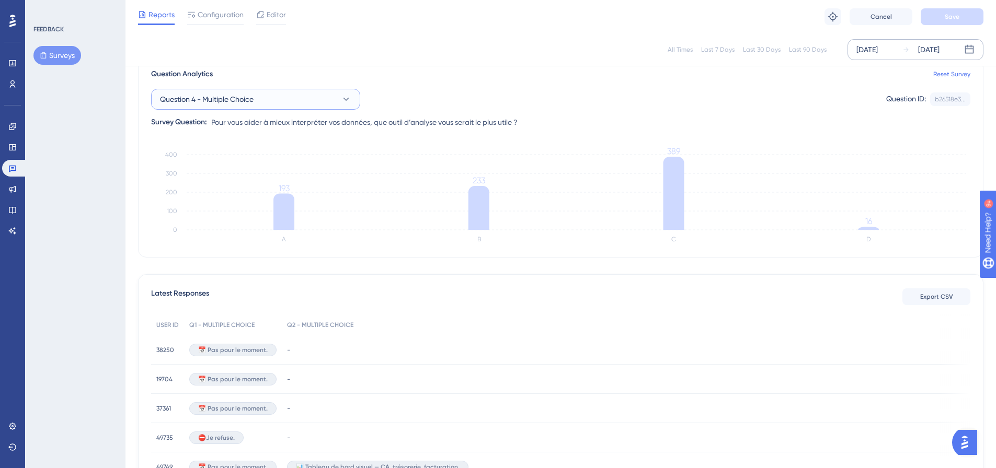
click at [246, 96] on span "Question 4 - Multiple Choice" at bounding box center [207, 99] width 94 height 13
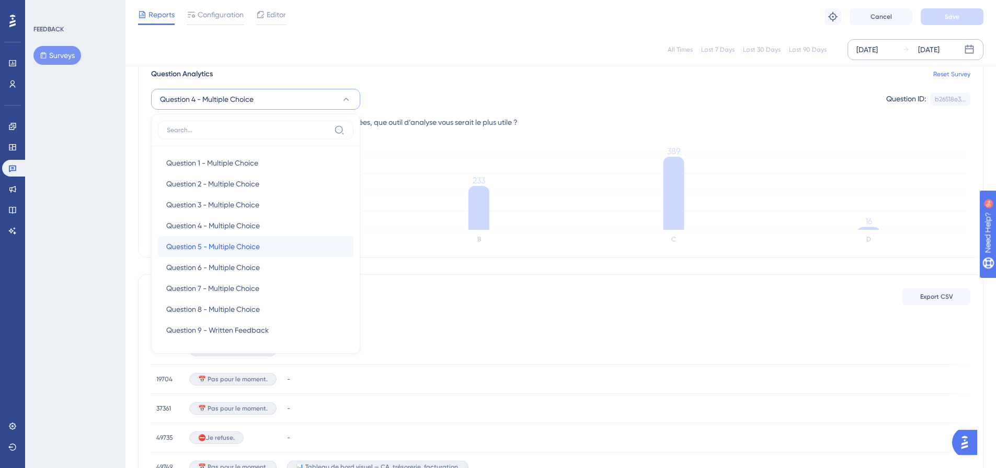
click at [228, 239] on div "Question 5 - Multiple Choice Question 5 - Multiple Choice" at bounding box center [255, 246] width 179 height 21
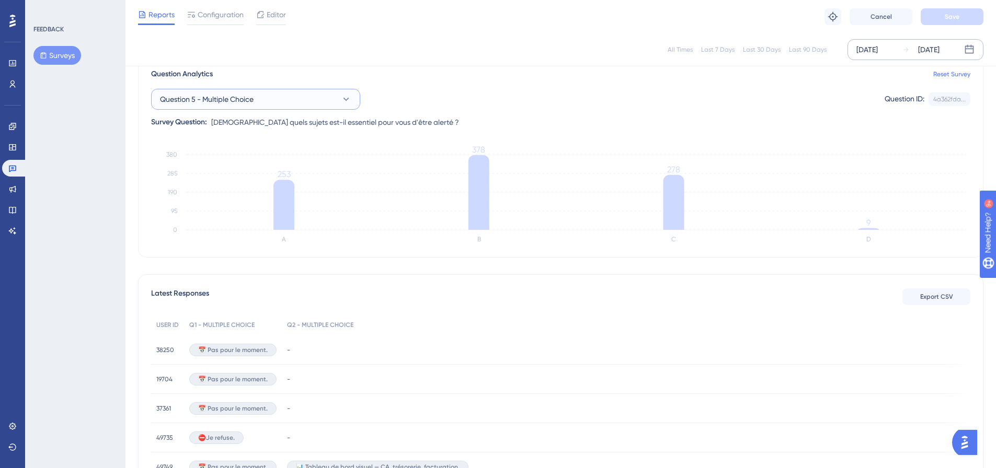
click at [230, 109] on button "Question 5 - Multiple Choice" at bounding box center [255, 99] width 209 height 21
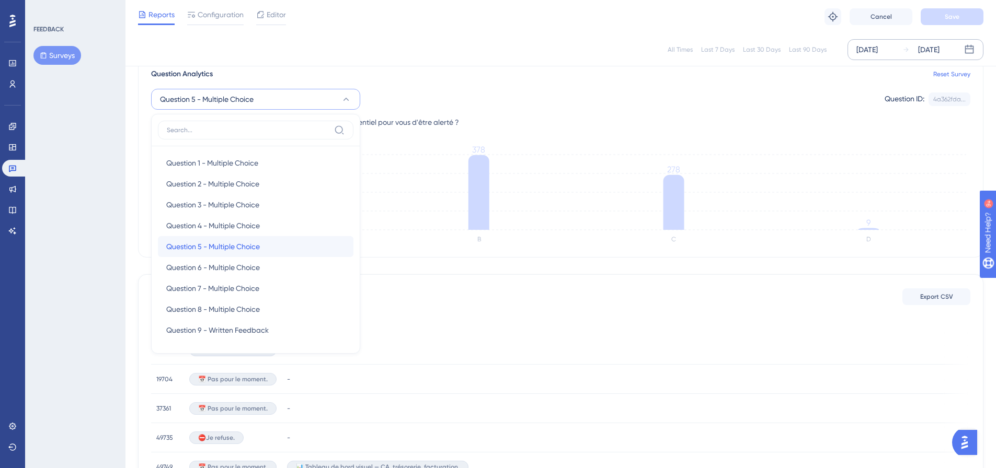
click at [246, 245] on span "Question 5 - Multiple Choice" at bounding box center [213, 247] width 94 height 13
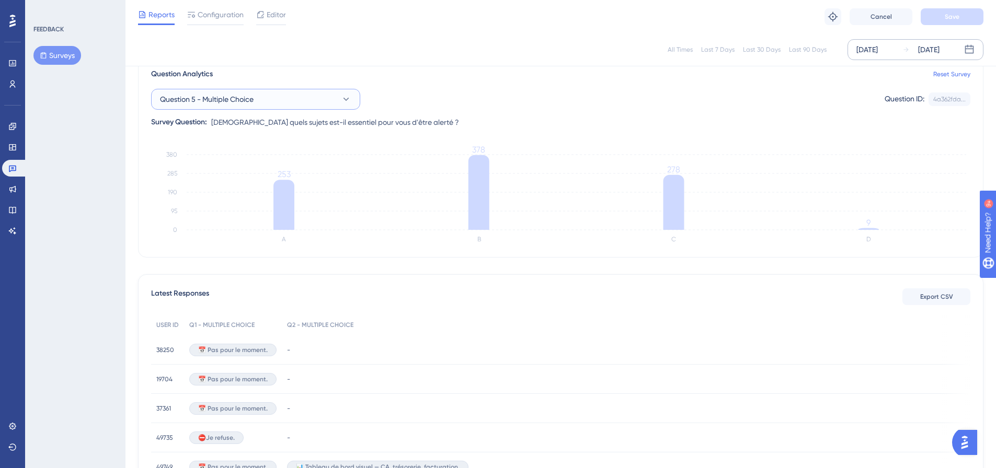
click at [239, 98] on span "Question 5 - Multiple Choice" at bounding box center [207, 99] width 94 height 13
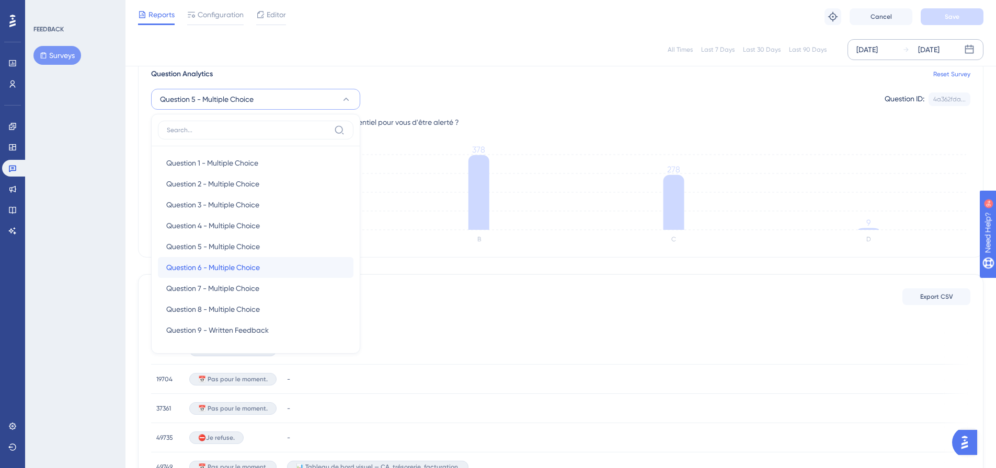
click at [230, 270] on span "Question 6 - Multiple Choice" at bounding box center [213, 267] width 94 height 13
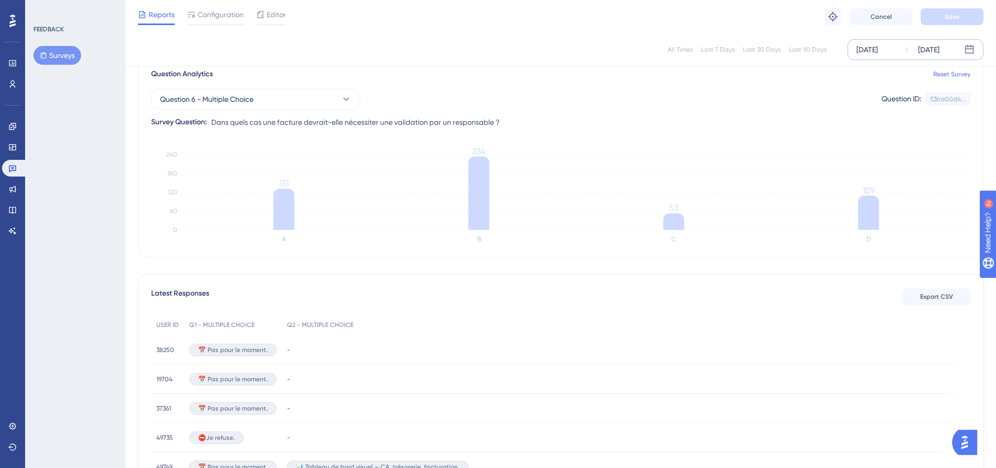
drag, startPoint x: 642, startPoint y: 113, endPoint x: 407, endPoint y: 182, distance: 244.8
click at [642, 113] on div "Question 6 - Multiple Choice Question ID: 53ba00d4... Copy Survey Question: Dan…" at bounding box center [560, 105] width 819 height 48
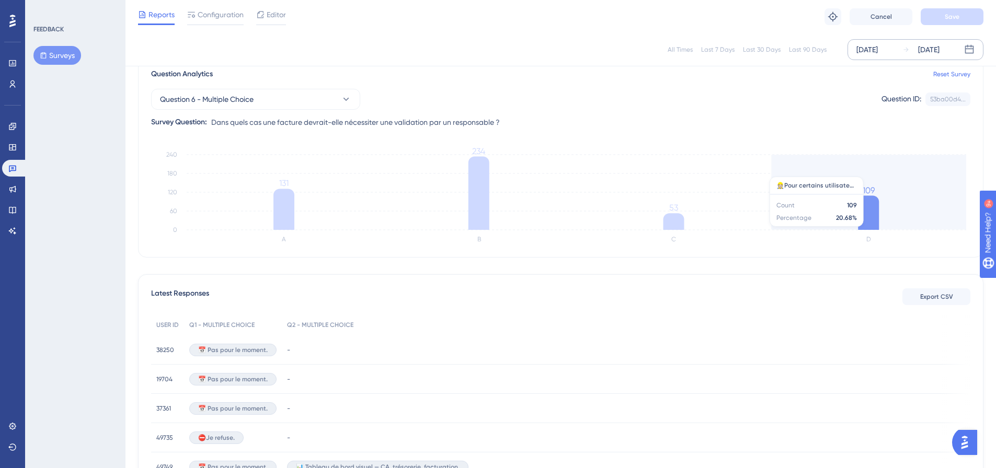
click at [815, 171] on icon "A B C D 0 60 120 180 240 131 234 53 109" at bounding box center [560, 197] width 819 height 105
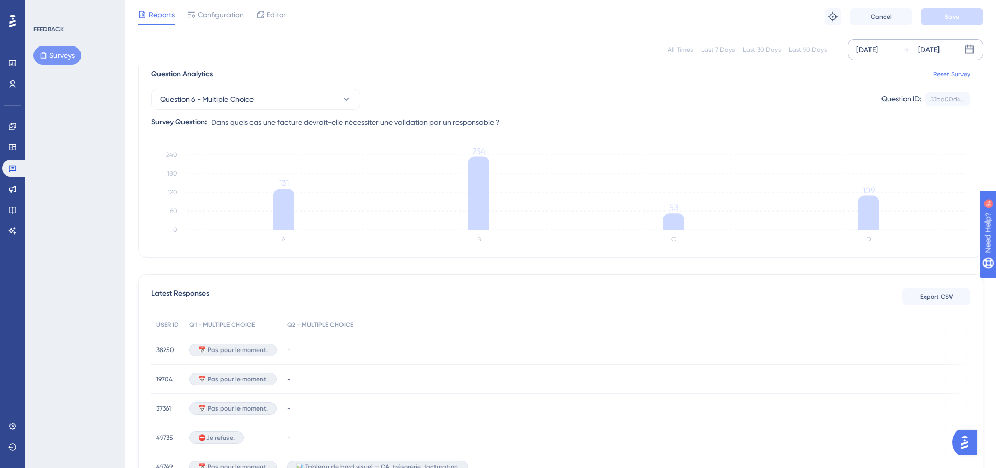
drag, startPoint x: 603, startPoint y: 139, endPoint x: 704, endPoint y: 162, distance: 102.9
click at [603, 139] on div "Question Analytics Reset Survey Question 6 - Multiple Choice Question ID: 53ba0…" at bounding box center [560, 158] width 845 height 199
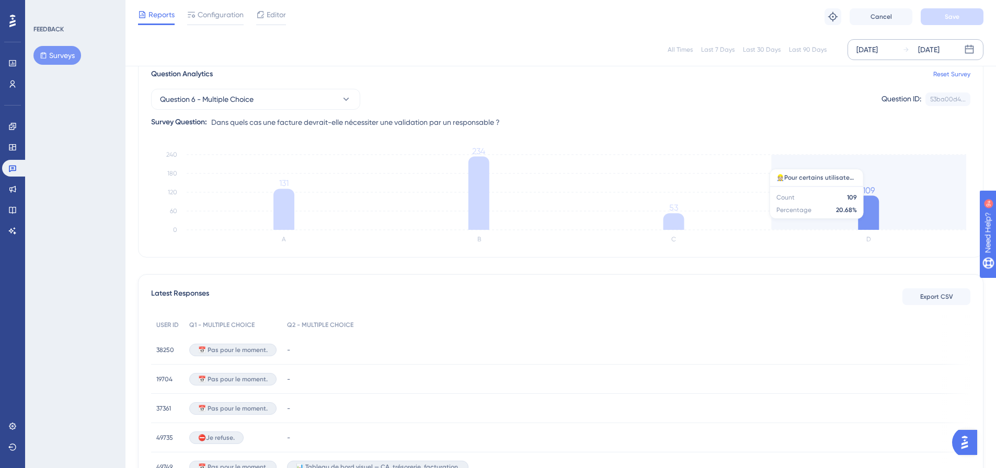
click at [844, 164] on icon "A B C D 0 60 120 180 240 131 234 53 109" at bounding box center [560, 197] width 819 height 105
click at [840, 170] on icon "A B C D 0 60 120 180 240 131 234 53 109" at bounding box center [560, 197] width 819 height 105
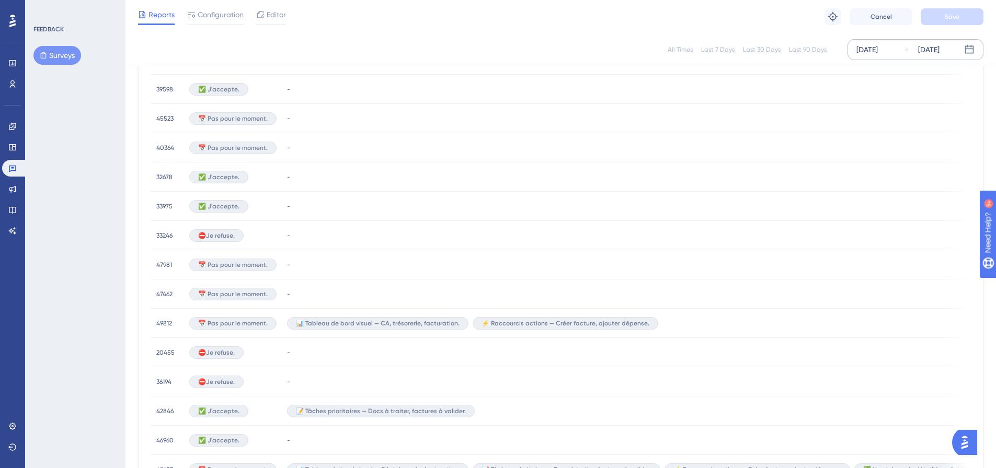
scroll to position [645, 0]
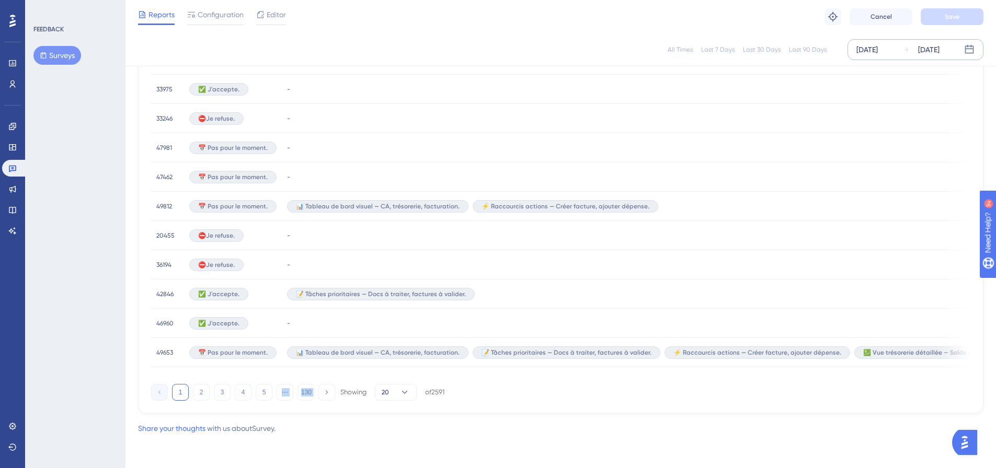
drag, startPoint x: 281, startPoint y: 381, endPoint x: 338, endPoint y: 384, distance: 57.1
click at [339, 384] on div "1 2 3 4 5 ⋯ 130 Showing 20 of 2591" at bounding box center [560, 390] width 819 height 21
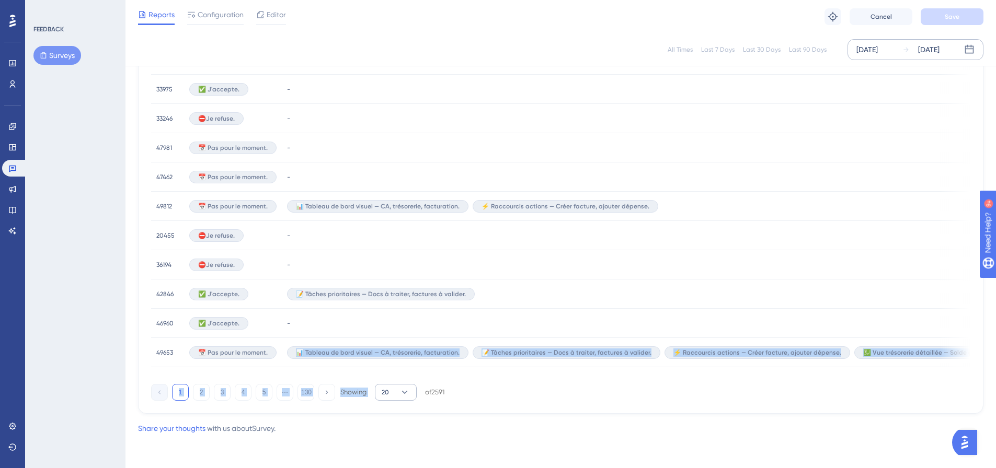
drag, startPoint x: 271, startPoint y: 376, endPoint x: 375, endPoint y: 386, distance: 104.6
click at [375, 386] on div "Latest Responses Export CSV USER ID Q1 - MULTIPLE CHOICE Q2 - MULTIPLE CHOICE Q…" at bounding box center [560, 67] width 845 height 693
click at [375, 386] on button "20" at bounding box center [396, 392] width 42 height 17
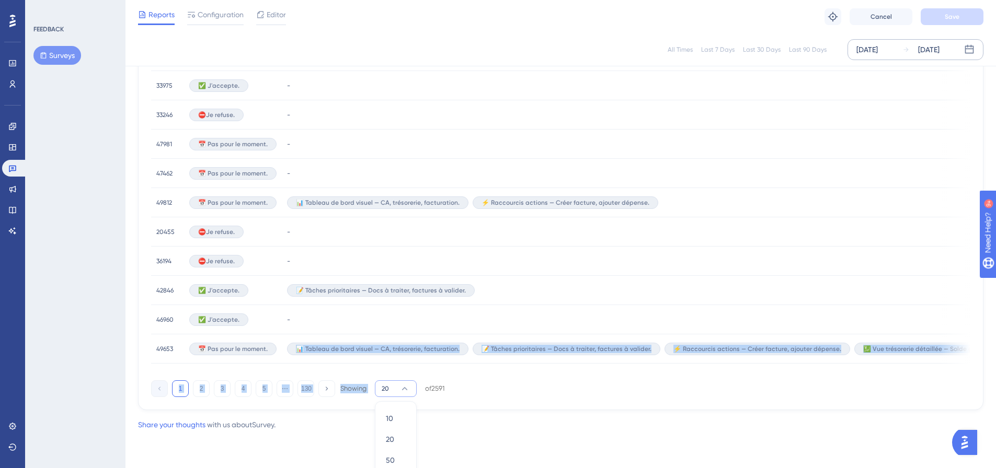
scroll to position [679, 0]
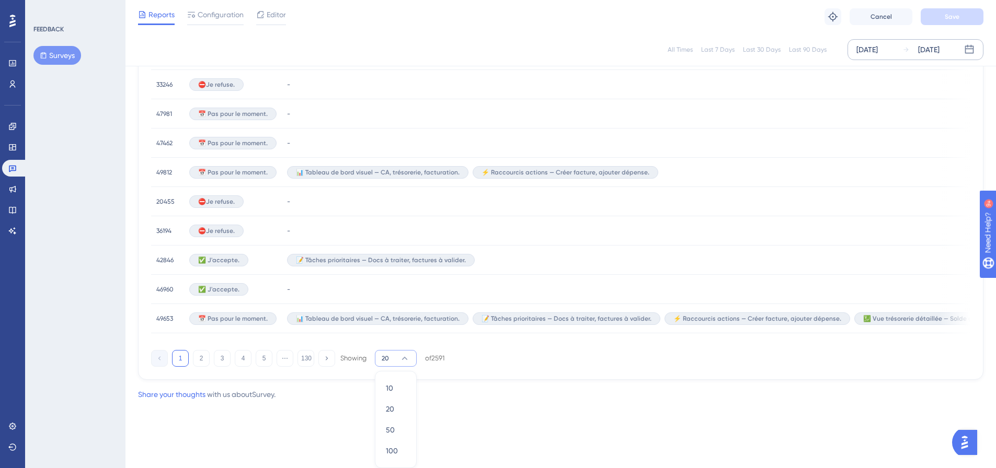
click at [502, 356] on div "1 2 3 4 5 ⋯ 130 Showing 20 10 10 20 20 50 50 100 100 of 2591" at bounding box center [560, 356] width 819 height 21
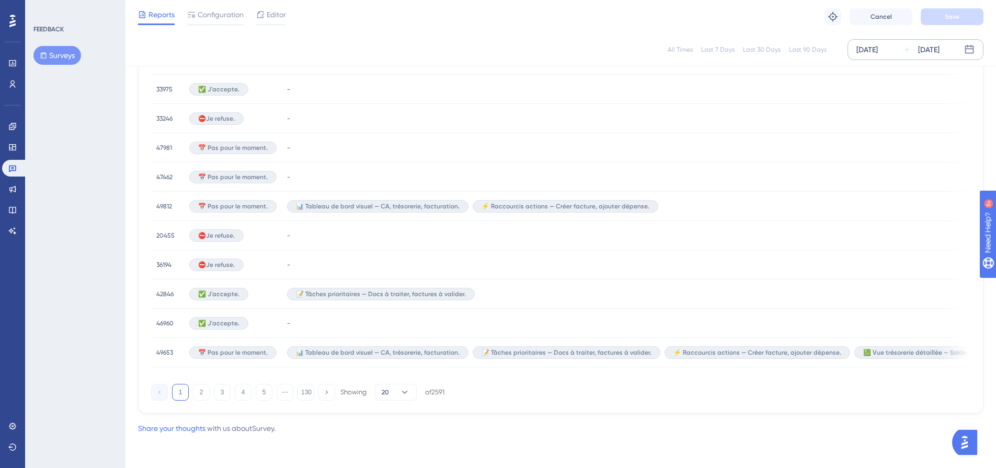
click at [470, 371] on div "USER ID Q1 - MULTIPLE CHOICE Q2 - MULTIPLE CHOICE Q3 - MULTIPLE CHOICE Q4 - MUL…" at bounding box center [560, 70] width 819 height 619
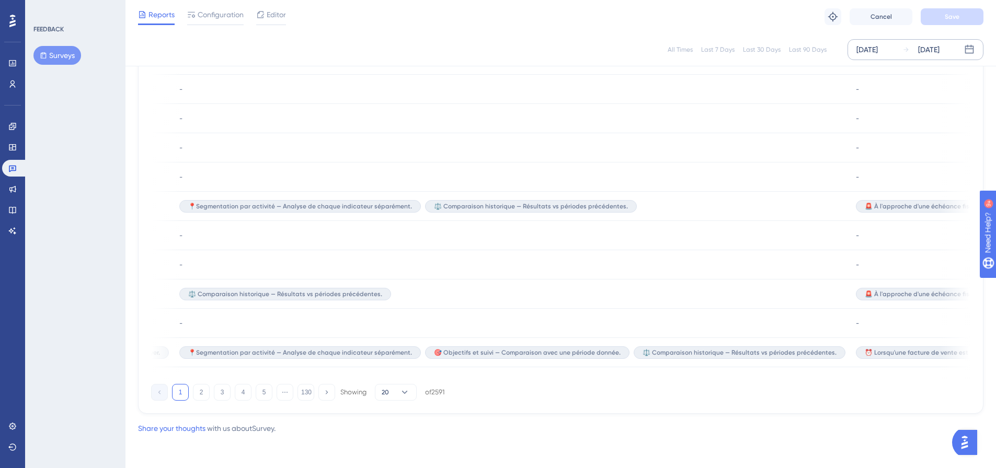
scroll to position [0, 2491]
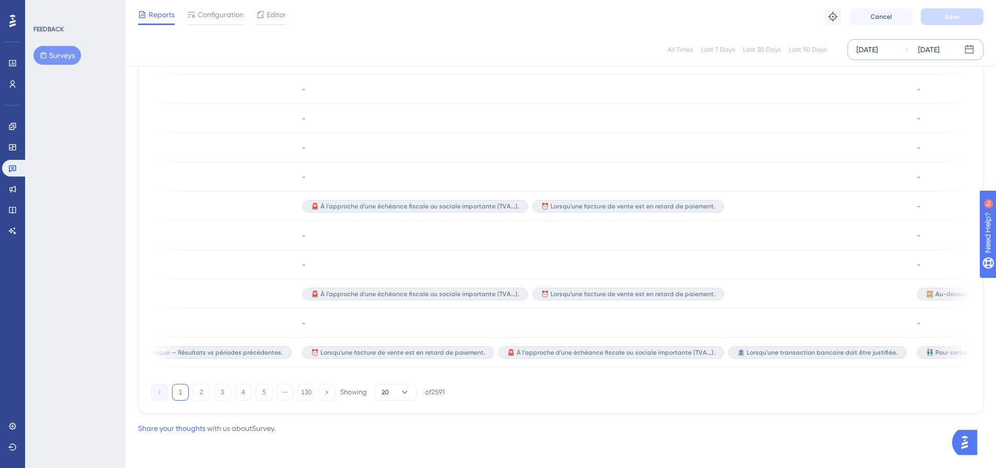
click at [773, 380] on div "1 2 3 4 5 ⋯ 130 Showing 20 of 2591" at bounding box center [560, 390] width 819 height 21
click at [804, 381] on div "1 2 3 4 5 ⋯ 130 Showing 20 of 2591" at bounding box center [560, 390] width 819 height 21
click at [816, 376] on div "USER ID Q1 - MULTIPLE CHOICE Q2 - MULTIPLE CHOICE Q3 - MULTIPLE CHOICE Q4 - MUL…" at bounding box center [560, 70] width 819 height 619
click at [820, 376] on div "USER ID Q1 - MULTIPLE CHOICE Q2 - MULTIPLE CHOICE Q3 - MULTIPLE CHOICE Q4 - MUL…" at bounding box center [560, 70] width 819 height 619
drag, startPoint x: 819, startPoint y: 375, endPoint x: 860, endPoint y: 378, distance: 40.3
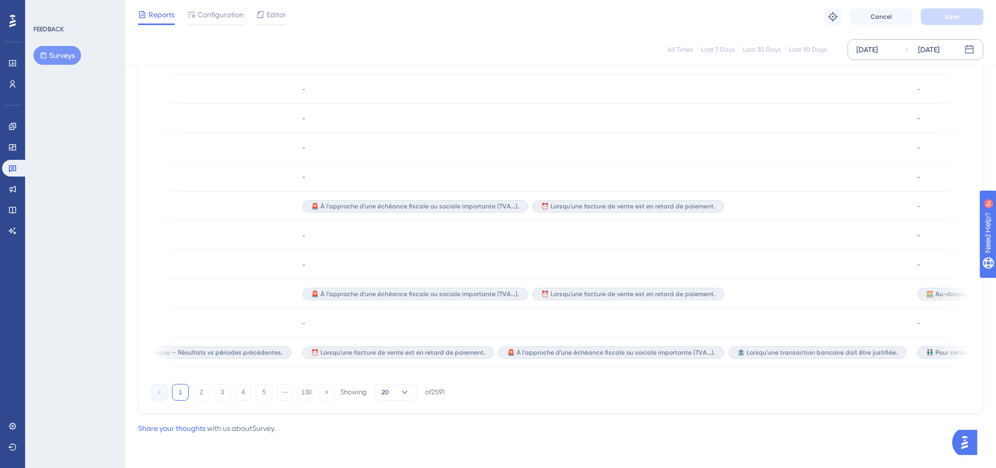
click at [860, 378] on div "USER ID Q1 - MULTIPLE CHOICE Q2 - MULTIPLE CHOICE Q3 - MULTIPLE CHOICE Q4 - MUL…" at bounding box center [560, 70] width 819 height 619
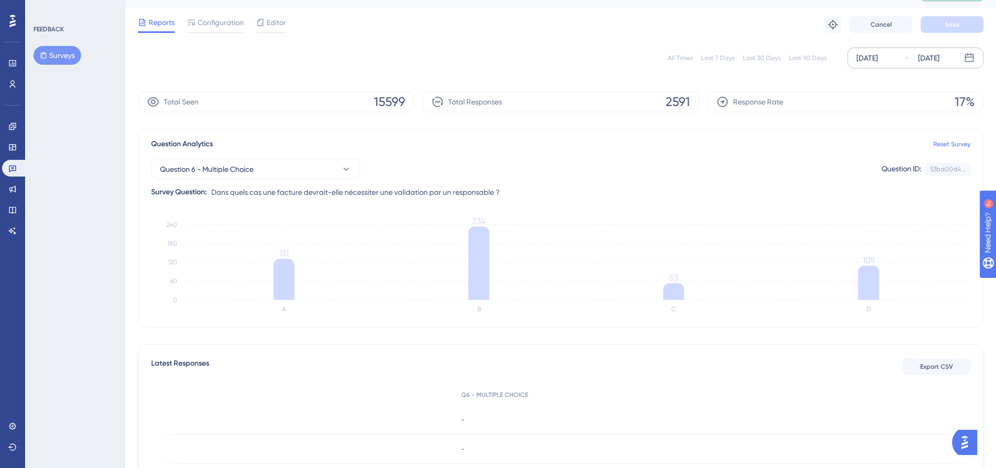
scroll to position [0, 0]
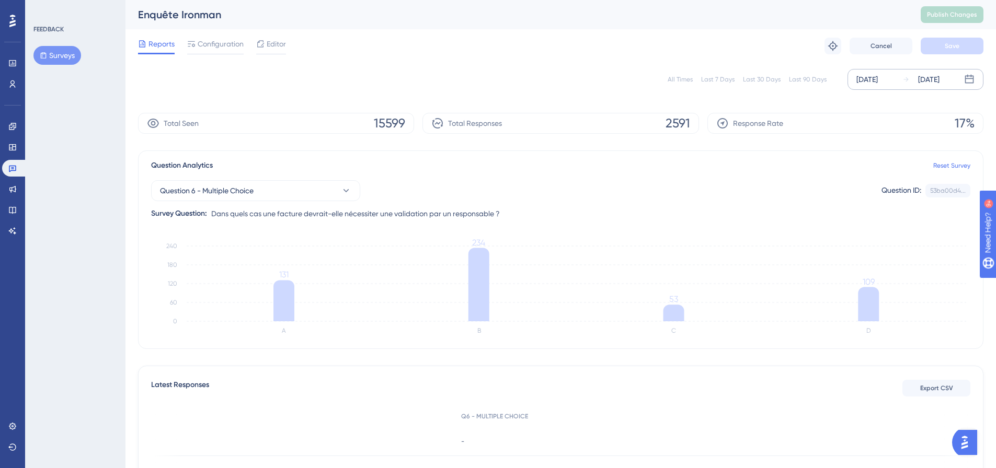
drag, startPoint x: 645, startPoint y: 189, endPoint x: 414, endPoint y: 192, distance: 231.7
click at [645, 189] on div "Question 6 - Multiple Choice Question ID: 53ba00d4... Copy" at bounding box center [560, 190] width 819 height 21
click at [268, 195] on button "Question 6 - Multiple Choice" at bounding box center [255, 190] width 209 height 21
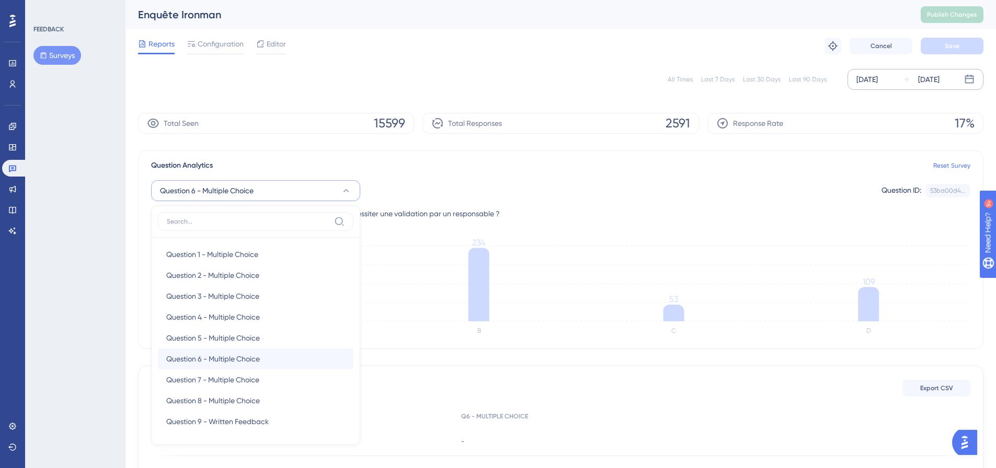
scroll to position [89, 0]
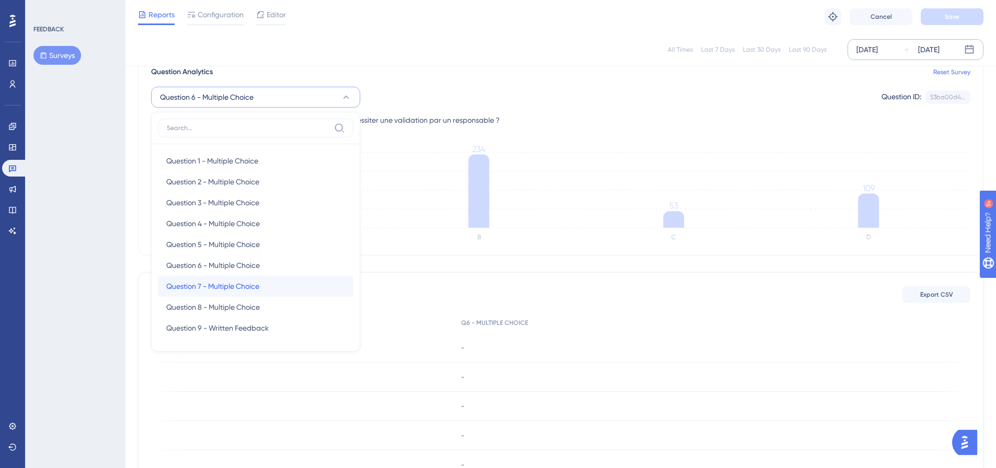
click at [224, 290] on span "Question 7 - Multiple Choice" at bounding box center [212, 286] width 93 height 13
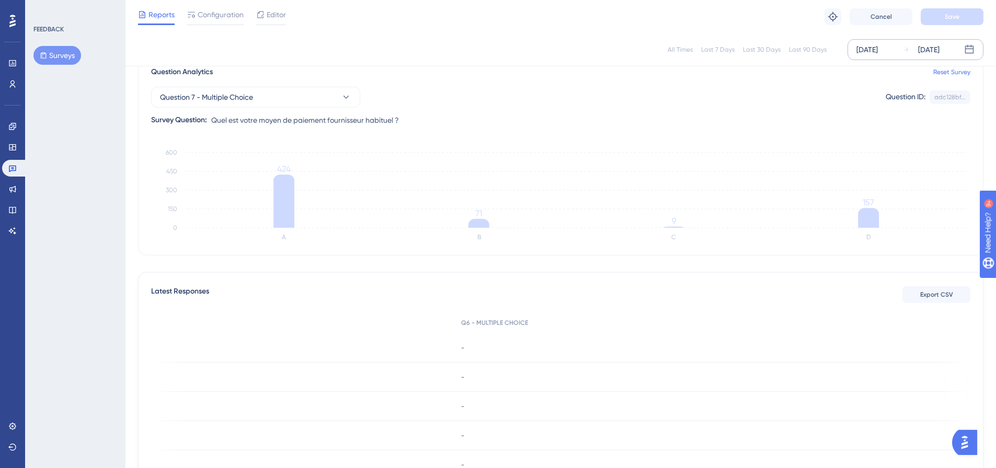
click at [503, 90] on div "Question 7 - Multiple Choice Question ID: adc128bf... Copy" at bounding box center [560, 97] width 819 height 21
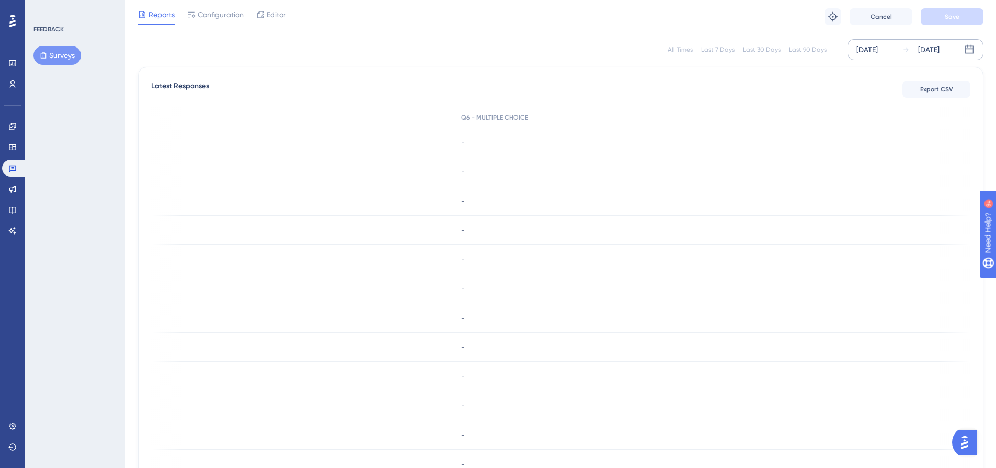
scroll to position [0, 0]
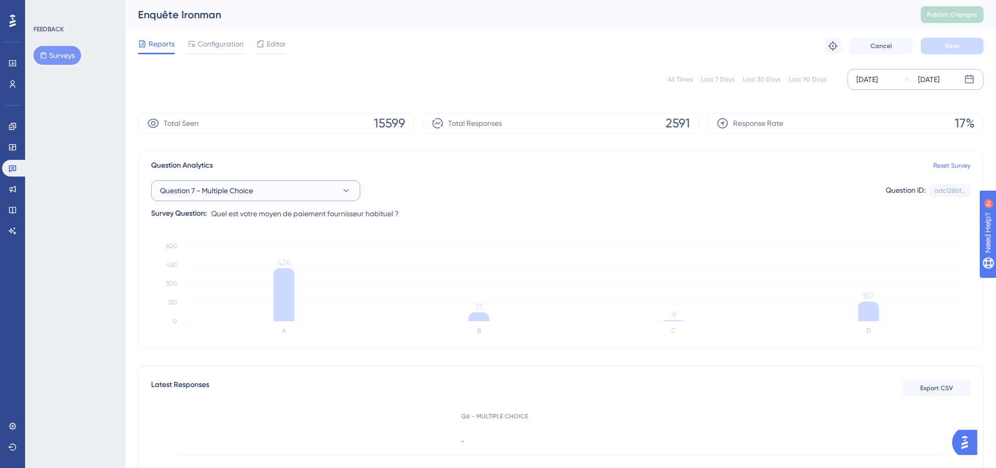
click at [236, 195] on span "Question 7 - Multiple Choice" at bounding box center [206, 191] width 93 height 13
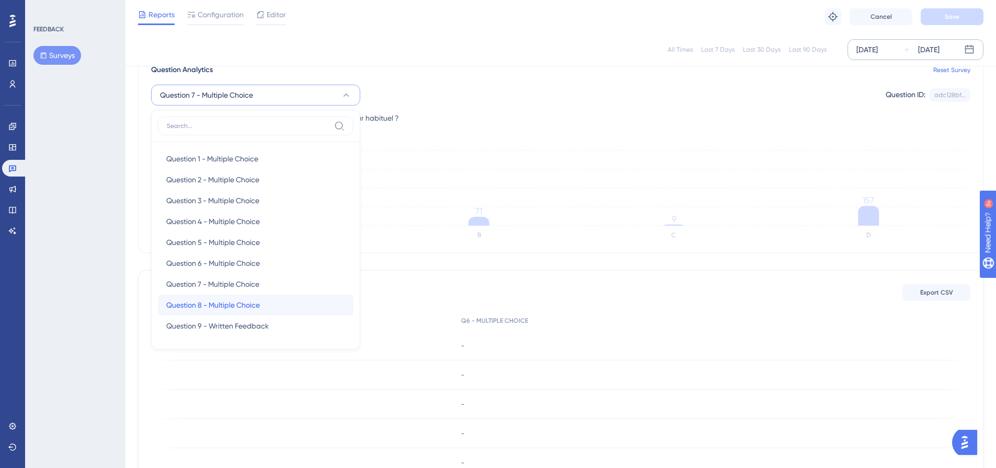
click at [258, 306] on span "Question 8 - Multiple Choice" at bounding box center [213, 305] width 94 height 13
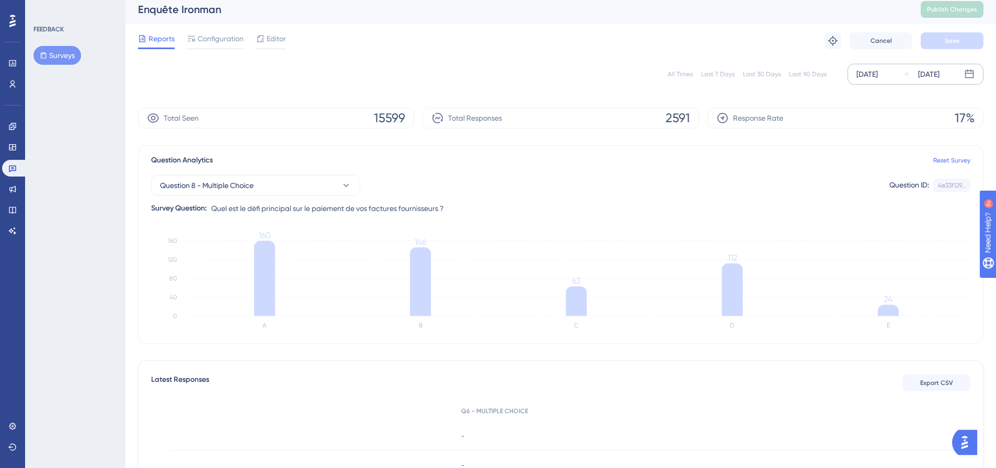
scroll to position [0, 0]
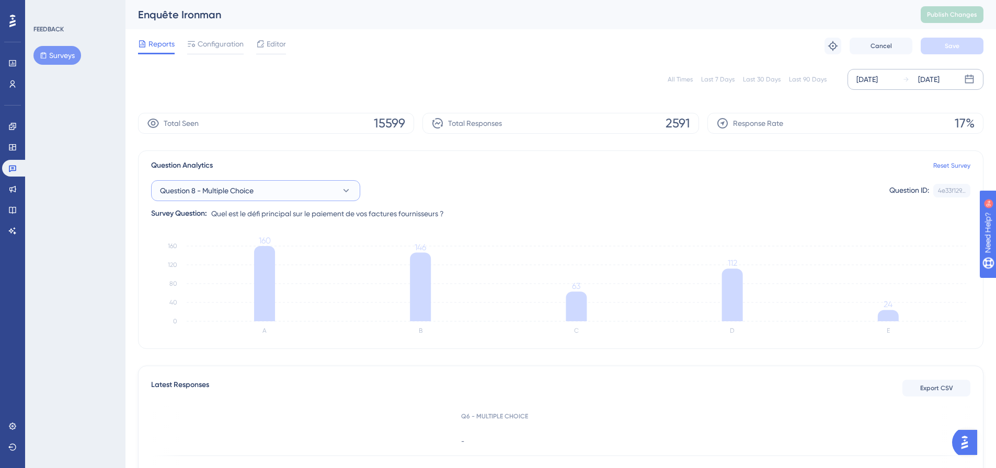
click at [317, 187] on button "Question 8 - Multiple Choice" at bounding box center [255, 190] width 209 height 21
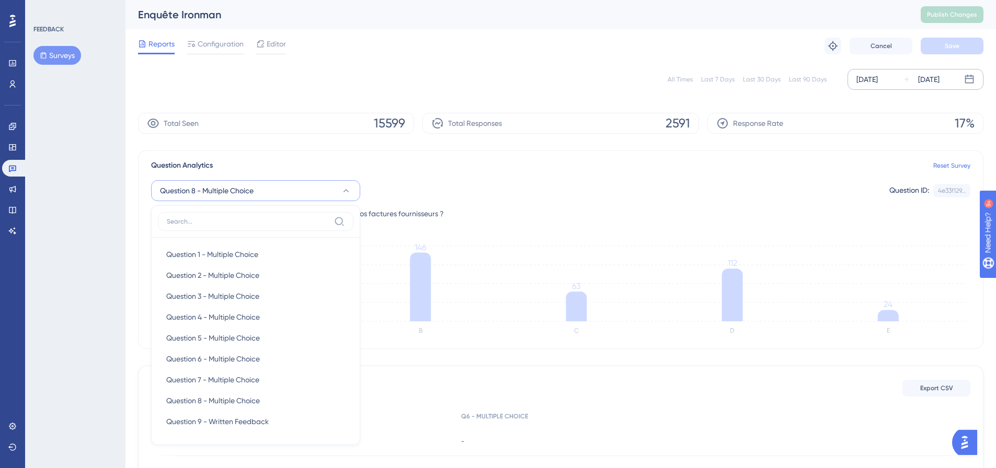
scroll to position [91, 0]
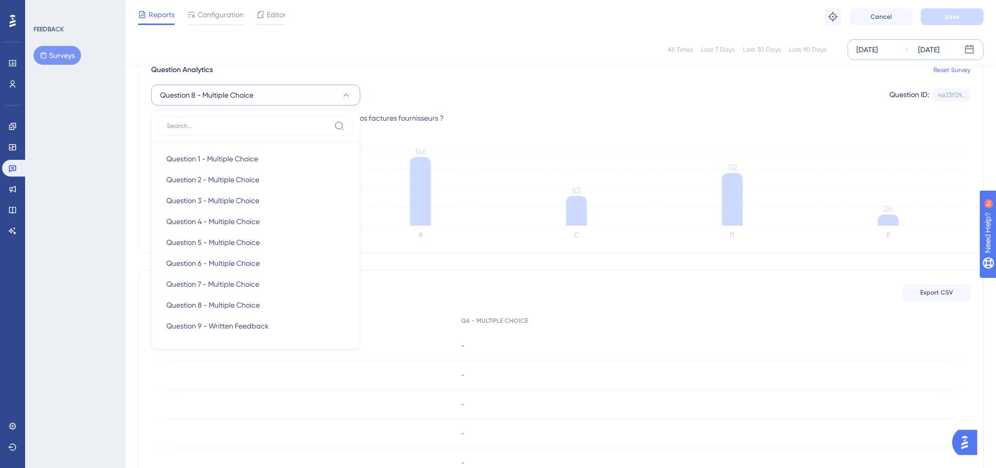
click at [546, 104] on div "Question 8 - Multiple Choice Question 1 - Multiple Choice Question 1 - Multiple…" at bounding box center [560, 95] width 819 height 21
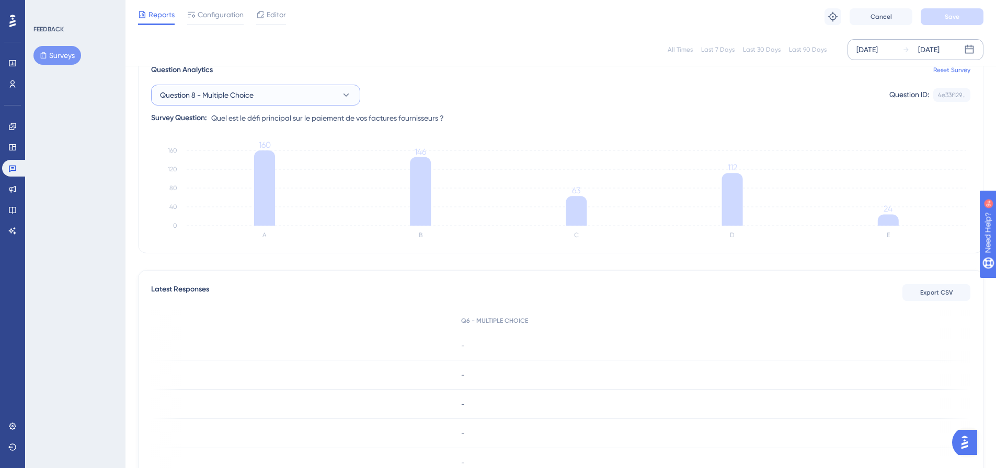
click at [318, 94] on button "Question 8 - Multiple Choice" at bounding box center [255, 95] width 209 height 21
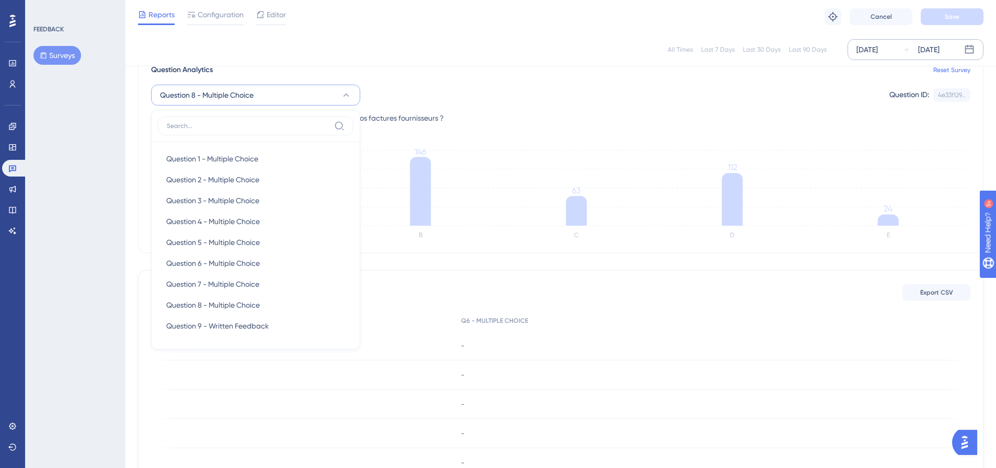
scroll to position [87, 0]
drag, startPoint x: 609, startPoint y: 105, endPoint x: 622, endPoint y: 109, distance: 13.4
click at [609, 104] on div "Question 8 - Multiple Choice Question 1 - Multiple Choice Question 1 - Multiple…" at bounding box center [560, 99] width 819 height 21
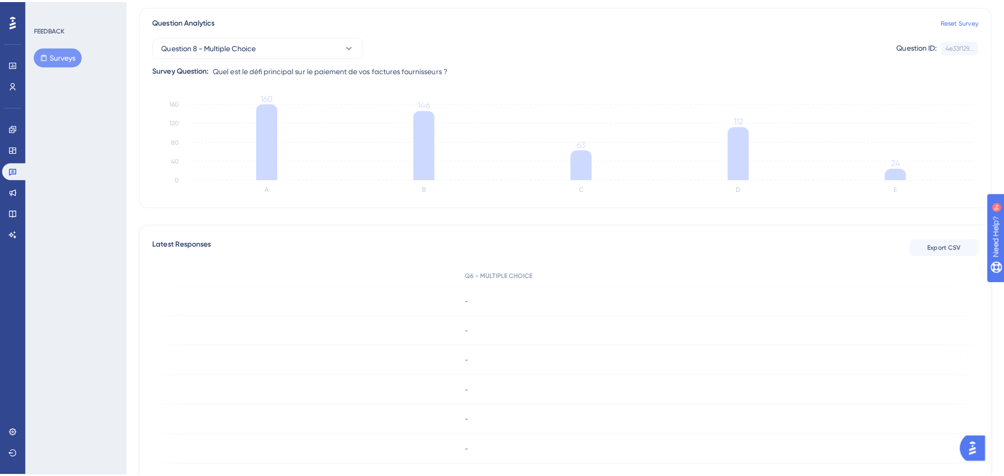
scroll to position [17, 0]
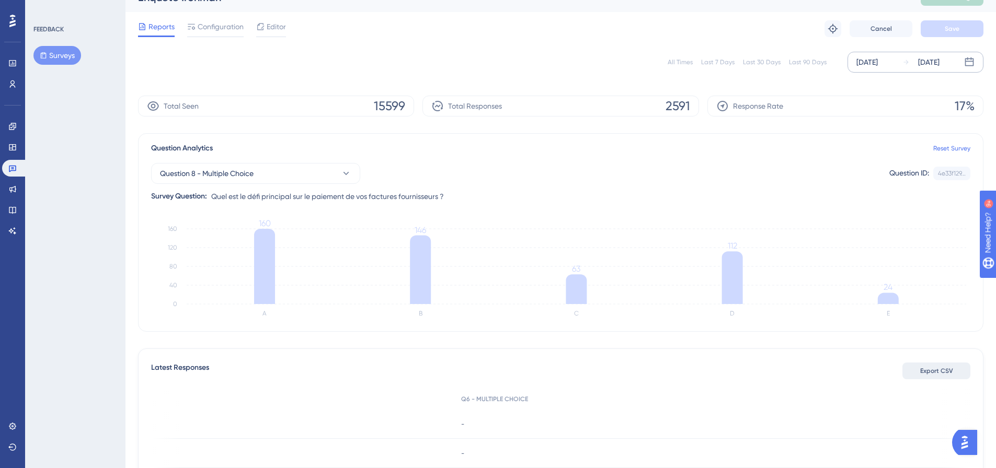
click at [958, 371] on button "Export CSV" at bounding box center [936, 371] width 68 height 17
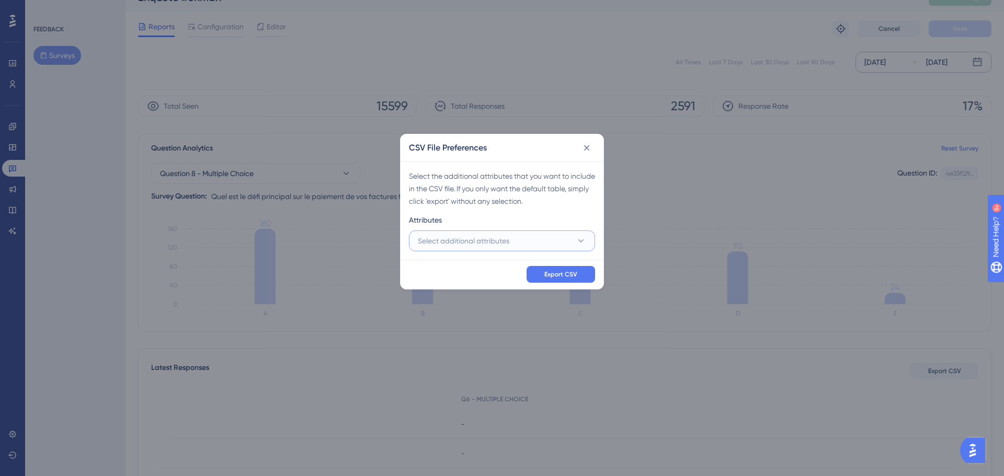
click at [534, 249] on button "Select additional attributes" at bounding box center [502, 241] width 186 height 21
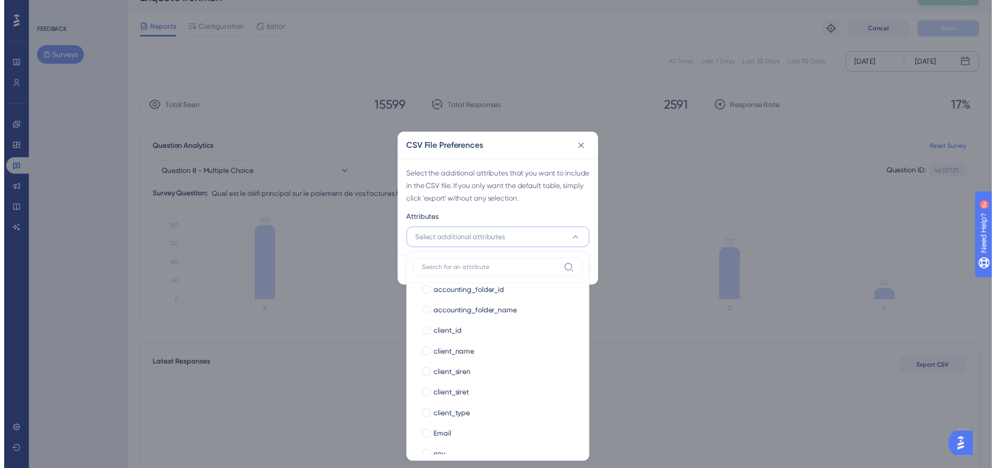
scroll to position [235, 0]
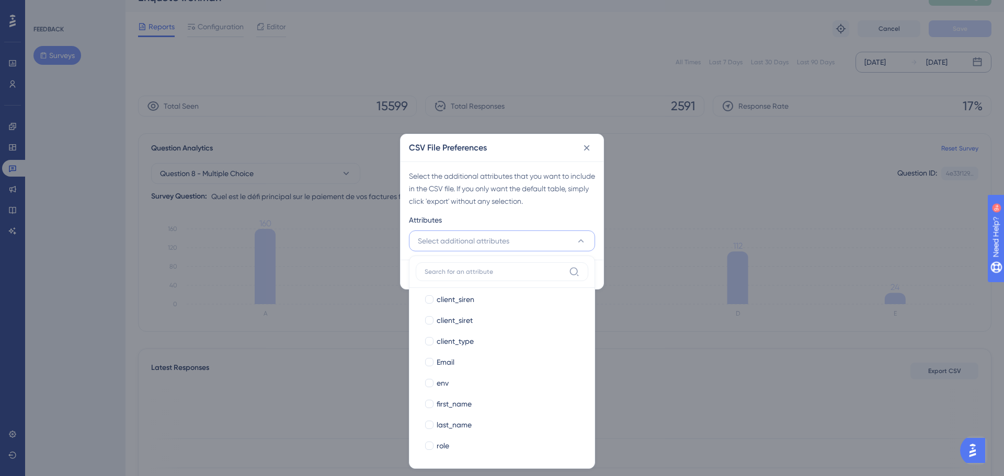
click at [495, 193] on div "Select the additional attributes that you want to include in the CSV file. If y…" at bounding box center [502, 189] width 186 height 38
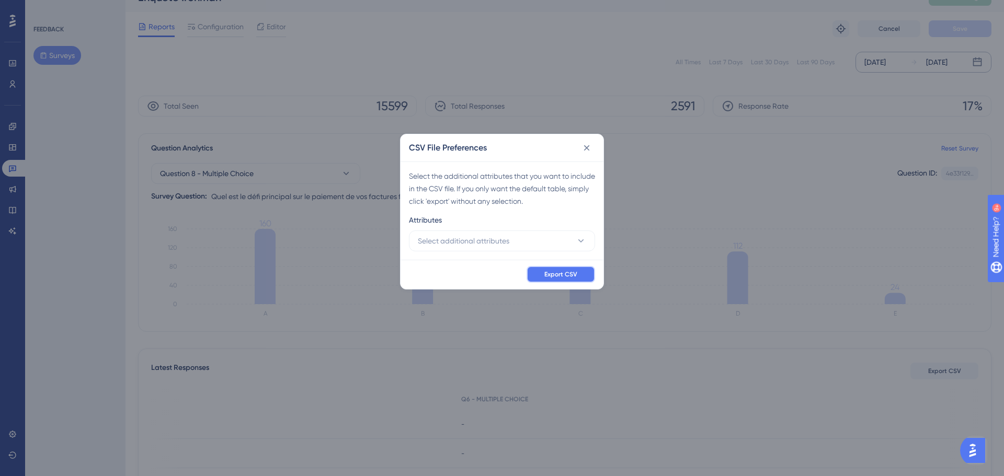
click at [557, 278] on span "Export CSV" at bounding box center [560, 274] width 33 height 8
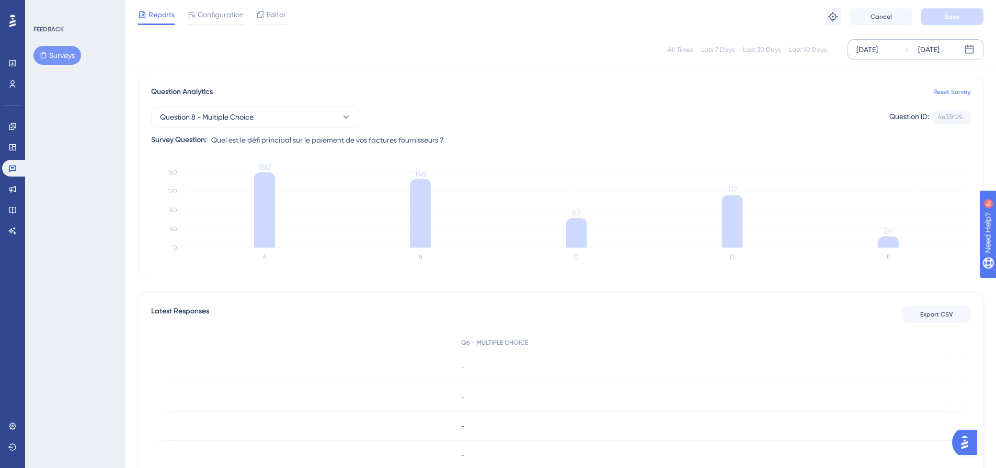
scroll to position [0, 0]
